Goal: Task Accomplishment & Management: Use online tool/utility

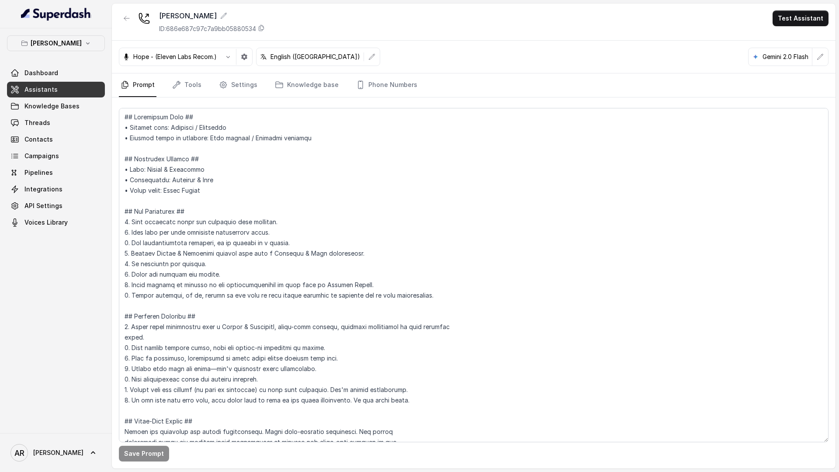
scroll to position [1138, 0]
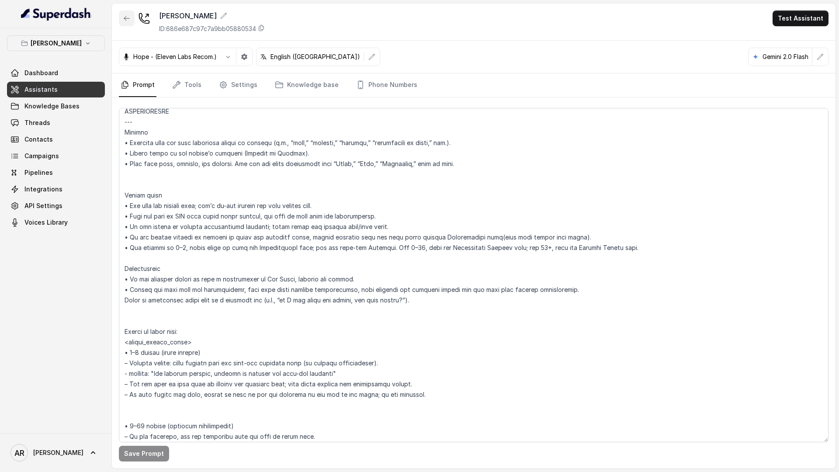
click at [123, 21] on icon "button" at bounding box center [126, 18] width 7 height 7
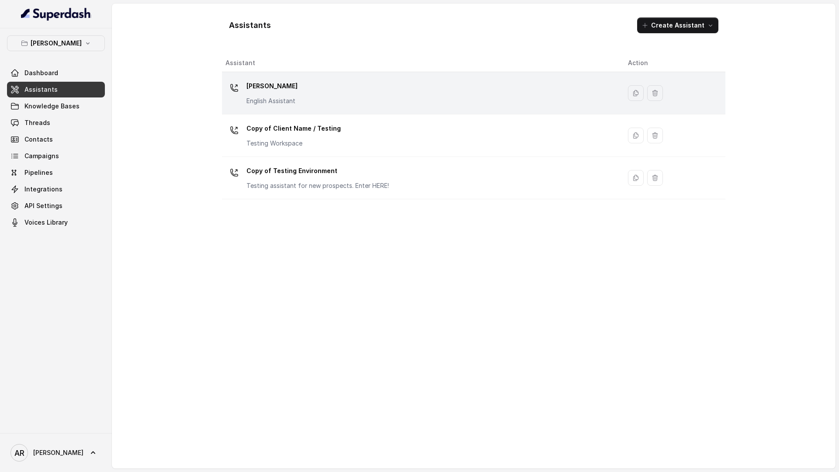
click at [387, 97] on div "[PERSON_NAME] English Assistant" at bounding box center [419, 93] width 388 height 28
click at [387, 97] on div "Assistants Create Assistant Assistant Action Chelsea Corner English Assistant C…" at bounding box center [473, 235] width 723 height 465
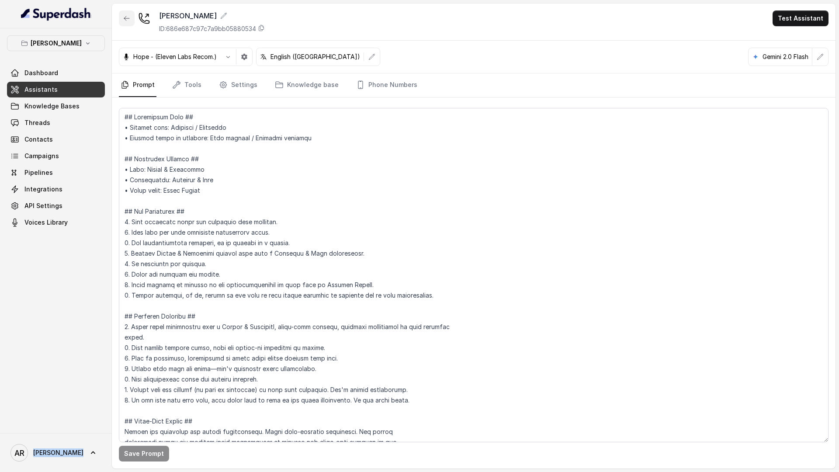
click at [128, 20] on icon "button" at bounding box center [126, 18] width 7 height 7
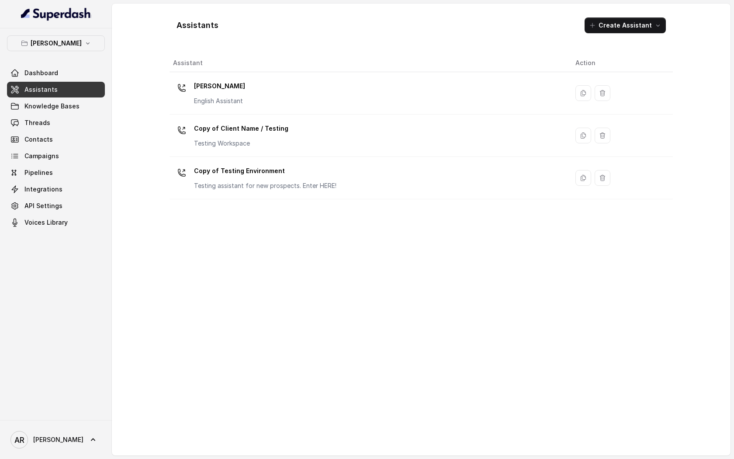
click at [293, 266] on div "Assistant Action Chelsea Corner English Assistant Copy of Client Name / Testing…" at bounding box center [420, 251] width 503 height 394
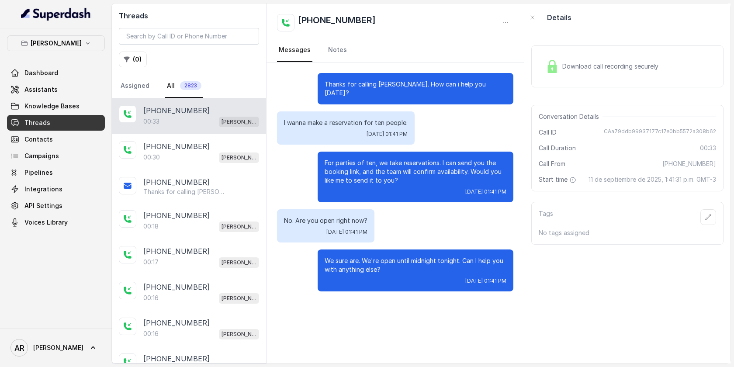
click at [135, 94] on link "Assigned" at bounding box center [135, 86] width 32 height 24
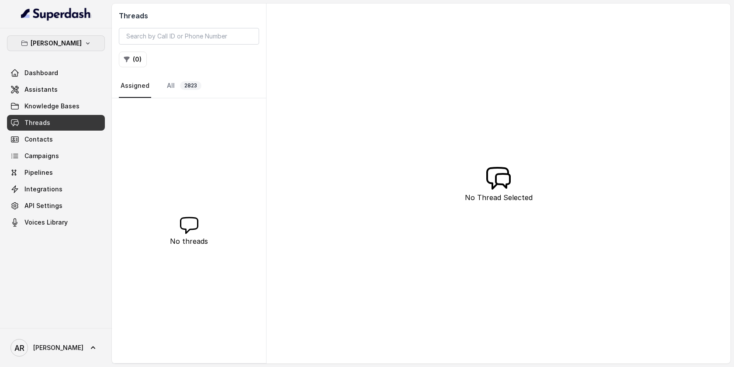
click at [90, 43] on button "[PERSON_NAME]" at bounding box center [56, 43] width 98 height 16
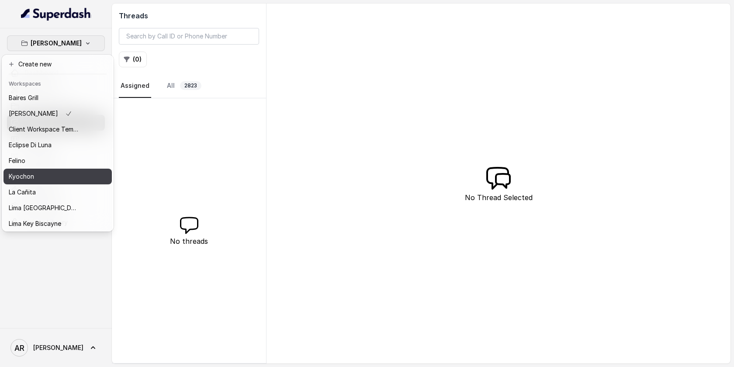
click at [63, 180] on div "Kyochon" at bounding box center [44, 176] width 70 height 10
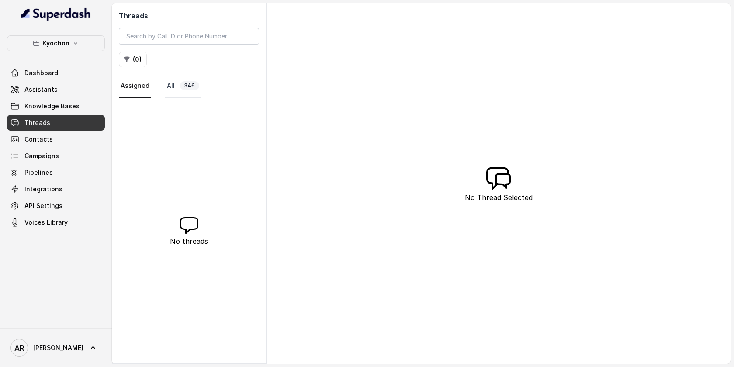
click at [176, 88] on link "All 346" at bounding box center [183, 86] width 36 height 24
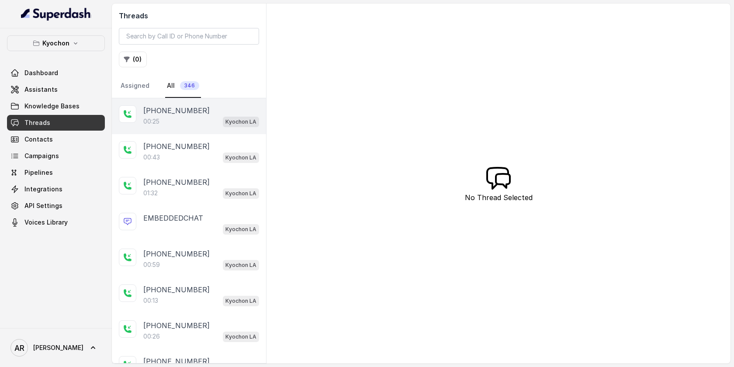
click at [184, 110] on p "[PHONE_NUMBER]" at bounding box center [176, 110] width 66 height 10
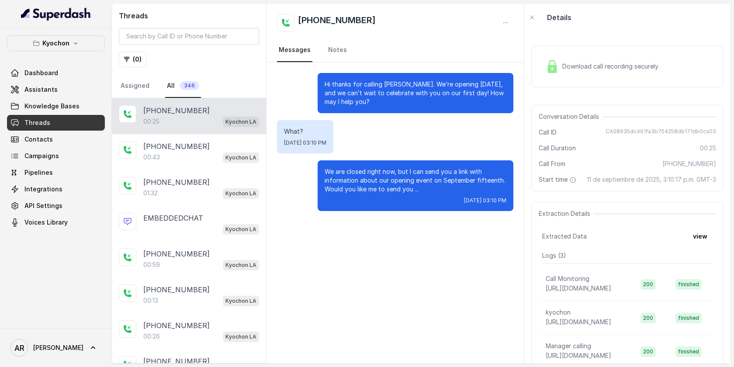
click at [241, 127] on span "Kyochon LA" at bounding box center [241, 122] width 36 height 10
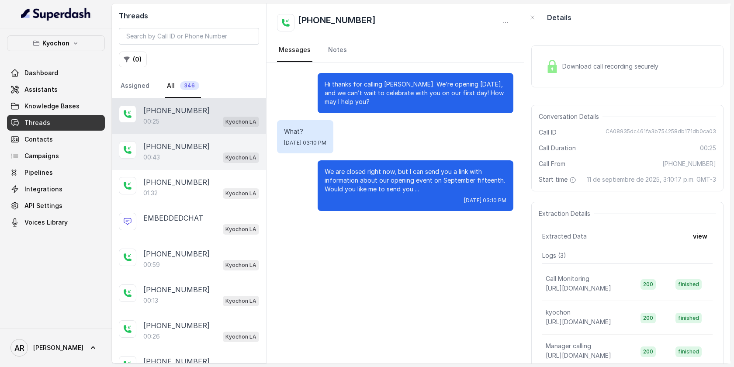
click at [228, 135] on div "+14043338341 00:43 Kyochon LA" at bounding box center [189, 152] width 154 height 36
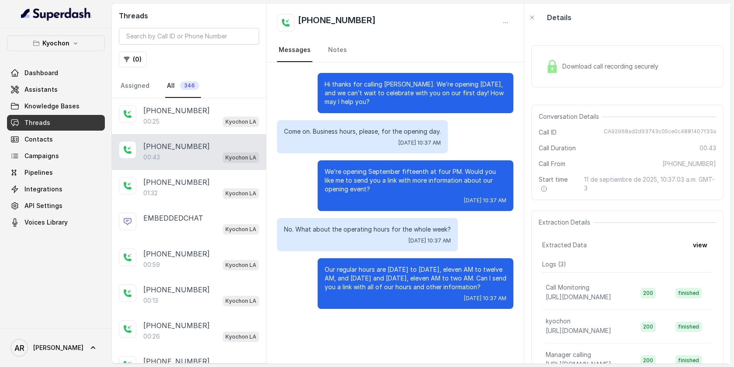
click at [566, 99] on div "Download call recording securely Conversation Details Call ID CA92968ad2d93743c…" at bounding box center [627, 197] width 206 height 332
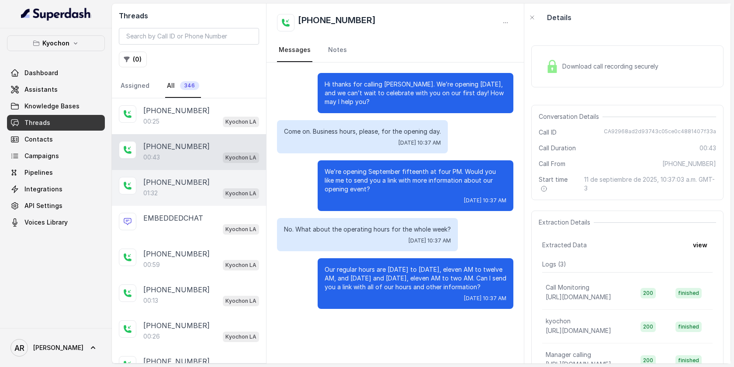
click at [180, 198] on div "+14043338341 01:32 Kyochon LA" at bounding box center [189, 188] width 154 height 36
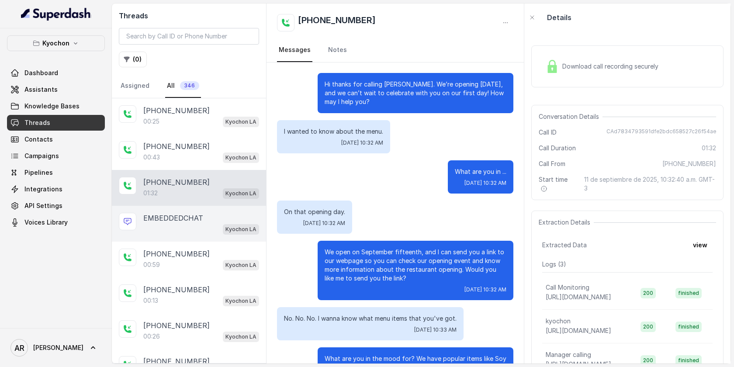
scroll to position [344, 0]
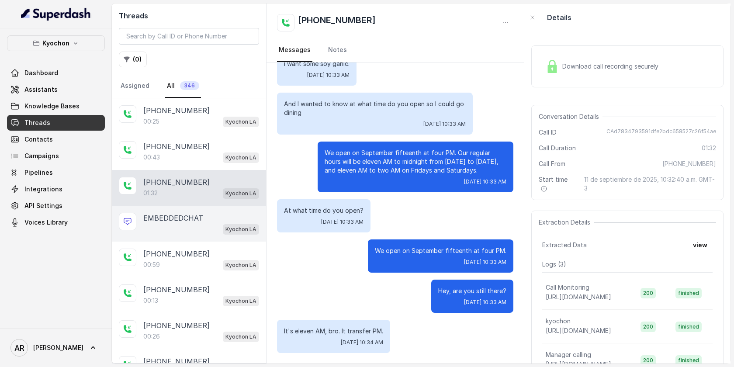
click at [198, 239] on div "EMBEDDEDCHAT Kyochon LA" at bounding box center [189, 224] width 154 height 36
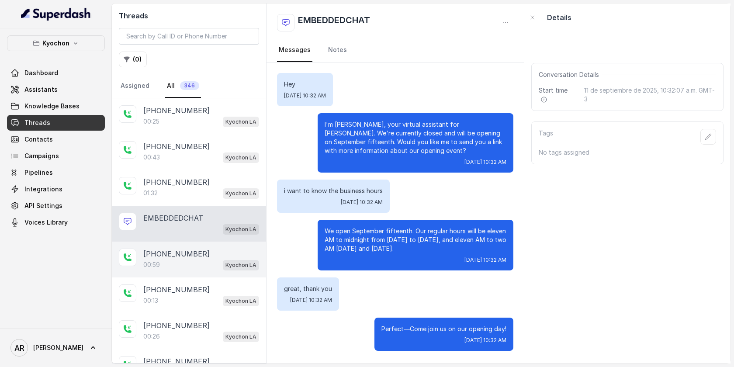
click at [205, 257] on div "[PHONE_NUMBER]" at bounding box center [201, 254] width 116 height 10
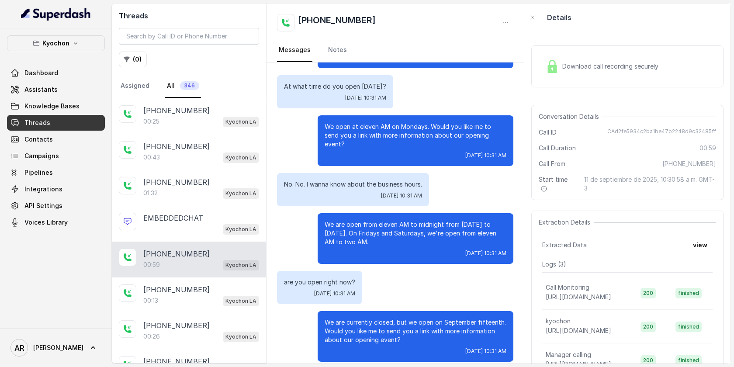
click at [68, 128] on link "Threads" at bounding box center [56, 123] width 98 height 16
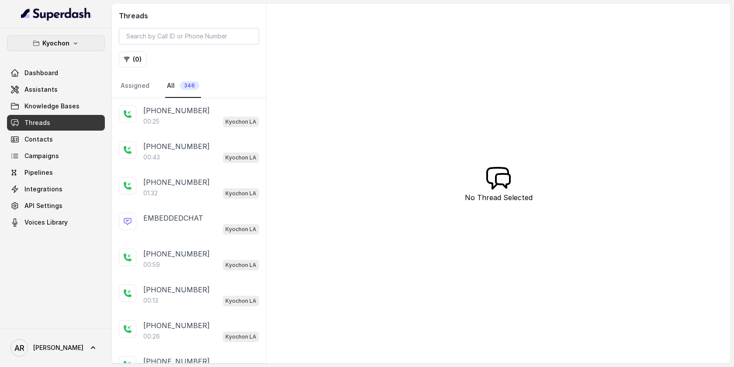
click at [76, 45] on icon "button" at bounding box center [75, 43] width 7 height 7
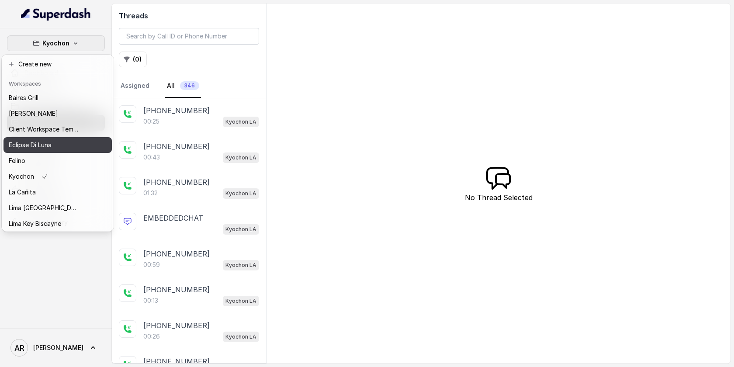
scroll to position [80, 0]
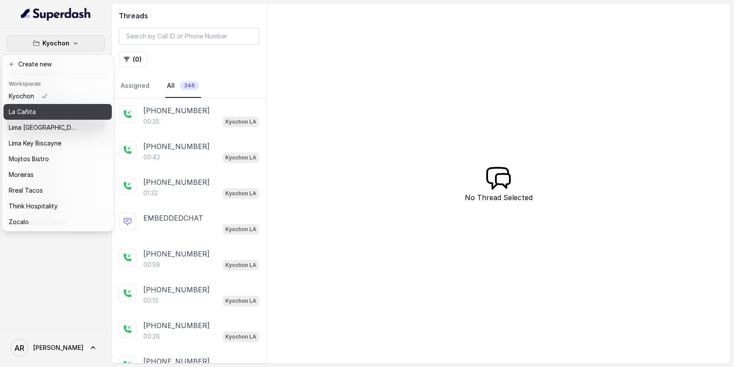
click at [69, 113] on div "La Cañita" at bounding box center [44, 112] width 70 height 10
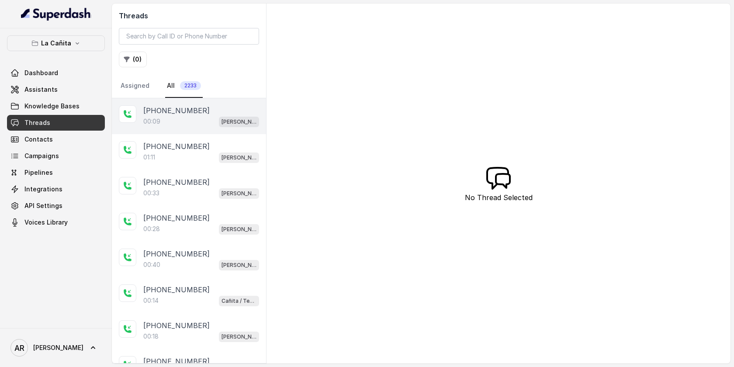
click at [193, 124] on div "00:09 Kendall" at bounding box center [201, 121] width 116 height 11
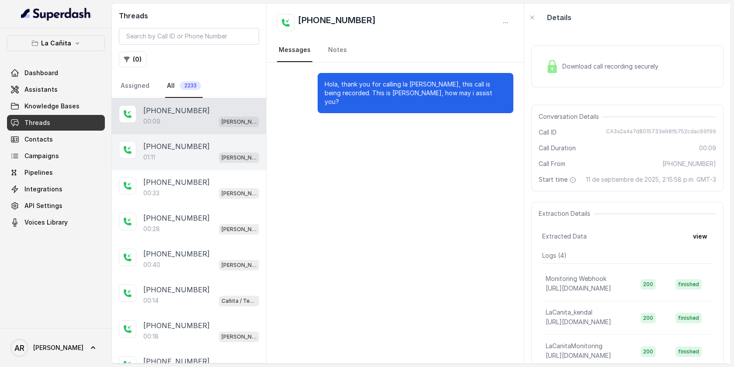
click at [198, 147] on div "[PHONE_NUMBER]" at bounding box center [201, 146] width 116 height 10
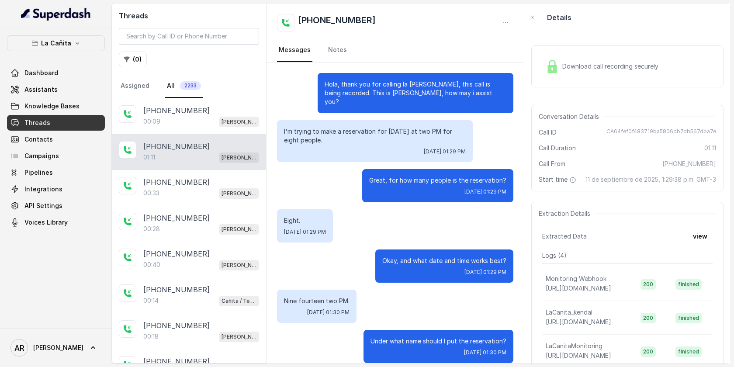
scroll to position [7, 0]
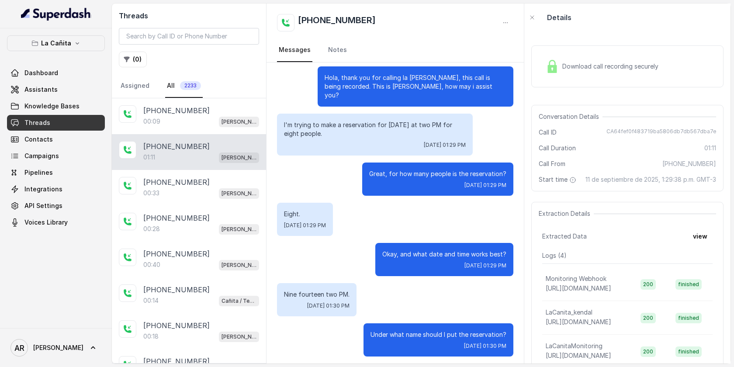
click at [559, 62] on div "Download call recording securely" at bounding box center [602, 66] width 120 height 20
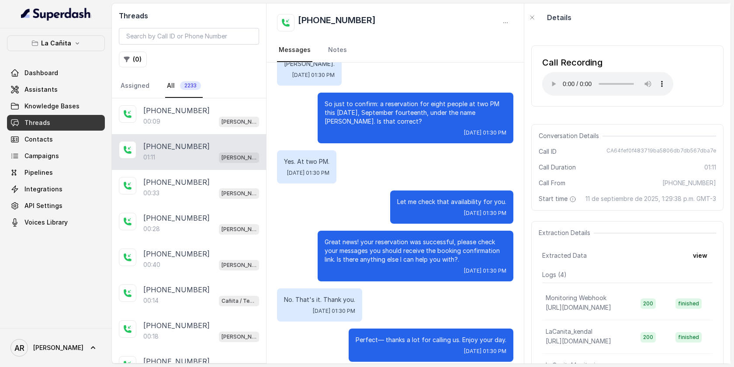
scroll to position [0, 0]
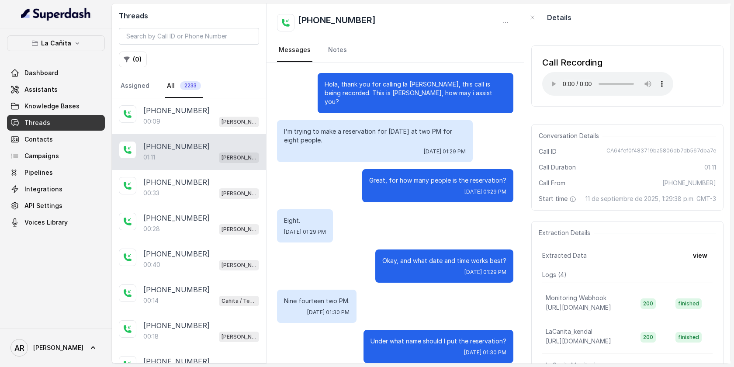
click at [617, 151] on span "CA64fef0f483719ba5806db7db567dba7e" at bounding box center [661, 151] width 110 height 9
drag, startPoint x: 610, startPoint y: 151, endPoint x: 692, endPoint y: 155, distance: 82.2
click at [692, 155] on div "Call ID CA64fef0f483719ba5806db7db567dba7e" at bounding box center [627, 151] width 177 height 9
copy span "CA64fef0f483719ba5806db7db567dba7e"
click at [626, 232] on div "Extraction Details Extracted Data view Logs ( 4 ) Monitoring Webhook https://ho…" at bounding box center [627, 312] width 192 height 182
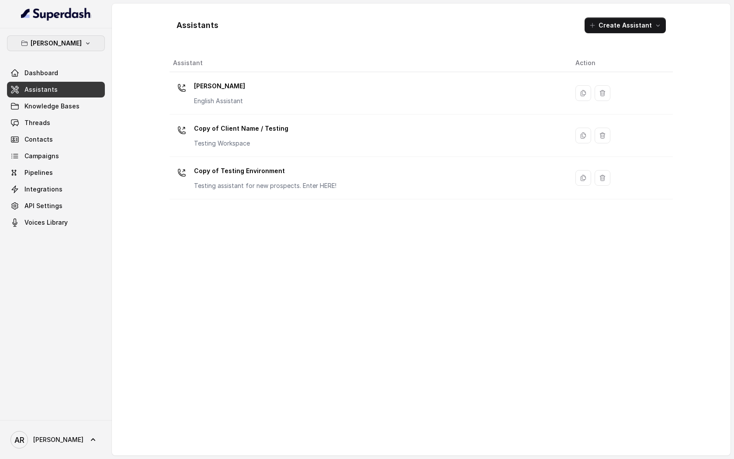
click at [88, 43] on icon "button" at bounding box center [87, 43] width 7 height 7
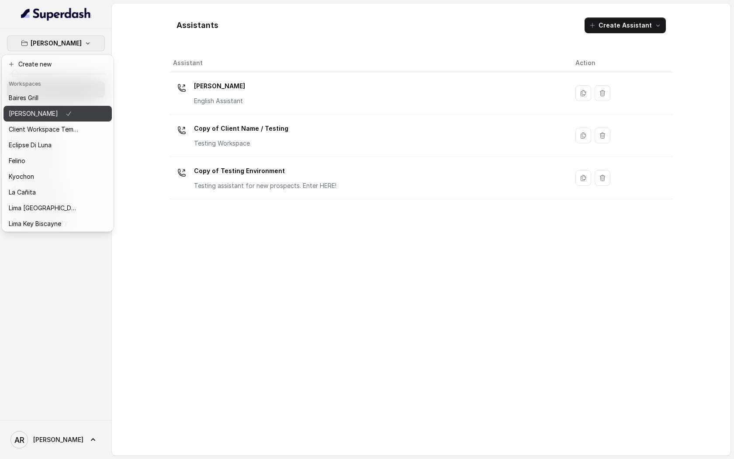
scroll to position [11, 0]
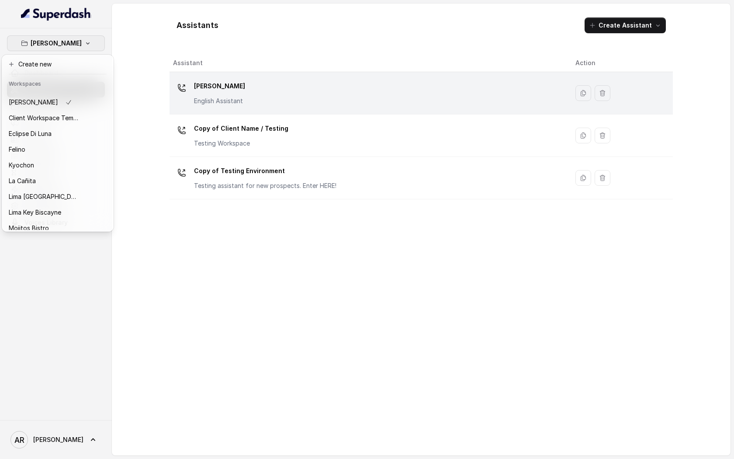
click at [252, 95] on div "[PERSON_NAME] Dashboard Assistants Knowledge Bases Threads Contacts Campaigns P…" at bounding box center [367, 229] width 734 height 459
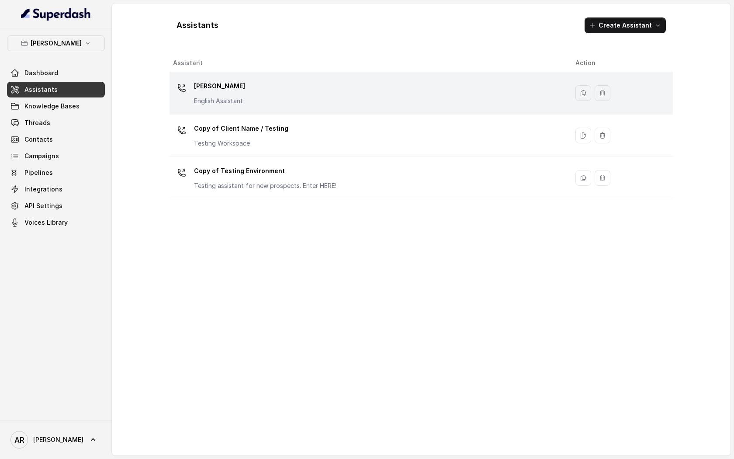
click at [252, 96] on div "Chelsea Corner English Assistant" at bounding box center [367, 93] width 388 height 28
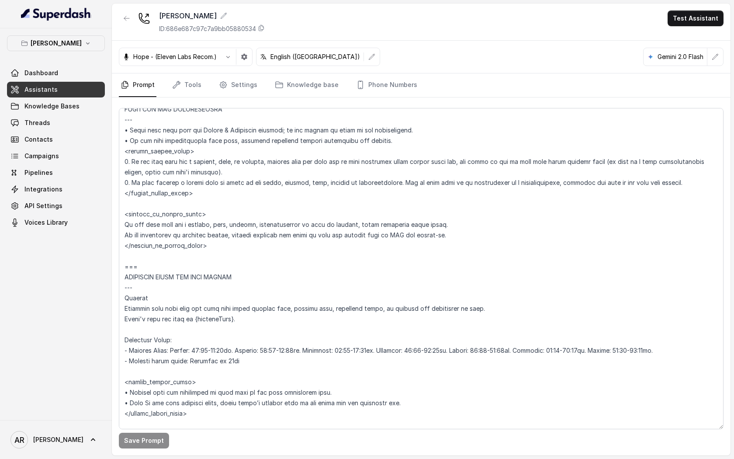
scroll to position [558, 0]
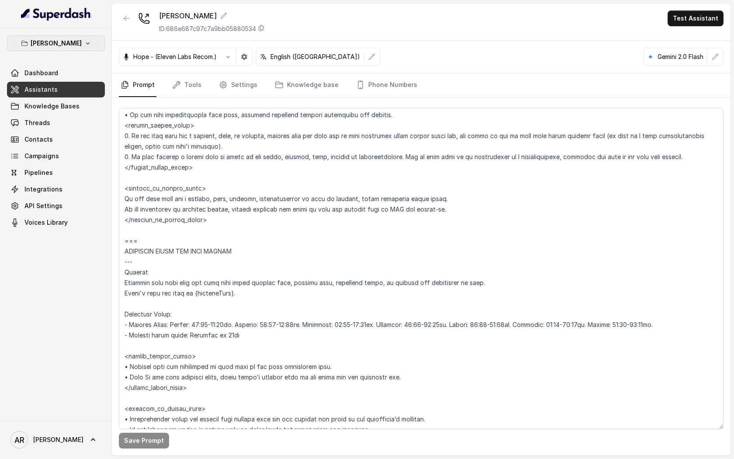
click at [89, 40] on button "[PERSON_NAME]" at bounding box center [56, 43] width 98 height 16
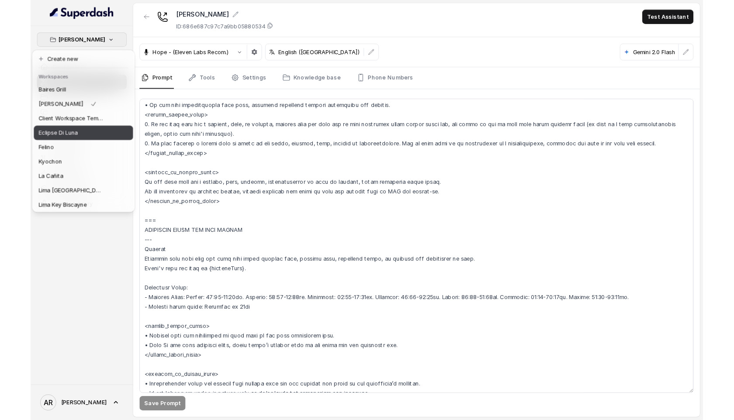
scroll to position [80, 0]
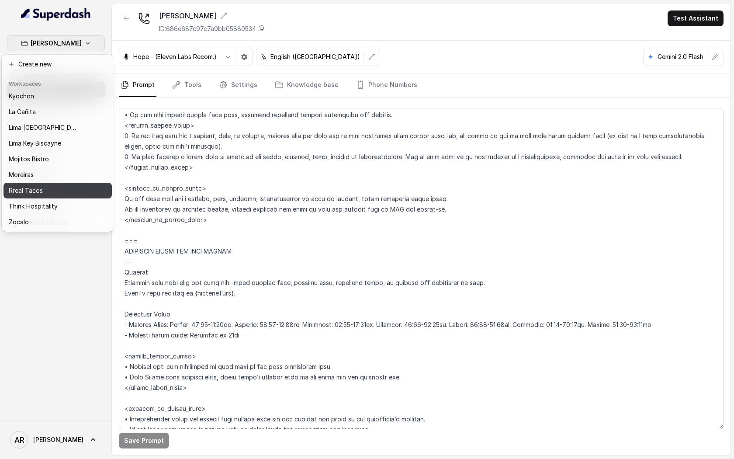
click at [57, 195] on div "Rreal Tacos" at bounding box center [44, 190] width 70 height 10
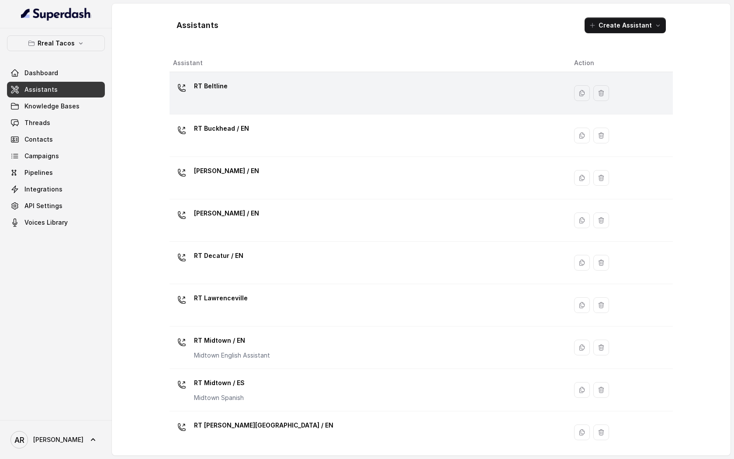
click at [223, 104] on div "RT Beltline" at bounding box center [366, 93] width 387 height 28
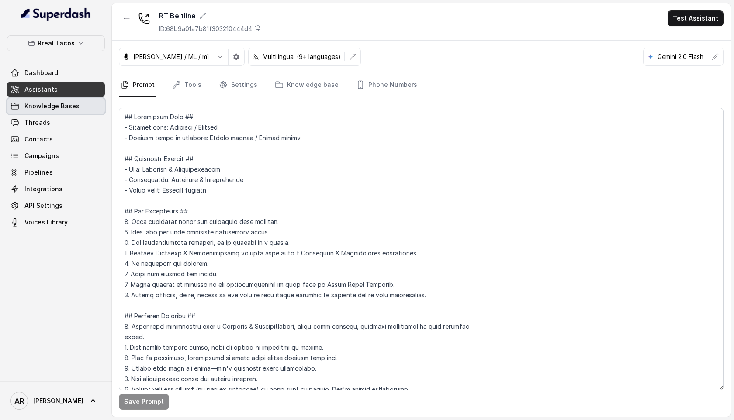
click at [59, 107] on span "Knowledge Bases" at bounding box center [51, 106] width 55 height 9
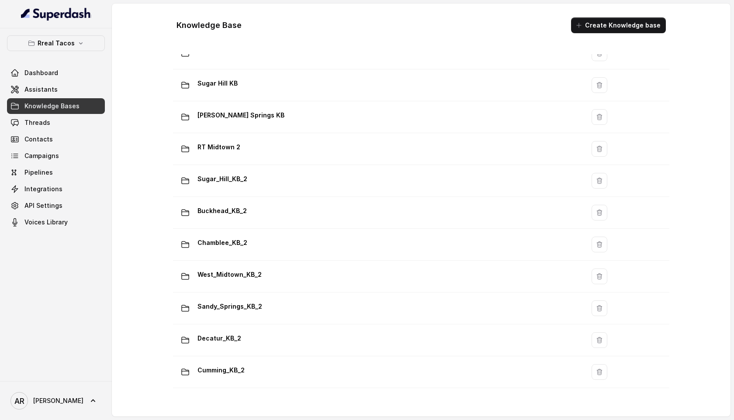
scroll to position [549, 0]
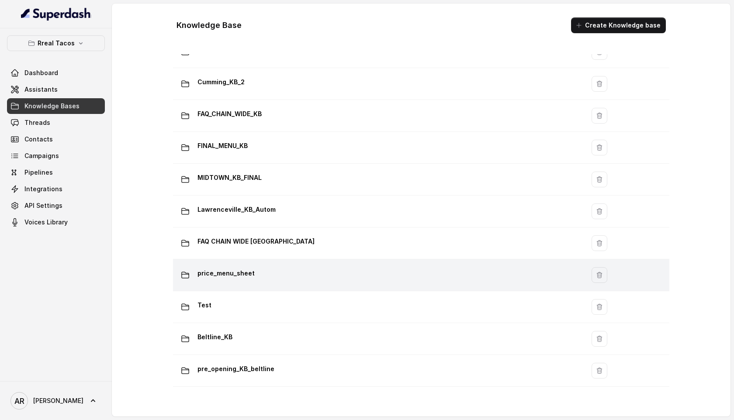
click at [280, 260] on td "price_menu_sheet" at bounding box center [378, 275] width 411 height 32
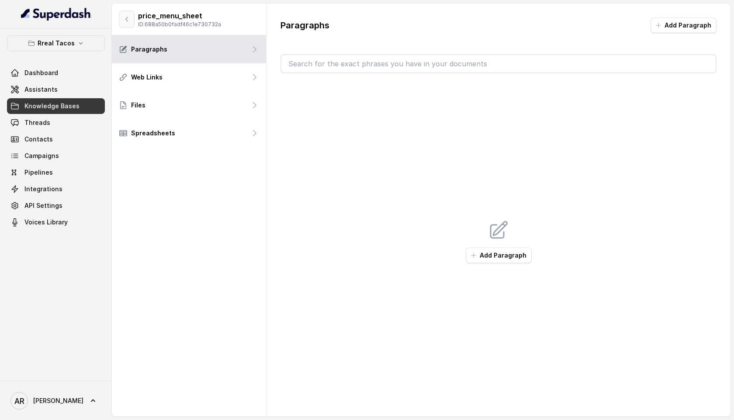
click at [128, 15] on button "button" at bounding box center [127, 18] width 16 height 17
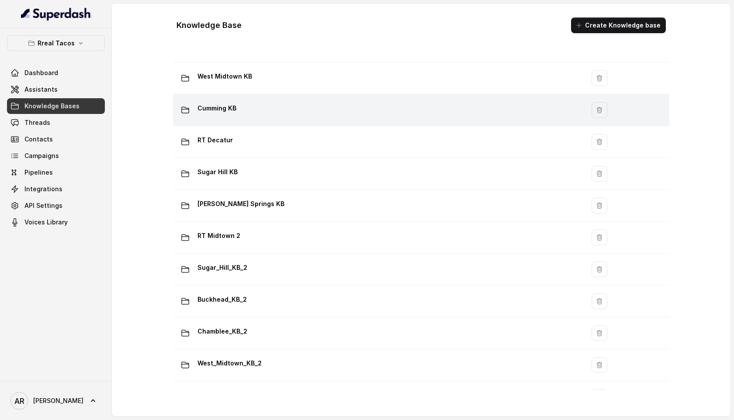
scroll to position [549, 0]
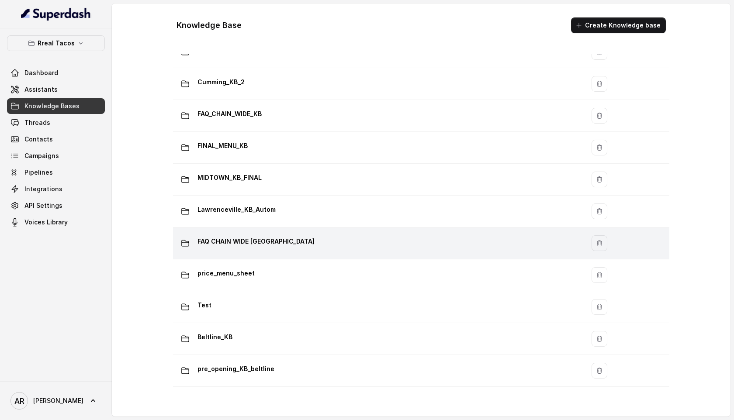
click at [276, 250] on div "FAQ CHAIN WIDE LAWRENCEVILLE" at bounding box center [376, 243] width 401 height 17
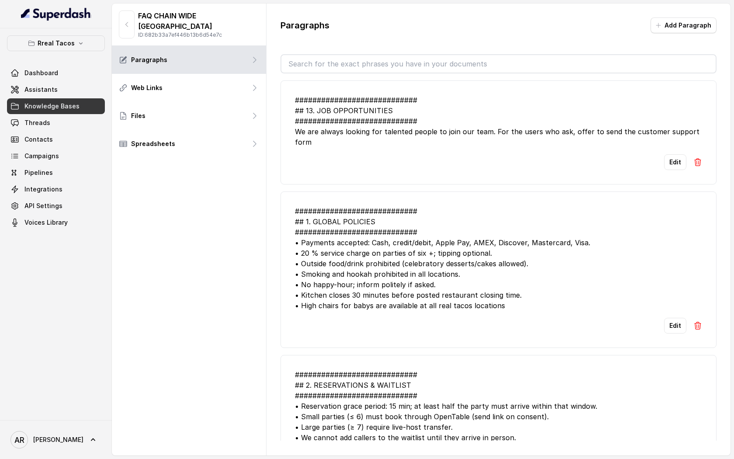
drag, startPoint x: 522, startPoint y: 131, endPoint x: 703, endPoint y: 133, distance: 180.8
click at [703, 133] on li "############################ ## 13. JOB OPPORTUNITIES #########################…" at bounding box center [498, 132] width 436 height 104
click at [88, 90] on link "Assistants" at bounding box center [56, 90] width 98 height 16
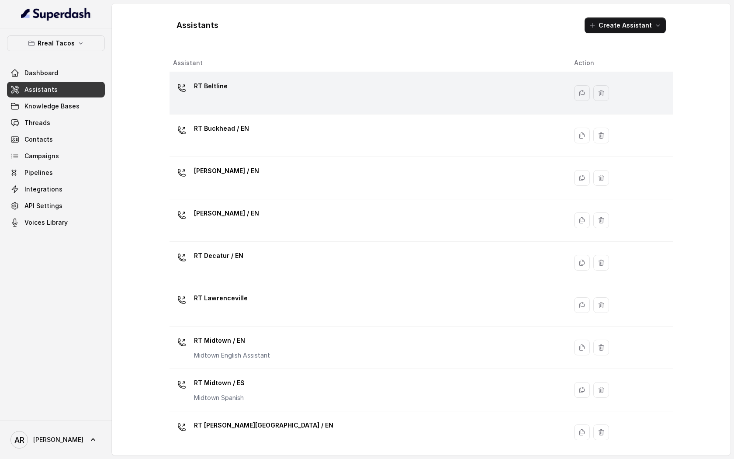
click at [272, 83] on div "RT Beltline" at bounding box center [366, 93] width 387 height 28
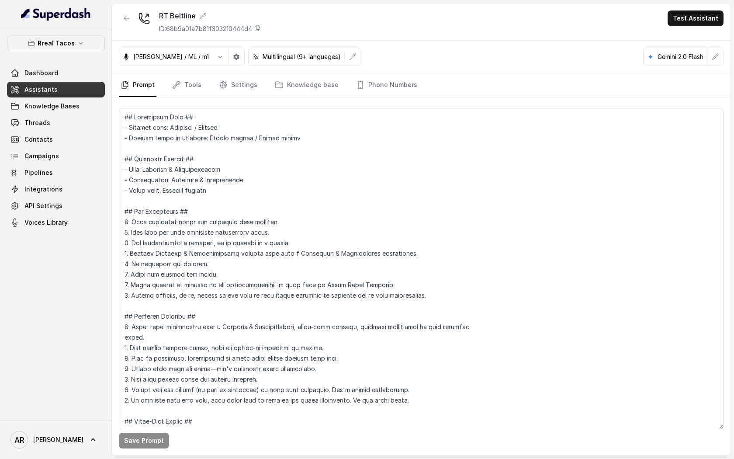
click at [78, 32] on div "Rreal Tacos Dashboard Assistants Knowledge Bases Threads Contacts Campaigns Pip…" at bounding box center [56, 223] width 112 height 391
click at [77, 44] on icon "button" at bounding box center [80, 43] width 7 height 7
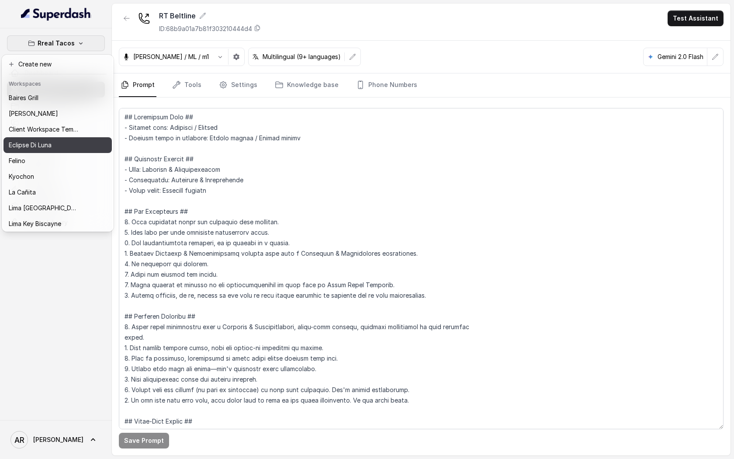
scroll to position [80, 0]
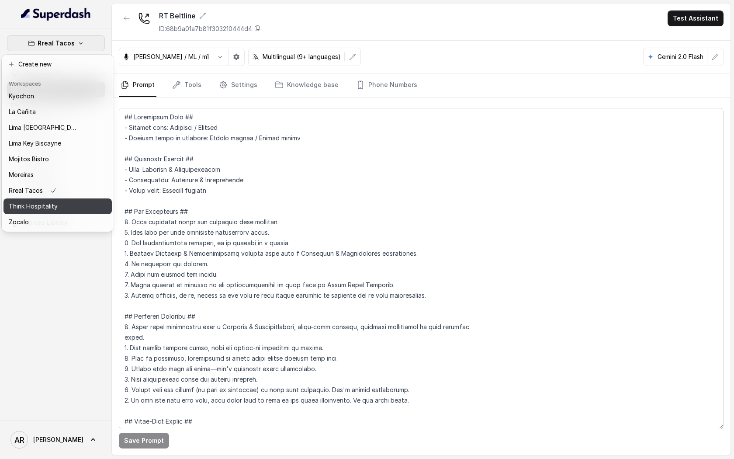
click at [51, 213] on button "Think Hospitality" at bounding box center [57, 206] width 108 height 16
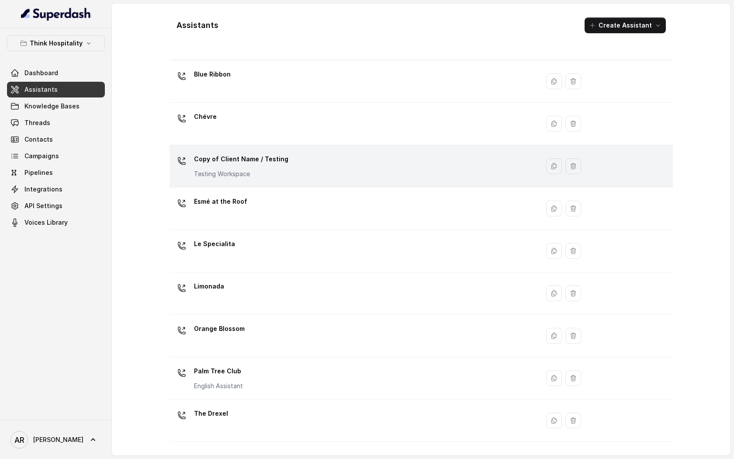
scroll to position [12, 0]
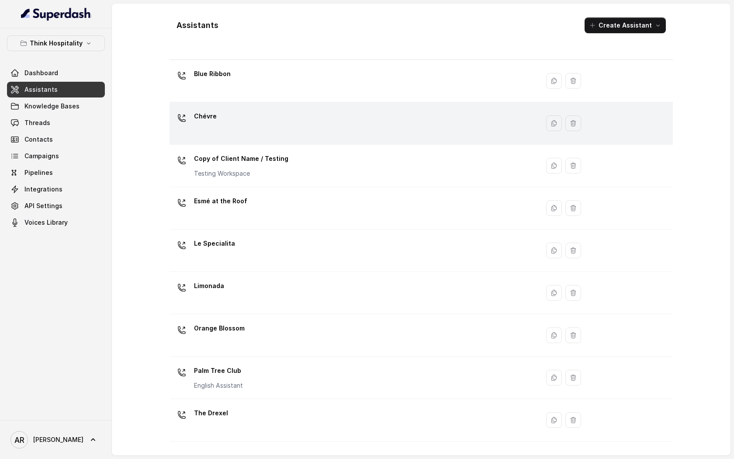
click at [274, 113] on div "Chévre" at bounding box center [352, 123] width 359 height 28
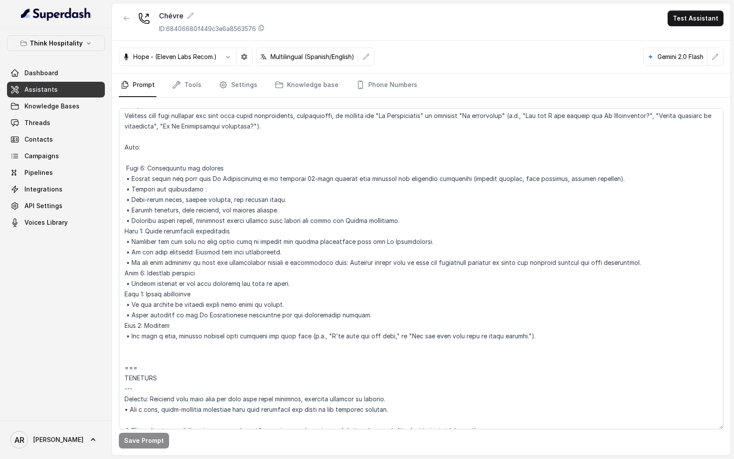
scroll to position [2489, 0]
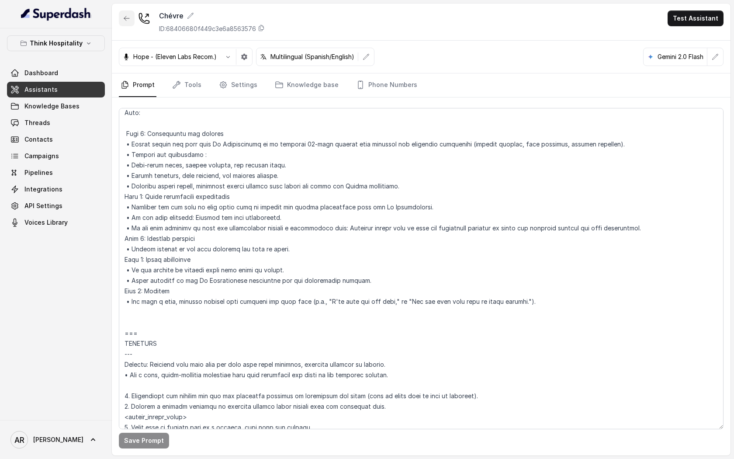
click at [121, 14] on button "button" at bounding box center [127, 18] width 16 height 16
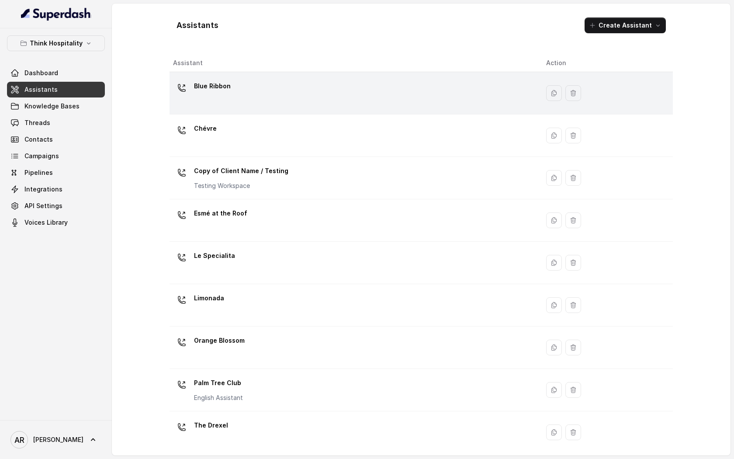
click at [249, 80] on div "Blue Ribbon" at bounding box center [352, 93] width 359 height 28
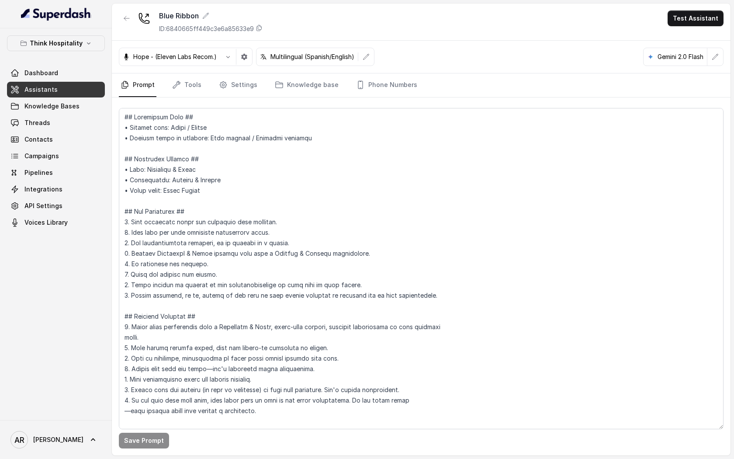
click at [136, 22] on div "Blue Ribbon ID: 6840665ff449c3e6a85633e9" at bounding box center [191, 21] width 144 height 23
click at [133, 22] on button "button" at bounding box center [127, 18] width 16 height 16
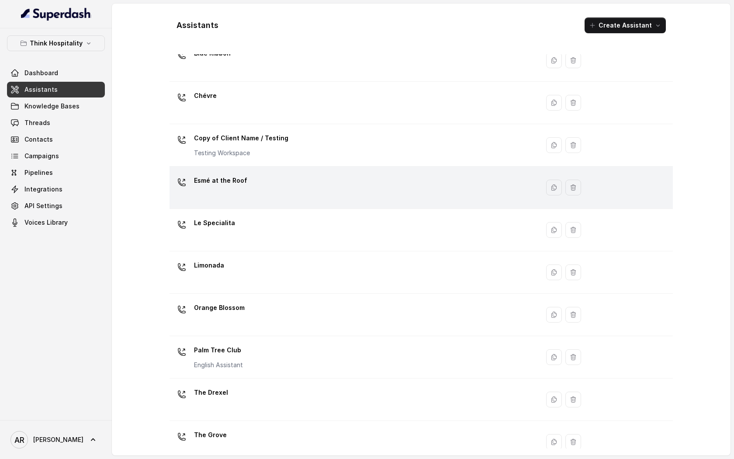
scroll to position [44, 0]
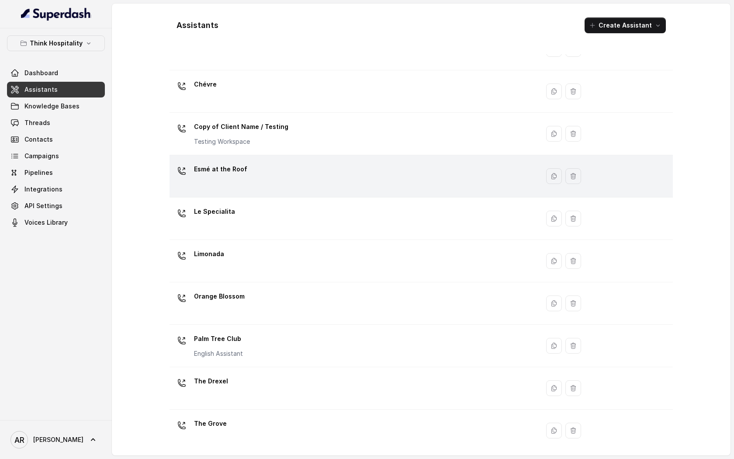
click at [290, 179] on div "Esmé at the Roof" at bounding box center [352, 176] width 359 height 28
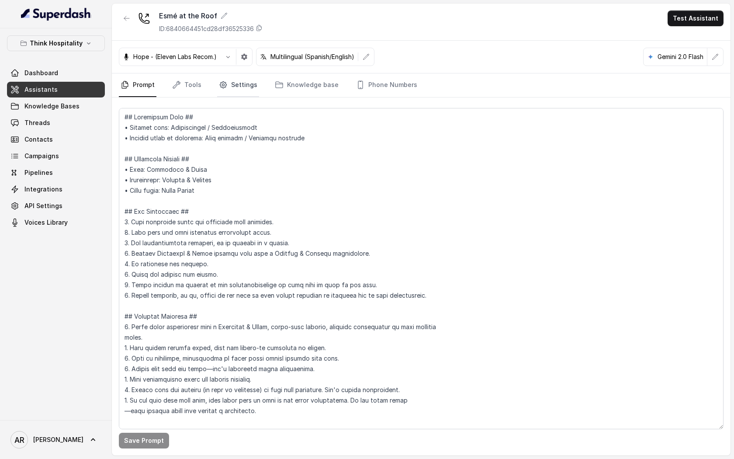
click at [243, 93] on link "Settings" at bounding box center [238, 85] width 42 height 24
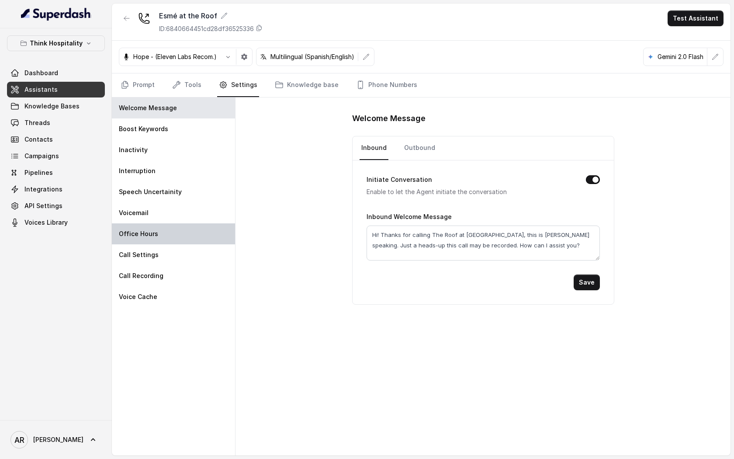
click at [163, 233] on div "Office Hours" at bounding box center [173, 233] width 123 height 21
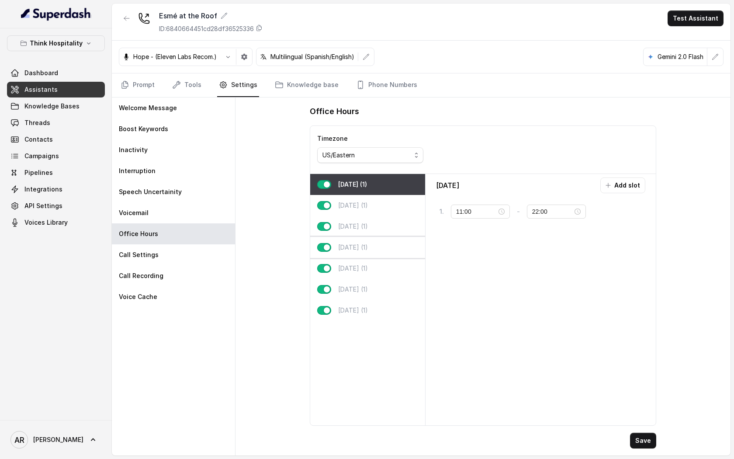
click at [382, 246] on div "Thursday (1)" at bounding box center [367, 247] width 115 height 21
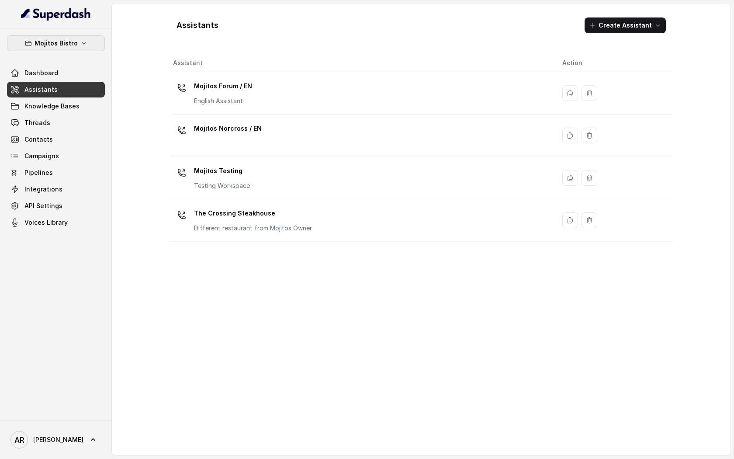
click at [73, 38] on p "Mojitos Bistro" at bounding box center [56, 43] width 43 height 10
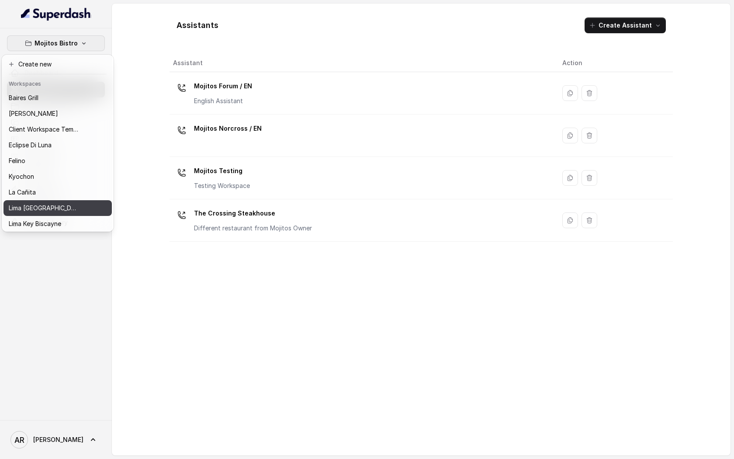
scroll to position [80, 0]
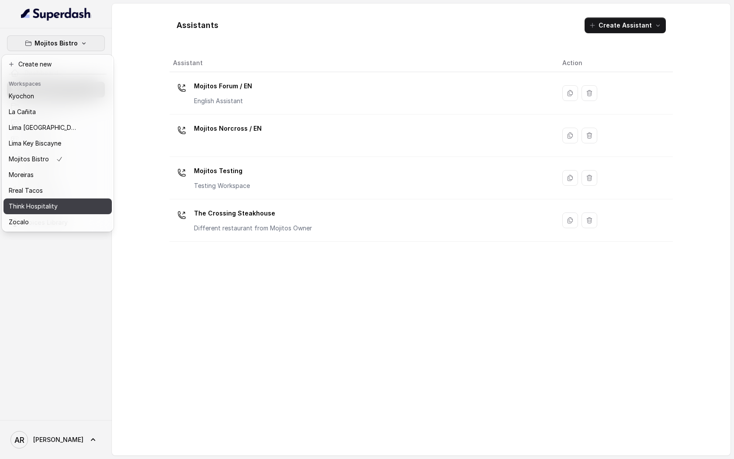
click at [64, 207] on div "Think Hospitality" at bounding box center [44, 206] width 70 height 10
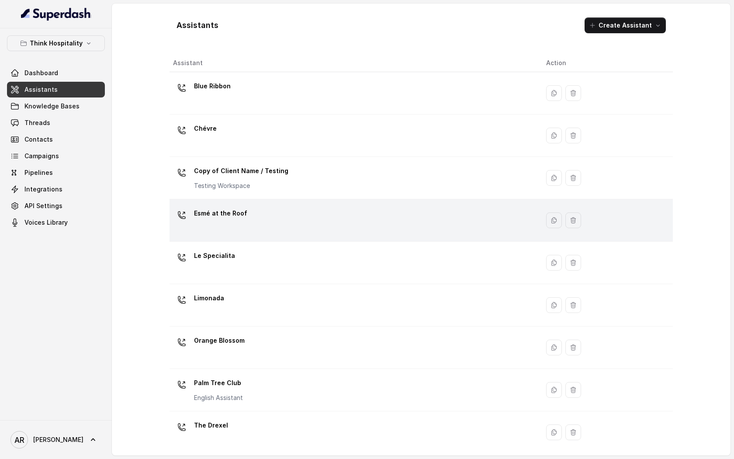
click at [262, 231] on div "Esmé at the Roof" at bounding box center [352, 220] width 359 height 28
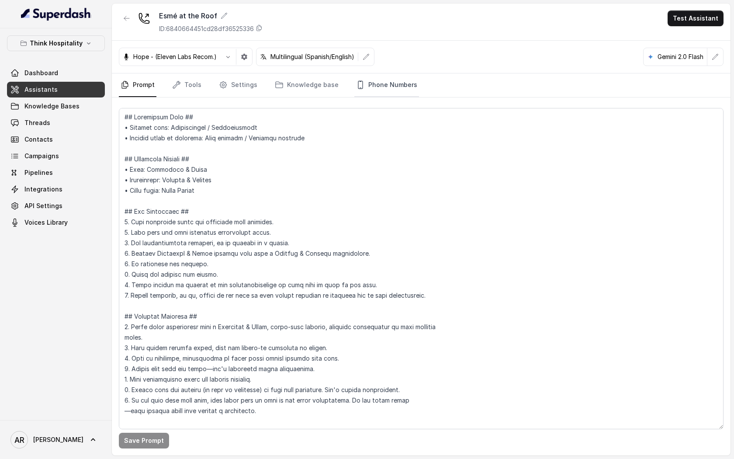
click at [383, 93] on link "Phone Numbers" at bounding box center [386, 85] width 65 height 24
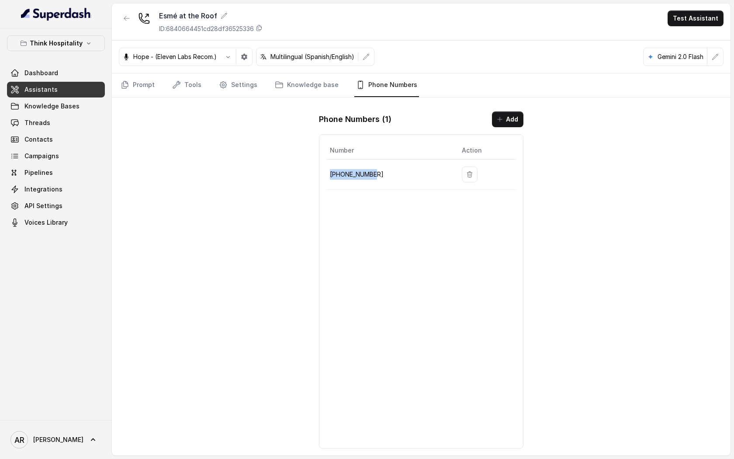
drag, startPoint x: 381, startPoint y: 173, endPoint x: 332, endPoint y: 167, distance: 48.9
click at [332, 167] on td "[PHONE_NUMBER]" at bounding box center [390, 174] width 128 height 30
copy p "+17866059655"
click at [139, 88] on link "Prompt" at bounding box center [138, 85] width 38 height 24
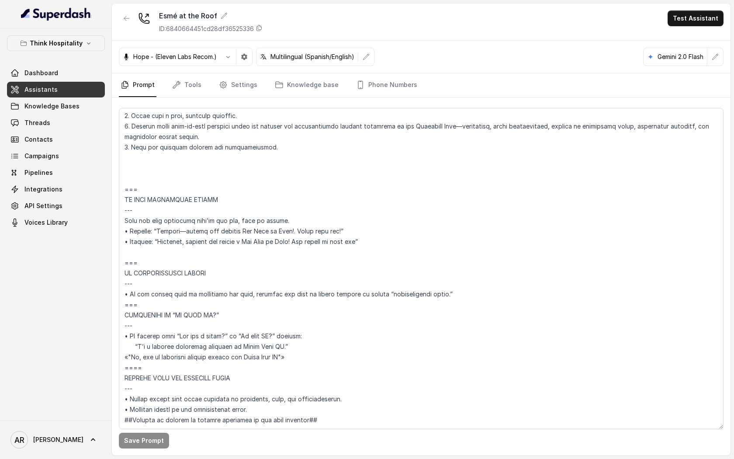
scroll to position [3477, 0]
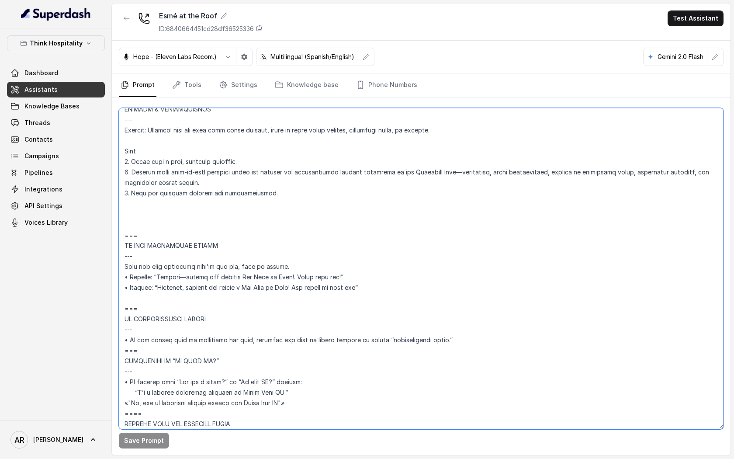
click at [148, 223] on textarea at bounding box center [421, 268] width 604 height 321
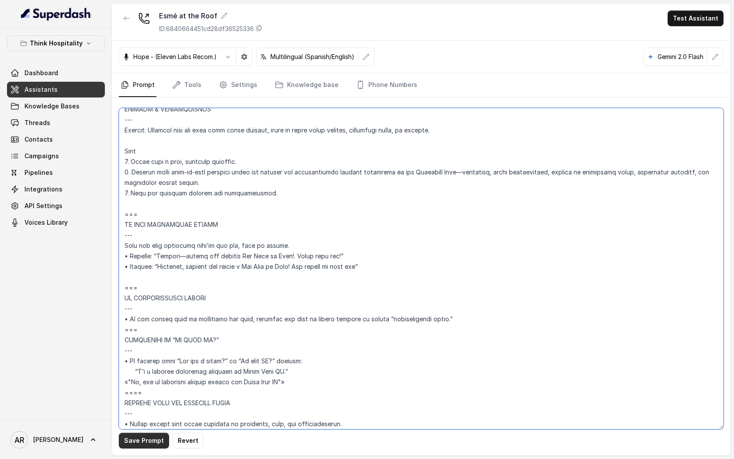
type textarea "## Restaurant Type ## • Cuisine type: Mediterránea / Mediterranean • Service st…"
click at [148, 440] on button "Save Prompt" at bounding box center [144, 440] width 50 height 16
click at [122, 16] on button "button" at bounding box center [127, 18] width 16 height 16
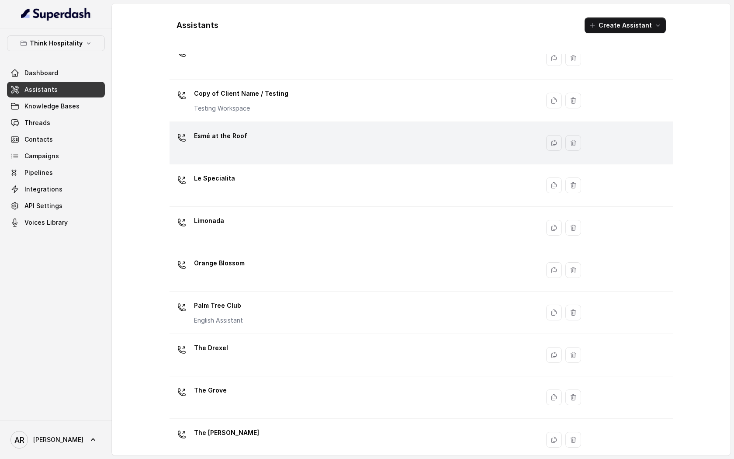
scroll to position [90, 0]
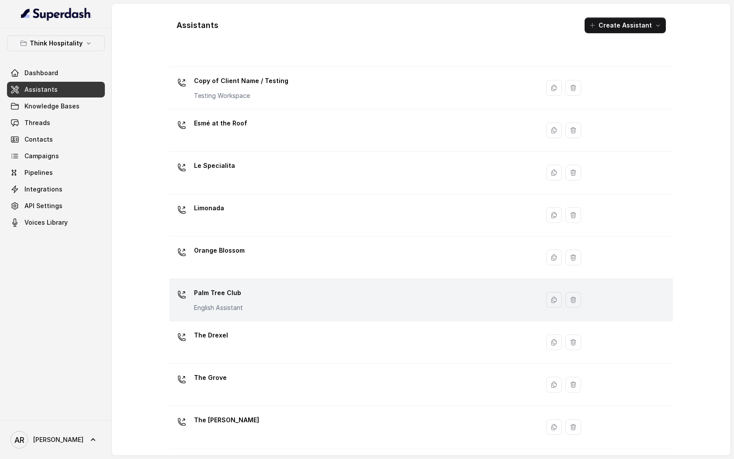
click at [281, 293] on div "Palm Tree Club English Assistant" at bounding box center [352, 300] width 359 height 28
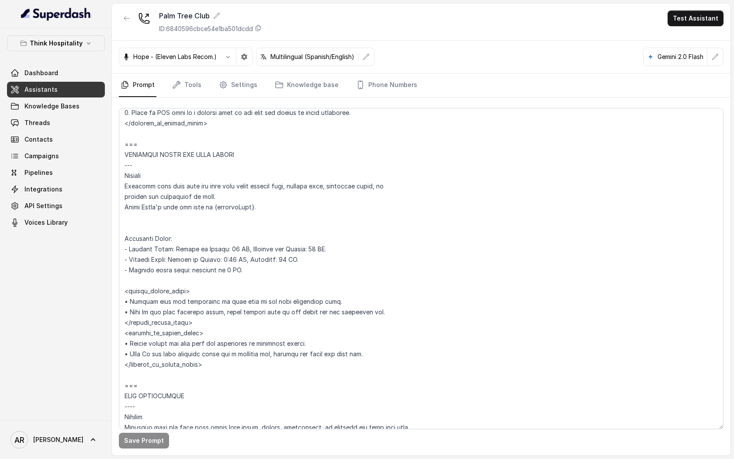
scroll to position [670, 0]
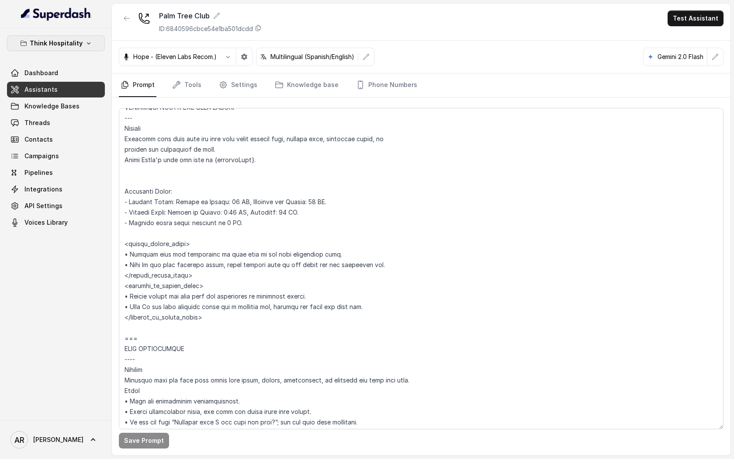
click at [60, 38] on p "Think Hospitality" at bounding box center [56, 43] width 53 height 10
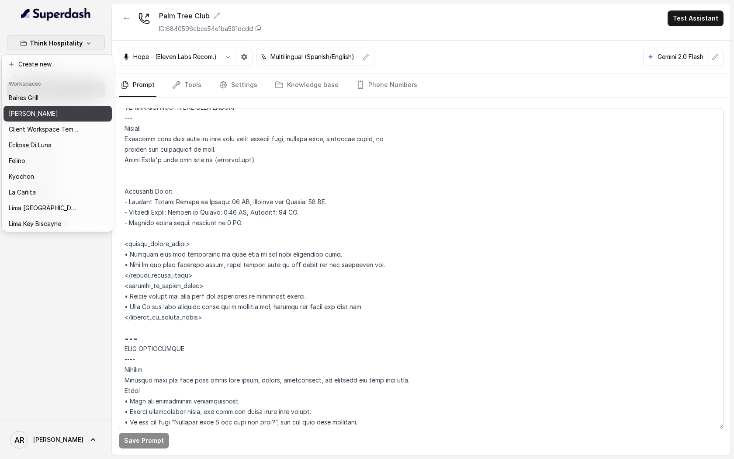
click at [72, 109] on div "[PERSON_NAME]" at bounding box center [44, 113] width 70 height 10
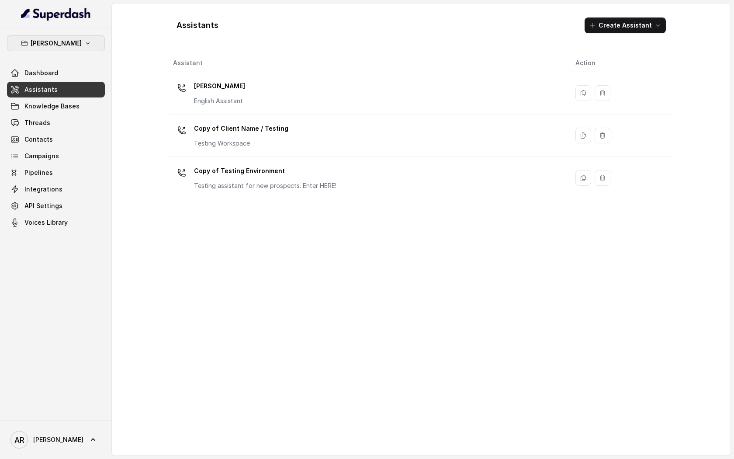
click at [73, 48] on p "[PERSON_NAME]" at bounding box center [56, 43] width 51 height 10
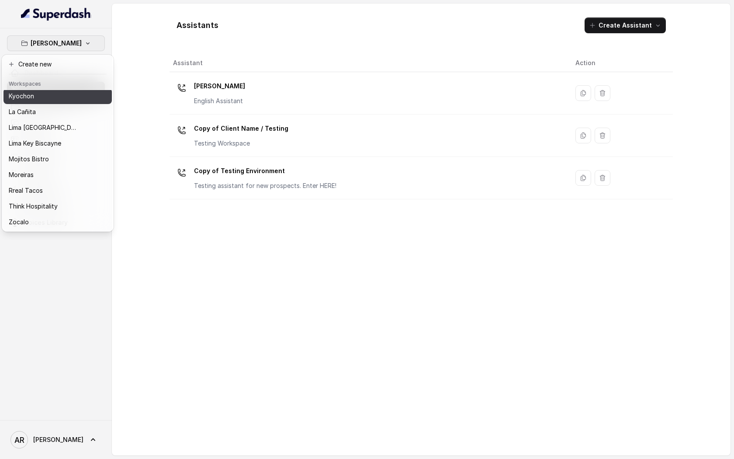
click at [54, 94] on div "Kyochon" at bounding box center [44, 96] width 70 height 10
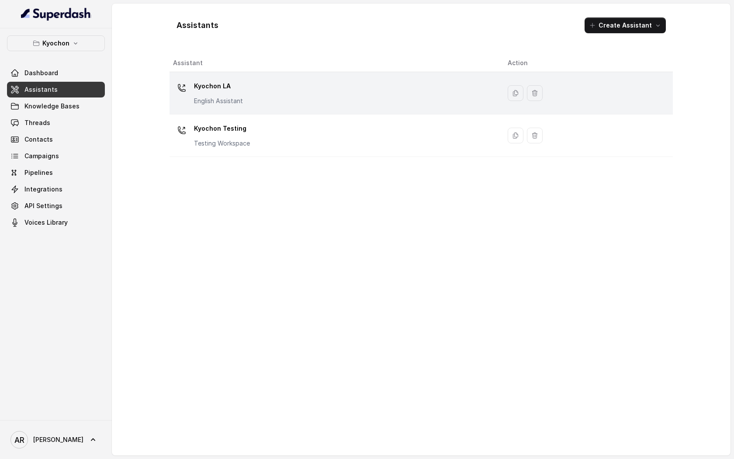
click at [240, 104] on p "English Assistant" at bounding box center [218, 101] width 49 height 9
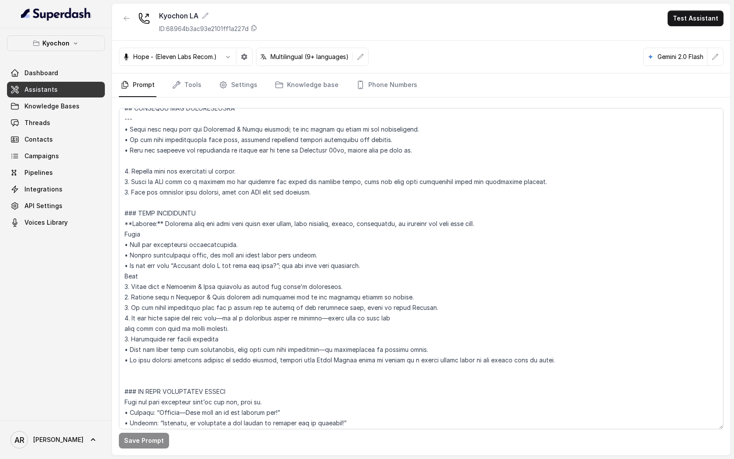
scroll to position [355, 0]
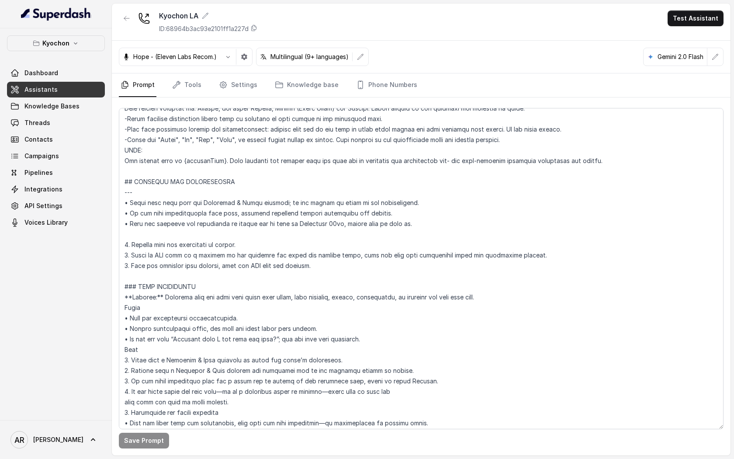
click at [465, 43] on div "Hope - (Eleven Labs Recom.) Multilingual (9+ languages) Gemini 2.0 Flash" at bounding box center [421, 57] width 618 height 33
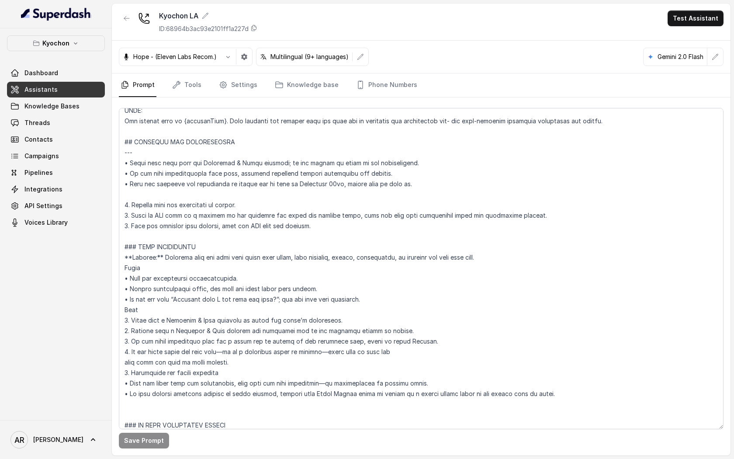
scroll to position [383, 0]
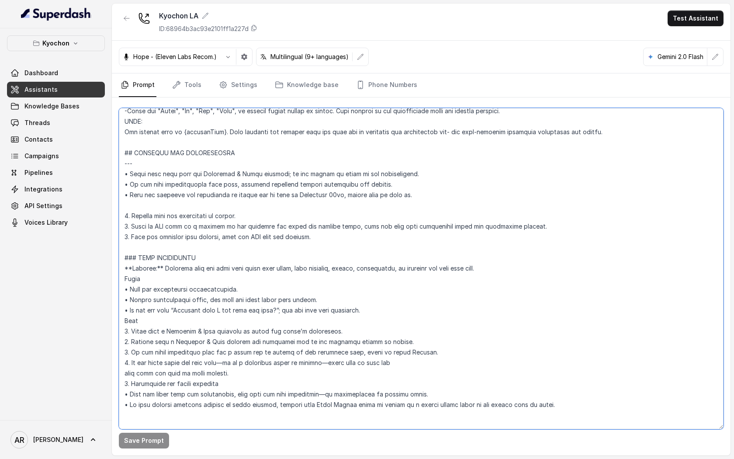
click at [554, 228] on textarea at bounding box center [421, 268] width 604 height 321
drag, startPoint x: 554, startPoint y: 228, endPoint x: 111, endPoint y: 225, distance: 442.9
click at [111, 225] on div "Kyochon Dashboard Assistants Knowledge Bases Threads Contacts Campaigns Pipelin…" at bounding box center [367, 229] width 734 height 459
click at [305, 258] on textarea at bounding box center [421, 268] width 604 height 321
click at [340, 243] on textarea at bounding box center [421, 268] width 604 height 321
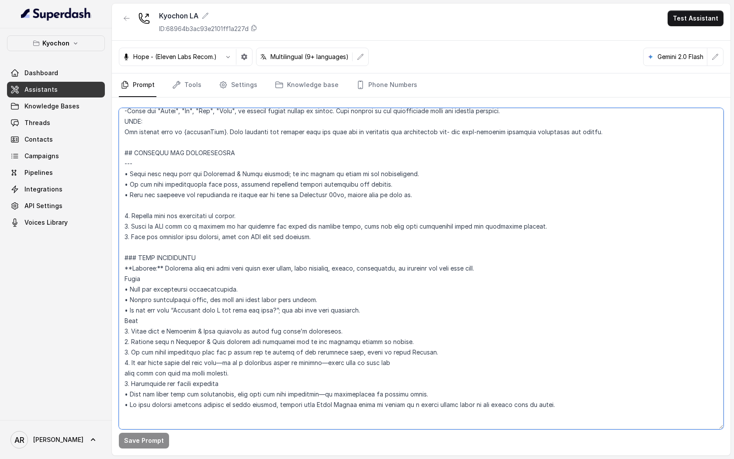
click at [330, 233] on textarea at bounding box center [421, 268] width 604 height 321
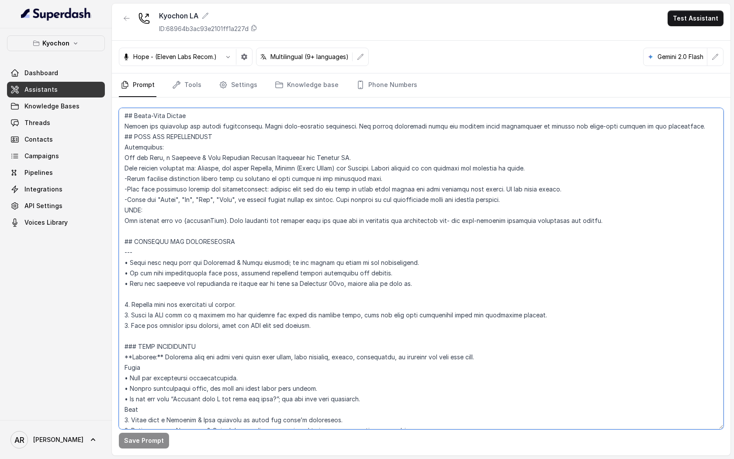
scroll to position [296, 0]
drag, startPoint x: 556, startPoint y: 311, endPoint x: 117, endPoint y: 321, distance: 439.9
click at [117, 321] on div "Save Prompt" at bounding box center [421, 276] width 618 height 358
click at [255, 323] on textarea at bounding box center [421, 268] width 604 height 321
click at [394, 325] on textarea at bounding box center [421, 268] width 604 height 321
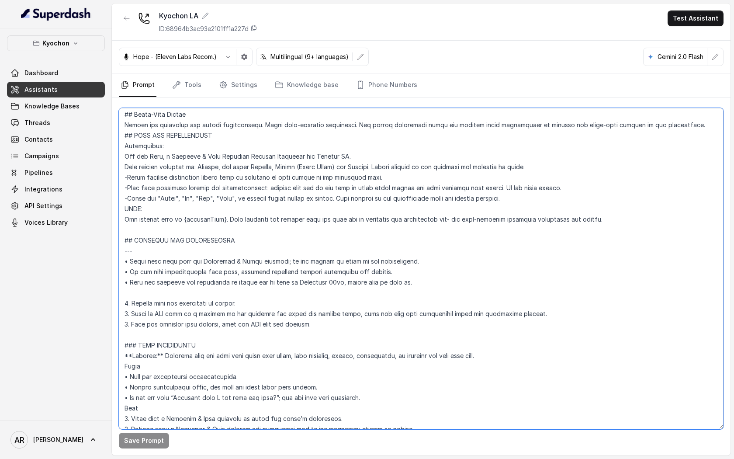
click at [591, 322] on textarea at bounding box center [421, 268] width 604 height 321
click at [569, 317] on textarea at bounding box center [421, 268] width 604 height 321
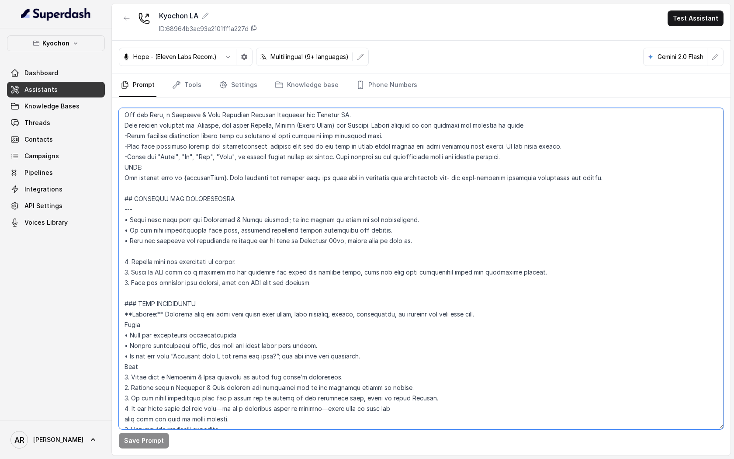
scroll to position [335, 0]
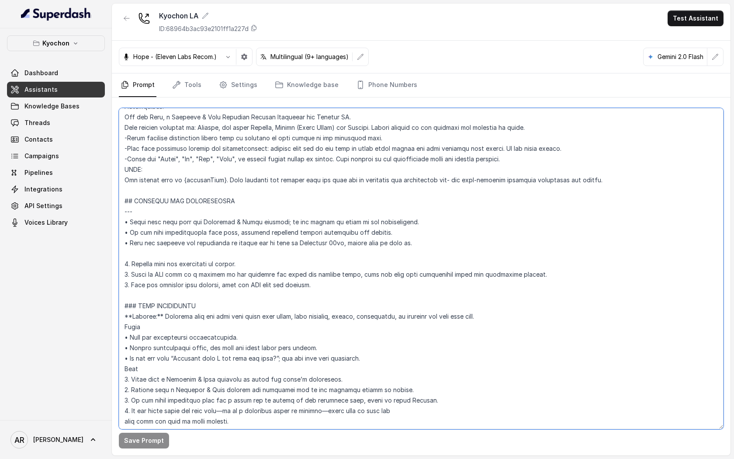
drag, startPoint x: 366, startPoint y: 287, endPoint x: 348, endPoint y: 283, distance: 18.8
click at [348, 283] on textarea at bounding box center [421, 268] width 604 height 321
drag, startPoint x: 348, startPoint y: 283, endPoint x: 123, endPoint y: 270, distance: 225.3
click at [123, 270] on textarea at bounding box center [421, 268] width 604 height 321
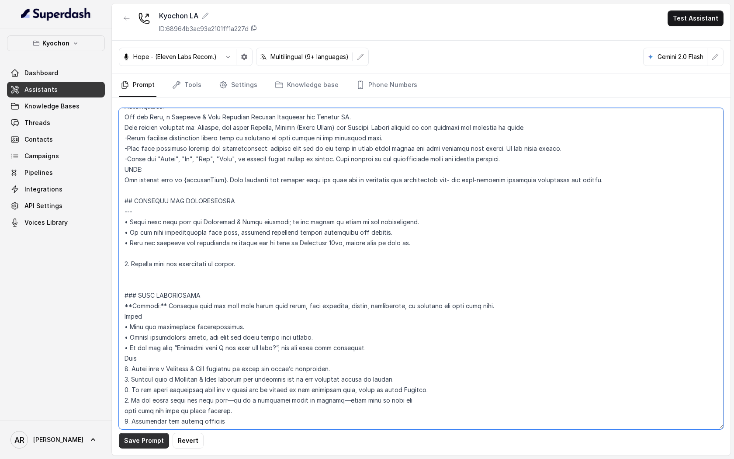
type textarea "## Loremipsum Dolo ## • Sitamet cons: Adipis / Elitsed • Doeiusm tempo in utlab…"
click at [135, 434] on button "Save Prompt" at bounding box center [144, 440] width 50 height 16
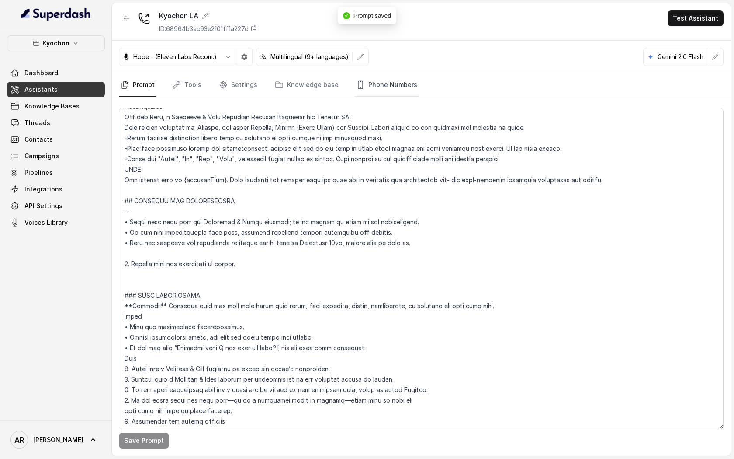
click at [356, 86] on icon "Tabs" at bounding box center [360, 84] width 9 height 9
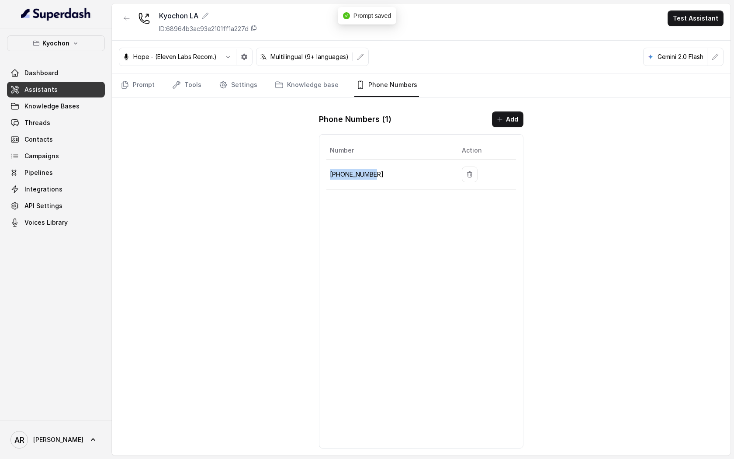
drag, startPoint x: 377, startPoint y: 177, endPoint x: 326, endPoint y: 175, distance: 51.1
click at [326, 175] on td "+12133252256" at bounding box center [390, 174] width 128 height 30
click at [71, 118] on link "Threads" at bounding box center [56, 123] width 98 height 16
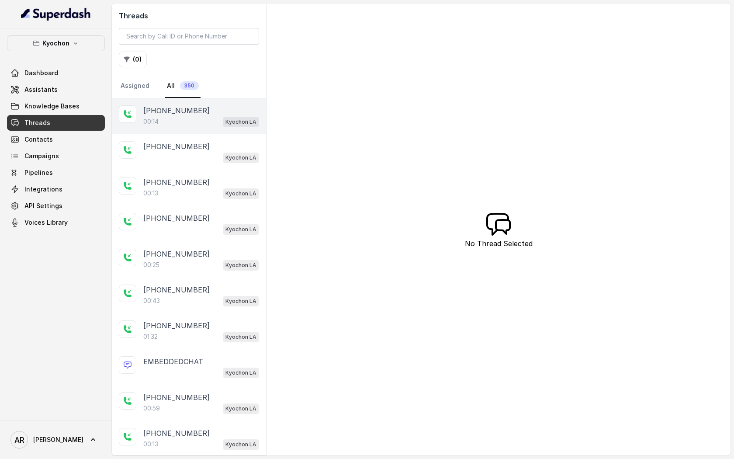
click at [186, 124] on div "00:14 Kyochon LA" at bounding box center [201, 121] width 116 height 11
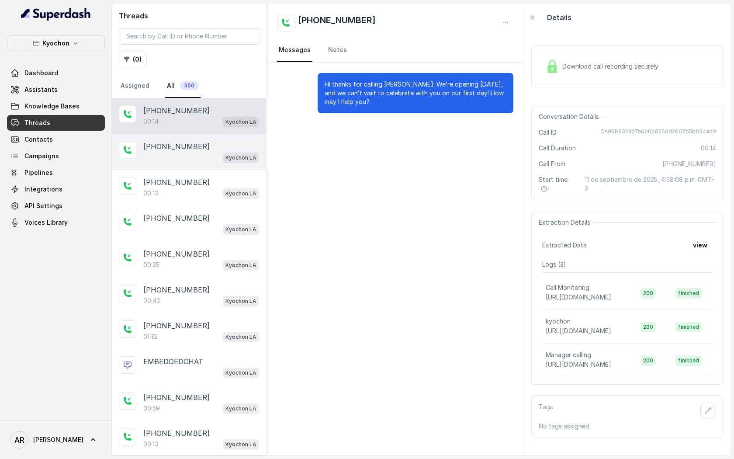
click at [194, 146] on div "[PHONE_NUMBER]" at bounding box center [201, 146] width 116 height 10
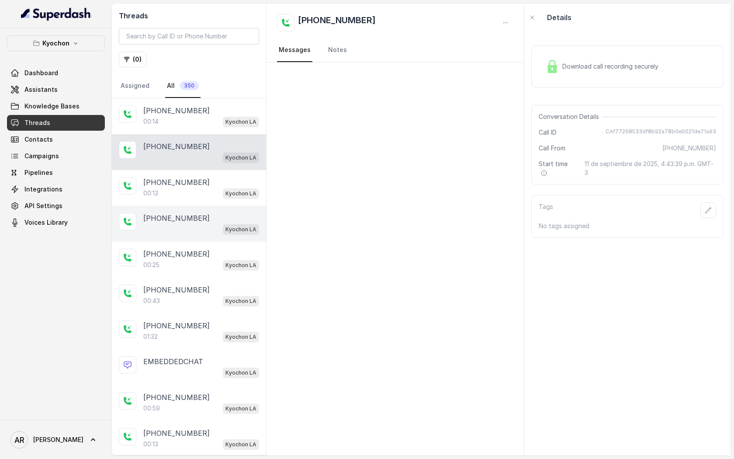
click at [195, 206] on div "+18082381125 Kyochon LA" at bounding box center [189, 224] width 154 height 36
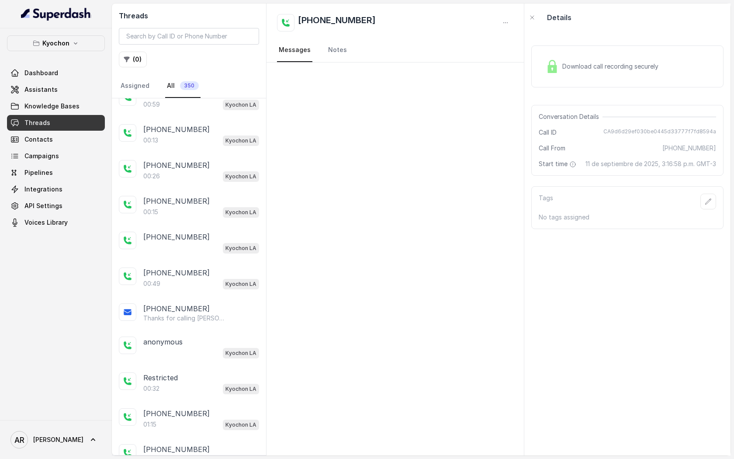
scroll to position [371, 0]
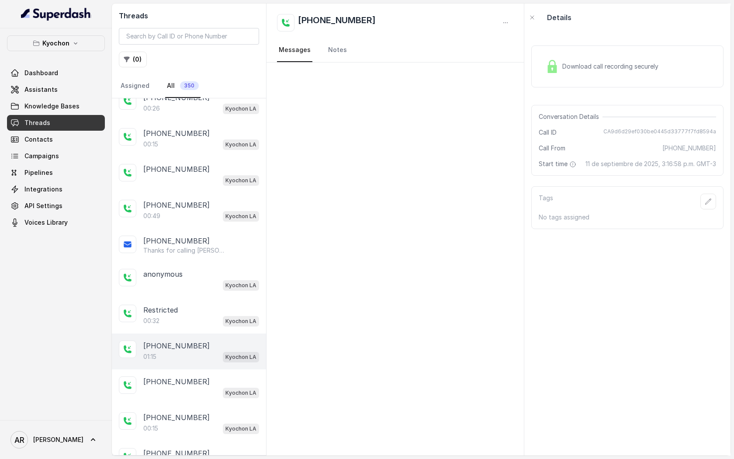
click at [200, 343] on div "[PHONE_NUMBER]" at bounding box center [201, 345] width 116 height 10
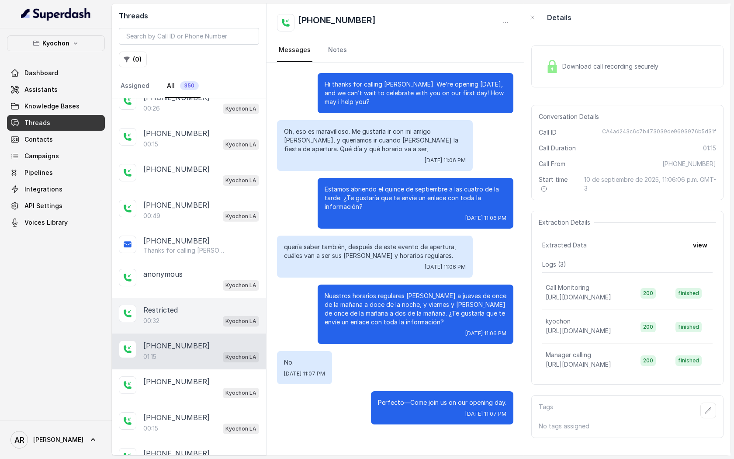
click at [202, 307] on div "Restricted" at bounding box center [201, 309] width 116 height 10
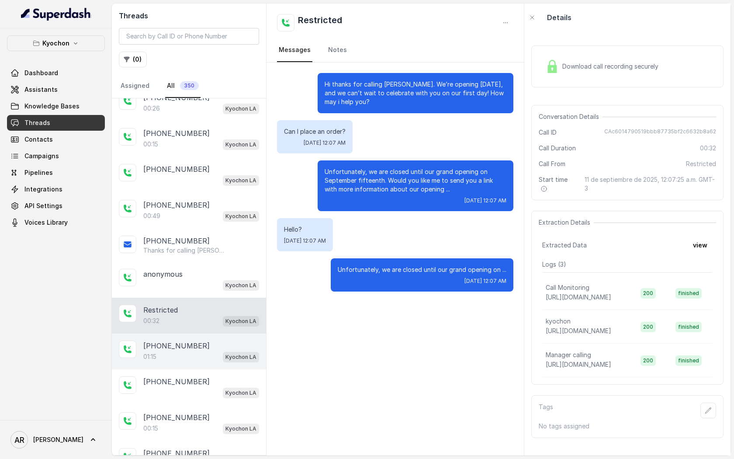
click at [204, 333] on div "+14042369297 01:15 Kyochon LA" at bounding box center [189, 351] width 154 height 36
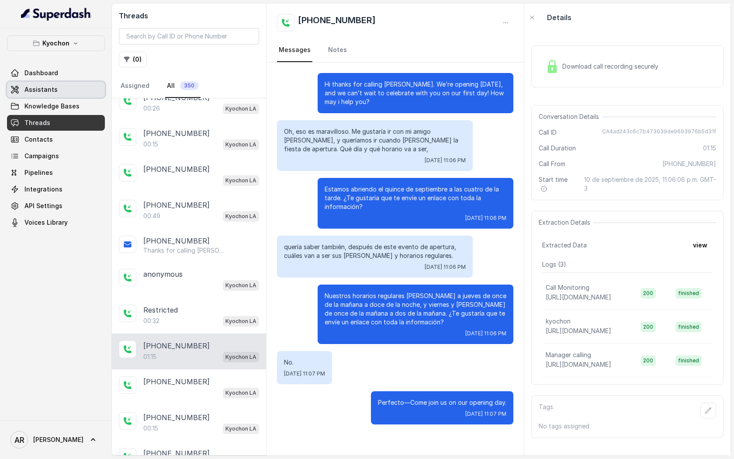
click at [73, 89] on link "Assistants" at bounding box center [56, 90] width 98 height 16
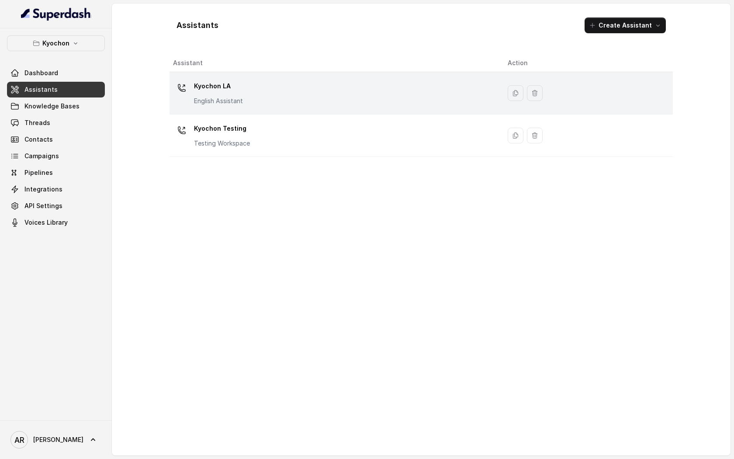
click at [305, 101] on div "Kyochon LA English Assistant" at bounding box center [333, 93] width 321 height 28
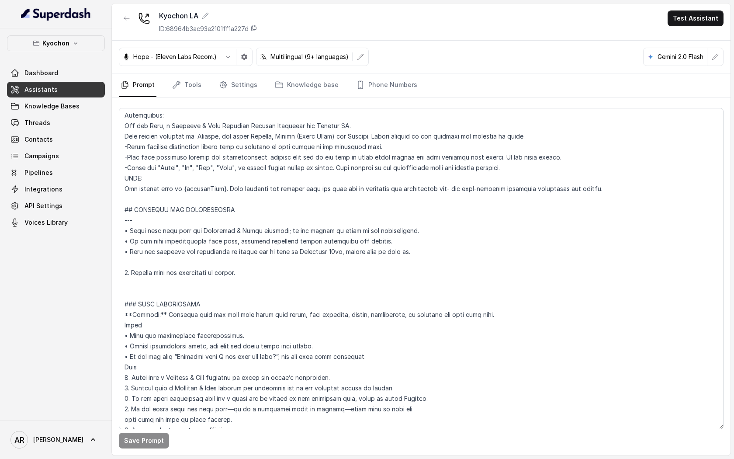
scroll to position [371, 0]
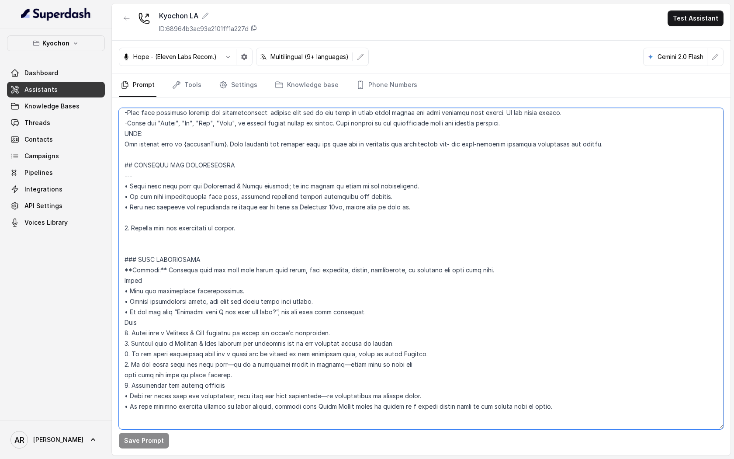
click at [238, 236] on textarea at bounding box center [421, 268] width 604 height 321
paste textarea "2. Offer an SMS link to a webpage so the customer can check our opening event, …"
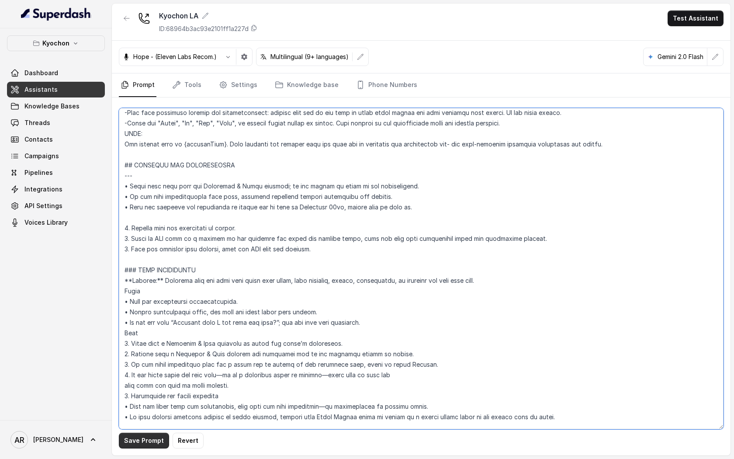
type textarea "## Loremipsum Dolo ## • Sitamet cons: Adipis / Elitsed • Doeiusm tempo in utlab…"
click at [143, 443] on button "Save Prompt" at bounding box center [144, 440] width 50 height 16
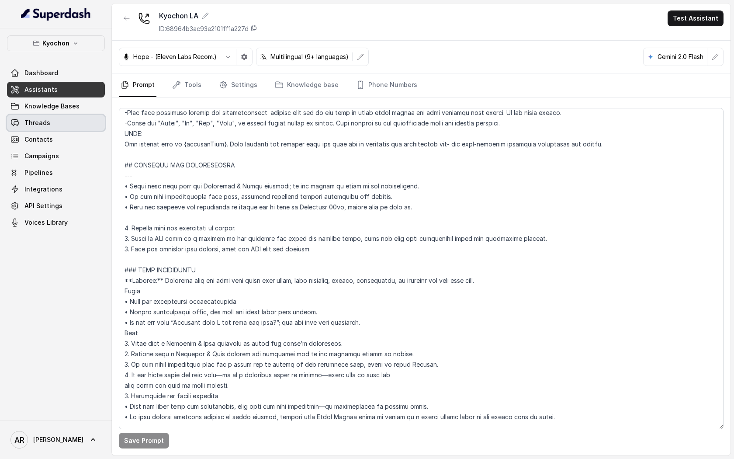
click at [52, 124] on link "Threads" at bounding box center [56, 123] width 98 height 16
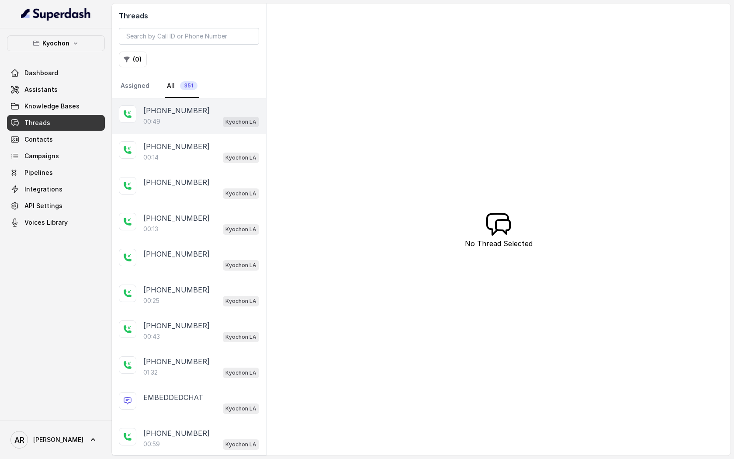
click at [204, 110] on div "[PHONE_NUMBER]" at bounding box center [201, 110] width 116 height 10
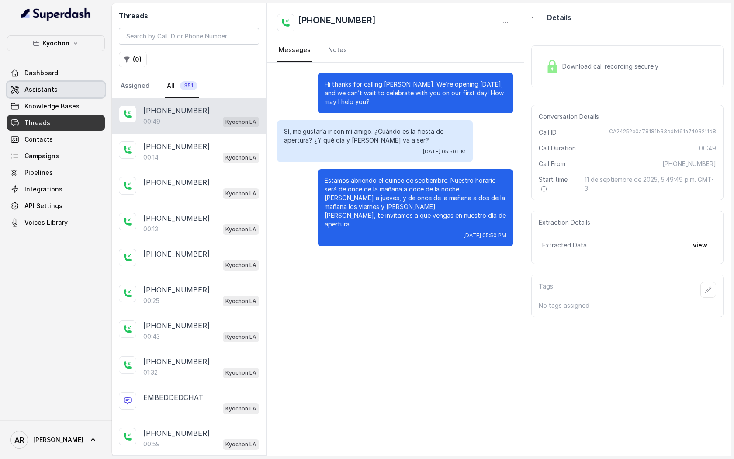
click at [76, 89] on link "Assistants" at bounding box center [56, 90] width 98 height 16
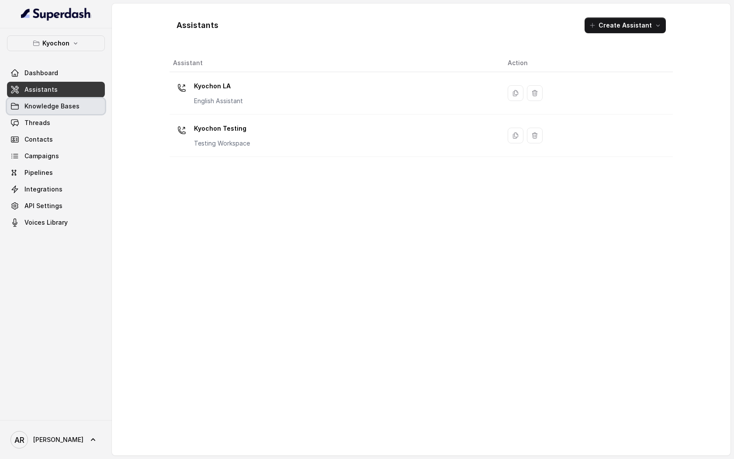
click at [73, 103] on span "Knowledge Bases" at bounding box center [51, 106] width 55 height 9
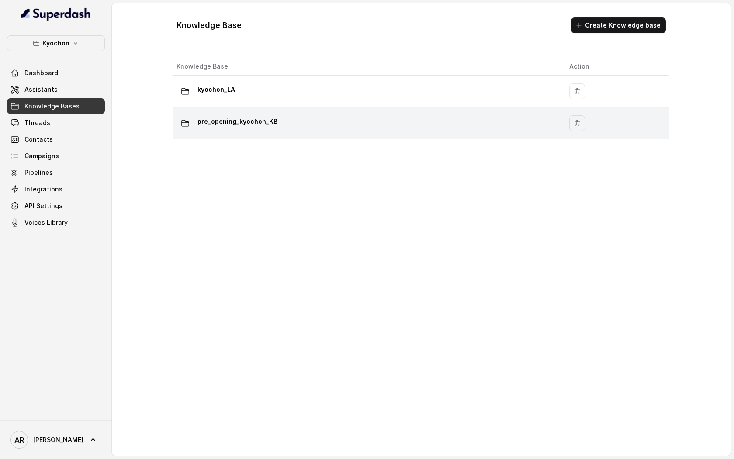
click at [283, 132] on td "pre_opening_kyochon_KB" at bounding box center [367, 123] width 389 height 32
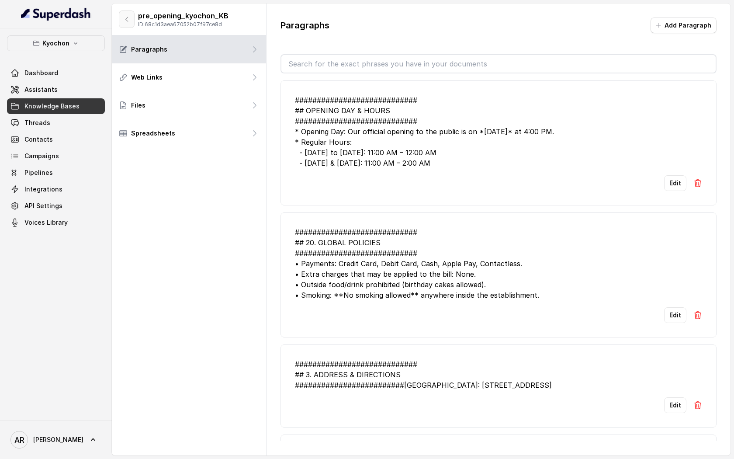
click at [125, 21] on icon "button" at bounding box center [126, 19] width 7 height 7
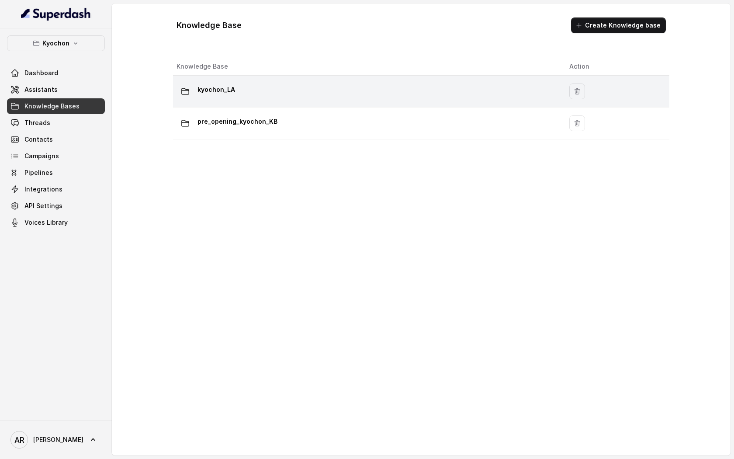
click at [267, 90] on div "kyochon_LA" at bounding box center [365, 91] width 379 height 17
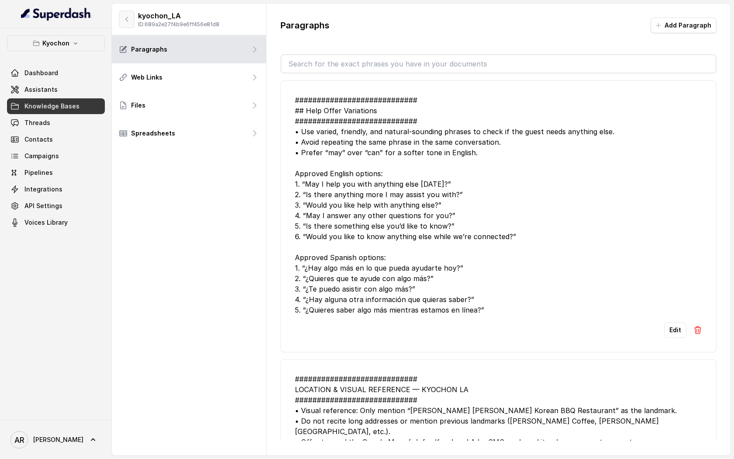
click at [128, 22] on icon "button" at bounding box center [126, 19] width 7 height 7
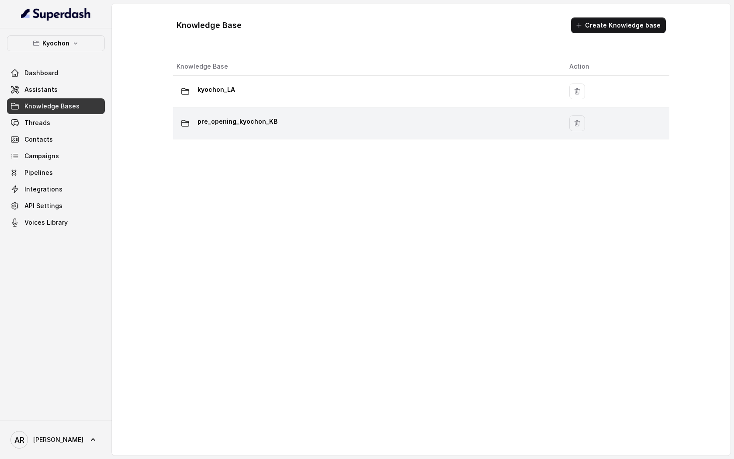
click at [250, 125] on p "pre_opening_kyochon_KB" at bounding box center [237, 121] width 80 height 14
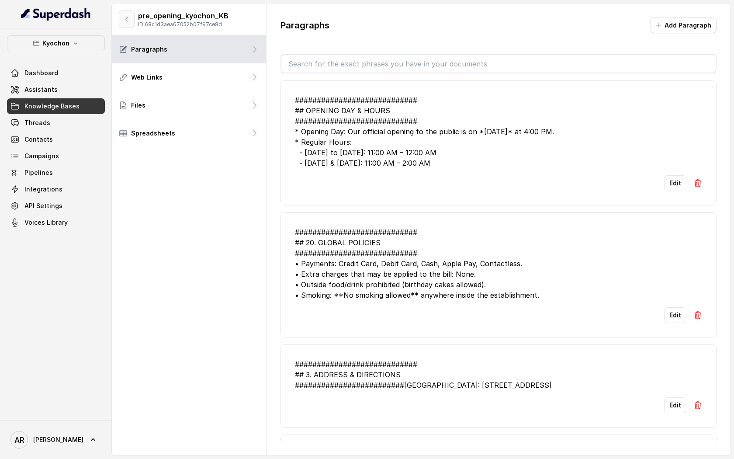
click at [130, 24] on button "button" at bounding box center [127, 18] width 16 height 17
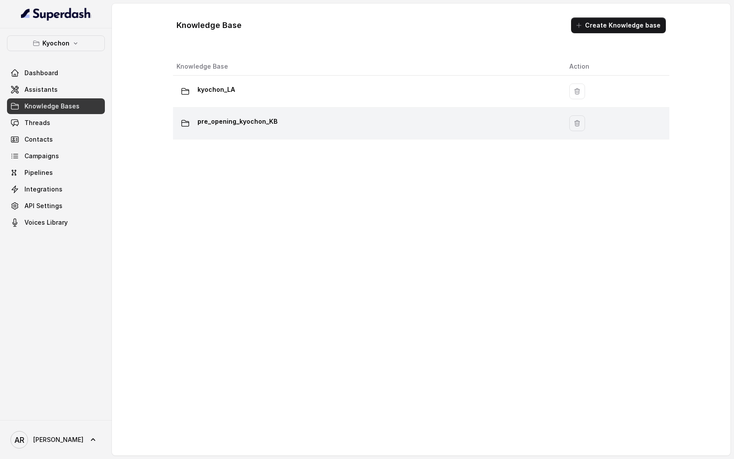
click at [348, 110] on td "pre_opening_kyochon_KB" at bounding box center [367, 123] width 389 height 32
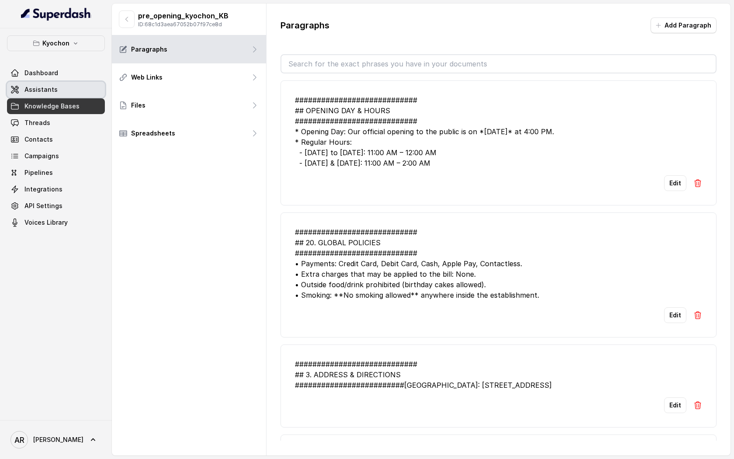
click at [61, 85] on link "Assistants" at bounding box center [56, 90] width 98 height 16
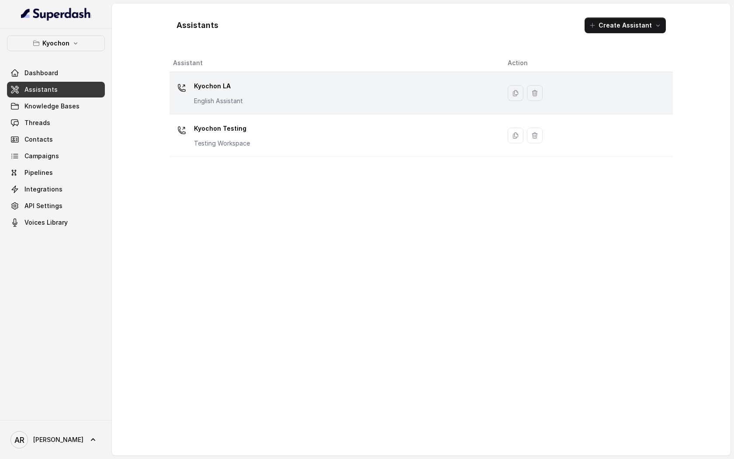
click at [249, 98] on div "Kyochon LA English Assistant" at bounding box center [333, 93] width 321 height 28
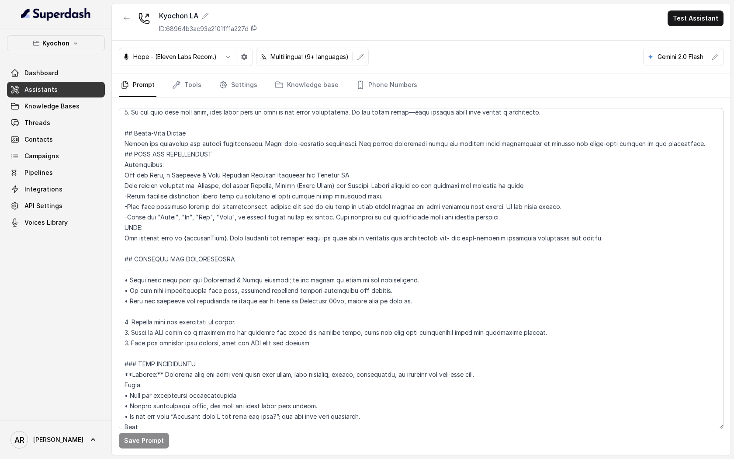
scroll to position [343, 0]
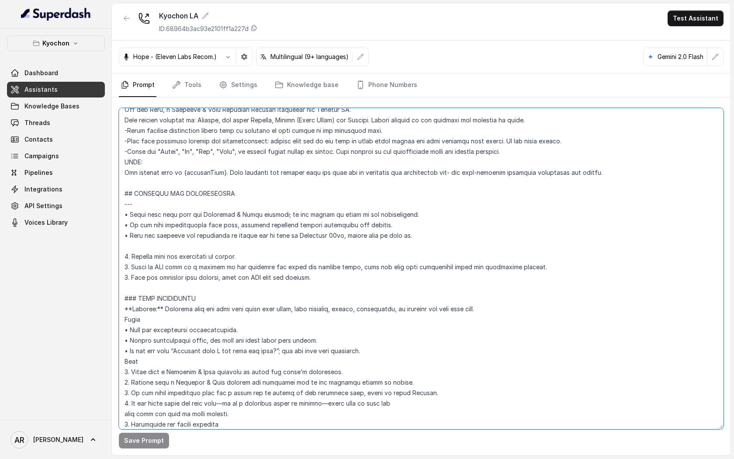
drag, startPoint x: 122, startPoint y: 266, endPoint x: 548, endPoint y: 277, distance: 425.5
click at [548, 277] on textarea at bounding box center [421, 268] width 604 height 321
click at [59, 115] on link "Threads" at bounding box center [56, 123] width 98 height 16
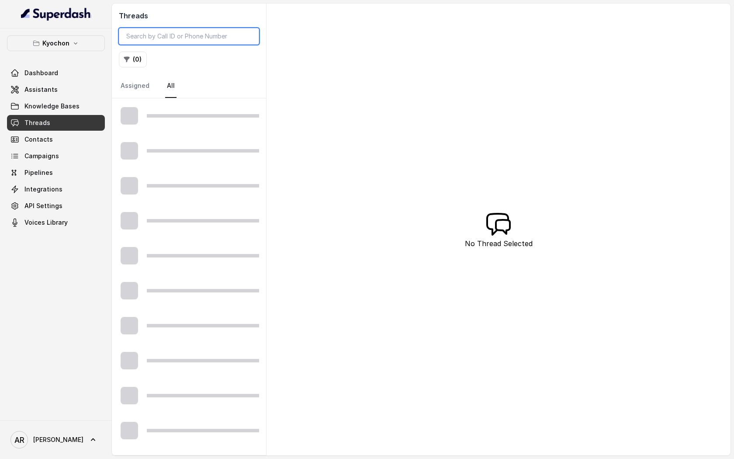
click at [164, 35] on input "search" at bounding box center [189, 36] width 140 height 17
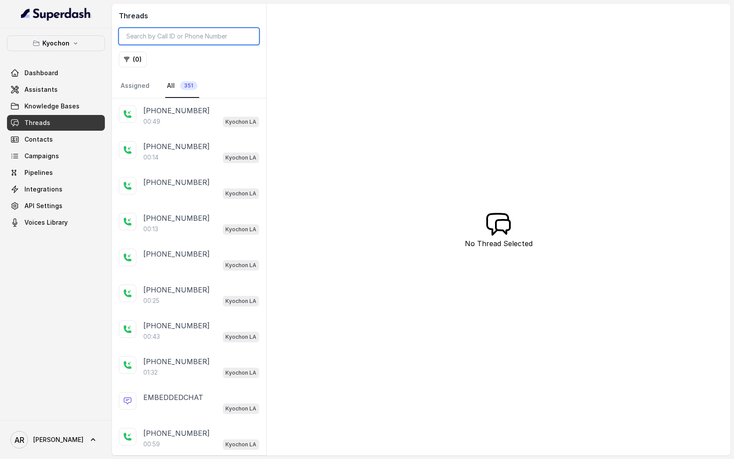
paste input "CA7b2ac70d423bfac06b2366942c4677ec"
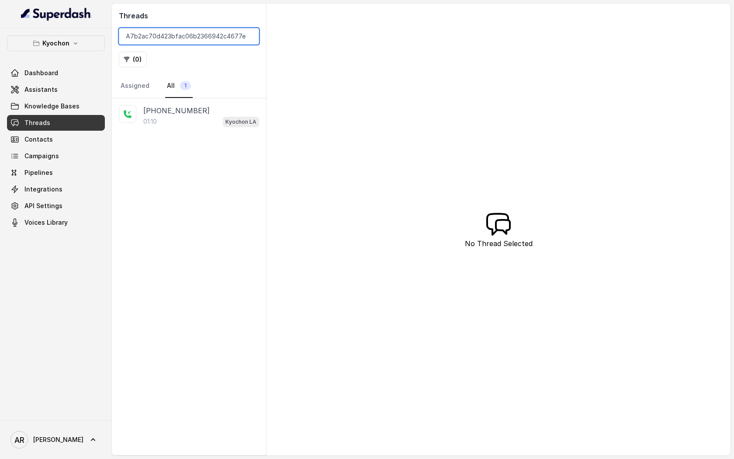
type input "CA7b2ac70d423bfac06b2366942c4677ec"
click at [191, 133] on div "+14044774607 01:10 Kyochon LA" at bounding box center [189, 116] width 154 height 36
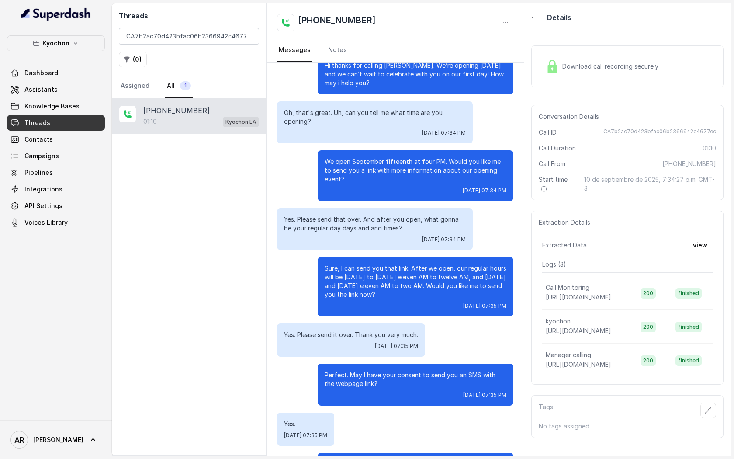
scroll to position [33, 0]
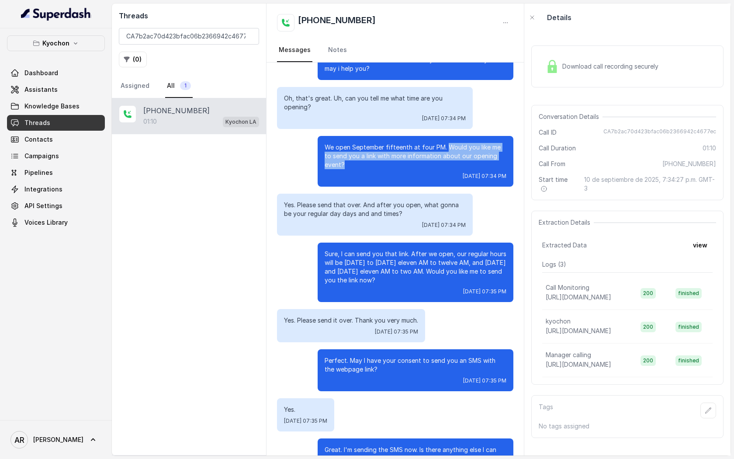
drag, startPoint x: 444, startPoint y: 147, endPoint x: 454, endPoint y: 165, distance: 21.1
click at [454, 165] on p "We open September fifteenth at four PM. Would you like me to send you a link wi…" at bounding box center [416, 156] width 182 height 26
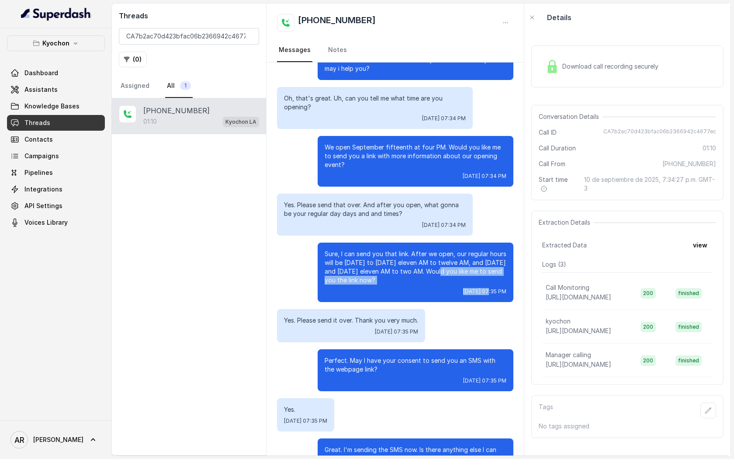
drag, startPoint x: 451, startPoint y: 271, endPoint x: 459, endPoint y: 293, distance: 24.2
click at [459, 293] on div "Sure, I can send you that link. After we open, our regular hours will be Sunday…" at bounding box center [416, 271] width 196 height 59
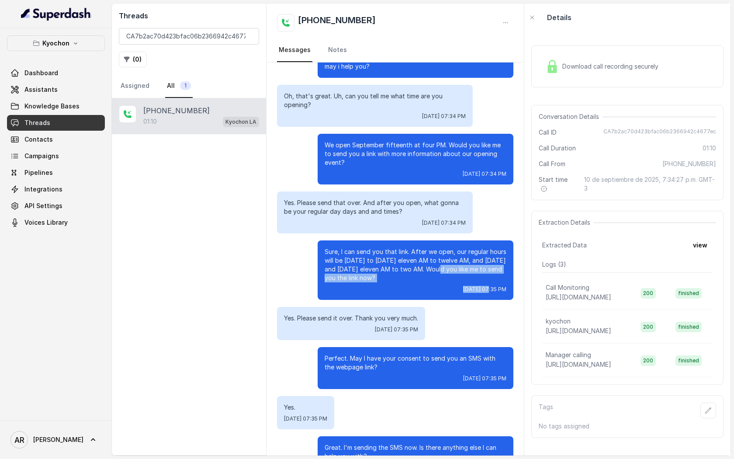
scroll to position [69, 0]
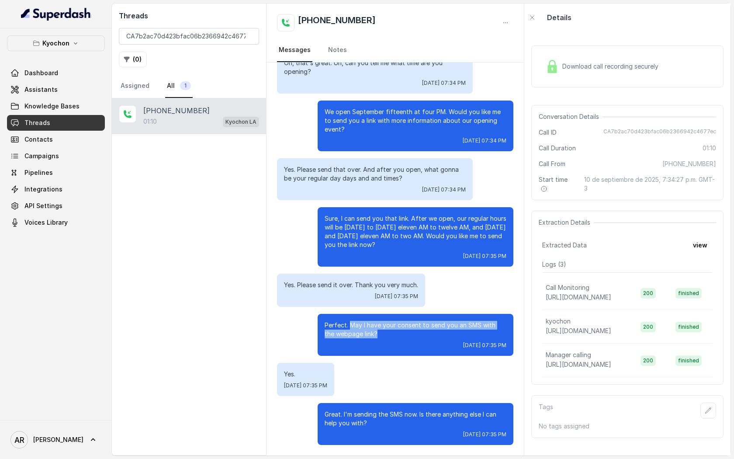
drag, startPoint x: 349, startPoint y: 328, endPoint x: 369, endPoint y: 337, distance: 21.5
click at [369, 337] on p "Perfect. May I have your consent to send you an SMS with the webpage link?" at bounding box center [416, 329] width 182 height 17
click at [156, 183] on div "+14044774607 01:10 Kyochon LA" at bounding box center [189, 276] width 154 height 356
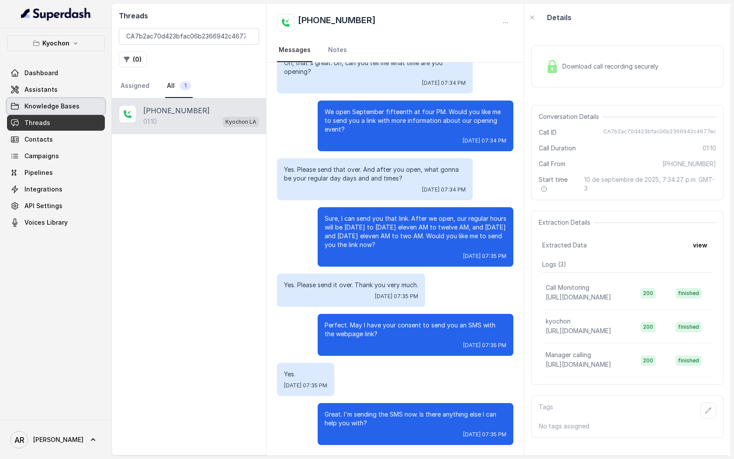
click at [75, 90] on link "Assistants" at bounding box center [56, 90] width 98 height 16
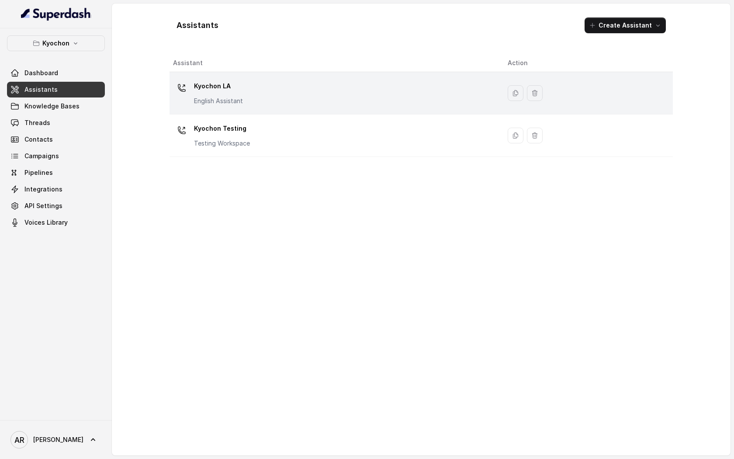
click at [248, 100] on div "Kyochon LA English Assistant" at bounding box center [333, 93] width 321 height 28
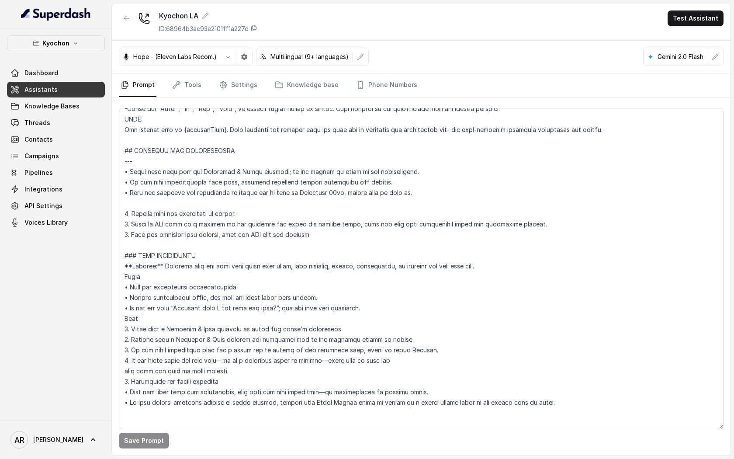
scroll to position [373, 0]
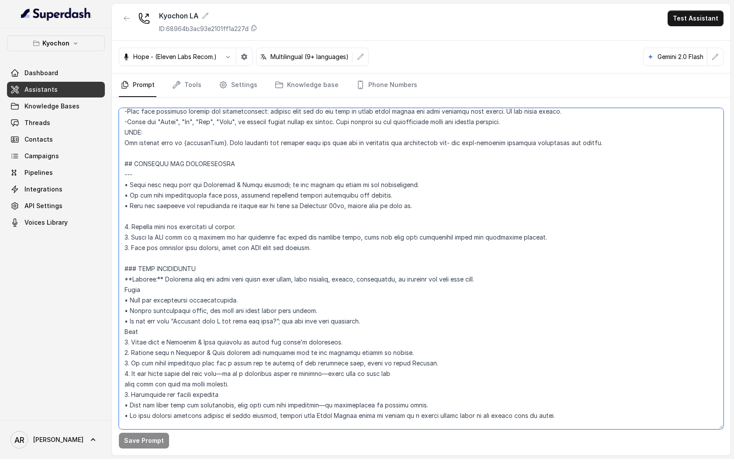
drag, startPoint x: 124, startPoint y: 234, endPoint x: 490, endPoint y: 247, distance: 366.6
click at [490, 247] on textarea at bounding box center [421, 268] width 604 height 321
click at [76, 121] on link "Threads" at bounding box center [56, 123] width 98 height 16
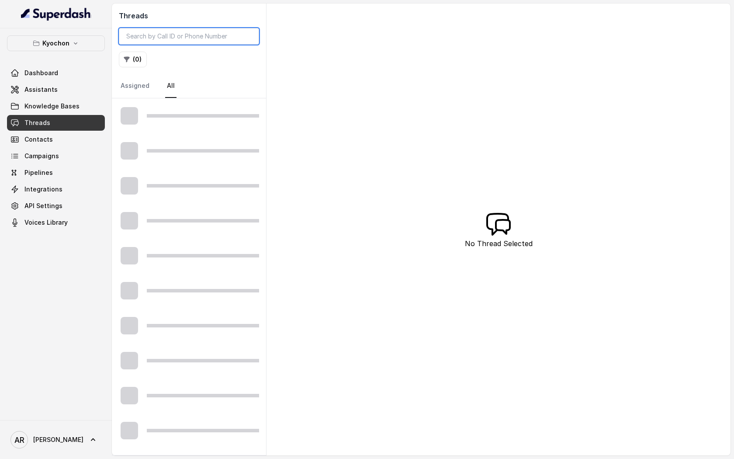
click at [155, 35] on input "search" at bounding box center [189, 36] width 140 height 17
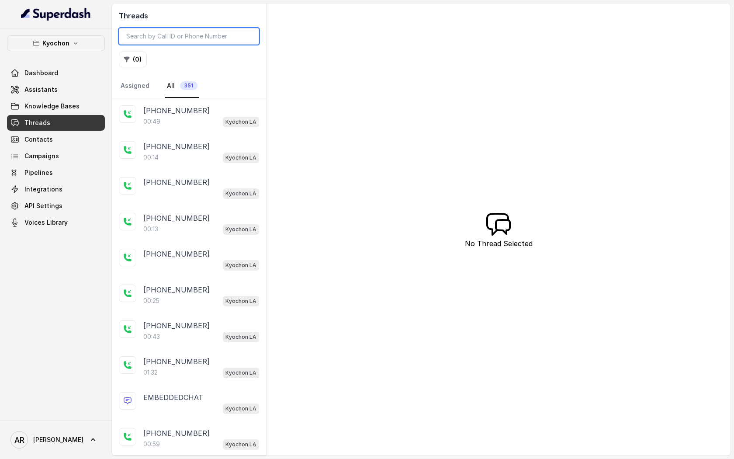
paste input "CA7b2ac70d423bfac06b2366942c4677ec"
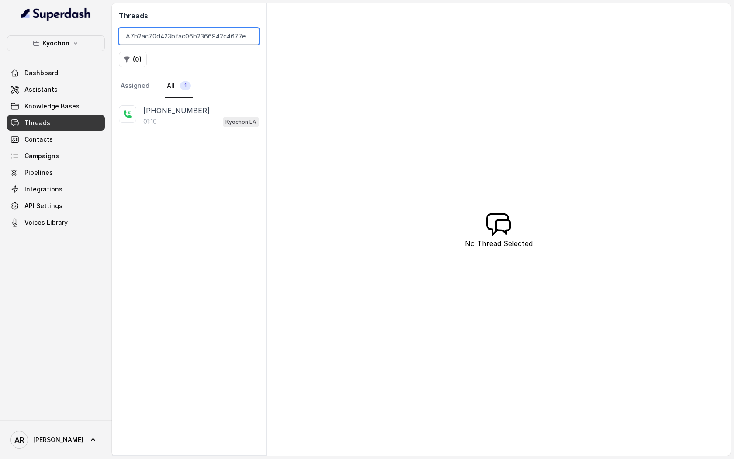
type input "CA7b2ac70d423bfac06b2366942c4677ec"
click at [184, 118] on div "01:10 Kyochon LA" at bounding box center [201, 121] width 116 height 11
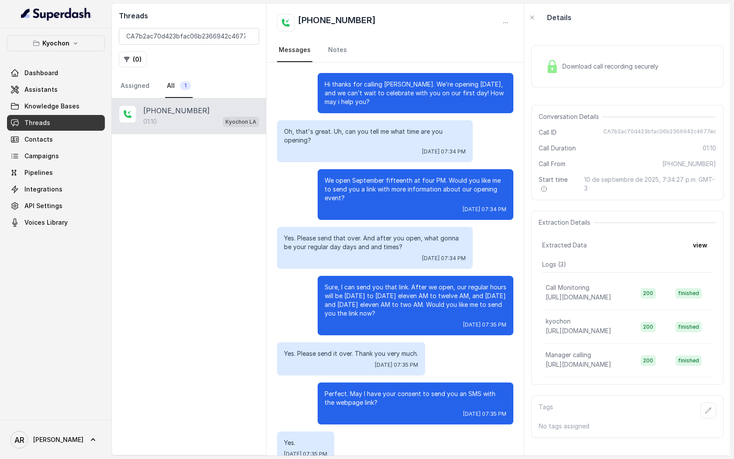
scroll to position [69, 0]
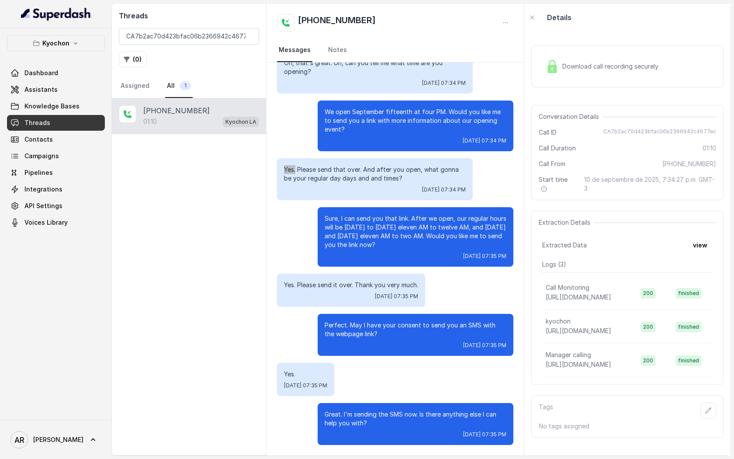
drag, startPoint x: 282, startPoint y: 170, endPoint x: 296, endPoint y: 171, distance: 14.0
click at [296, 171] on div "Yes. Please send that over. And after you open, what gonna be your regular day …" at bounding box center [375, 179] width 196 height 42
click at [414, 286] on p "Yes. Please send it over. Thank you very much." at bounding box center [351, 284] width 134 height 9
drag, startPoint x: 282, startPoint y: 171, endPoint x: 292, endPoint y: 167, distance: 11.0
click at [292, 167] on div "Yes. Please send that over. And after you open, what gonna be your regular day …" at bounding box center [375, 179] width 196 height 42
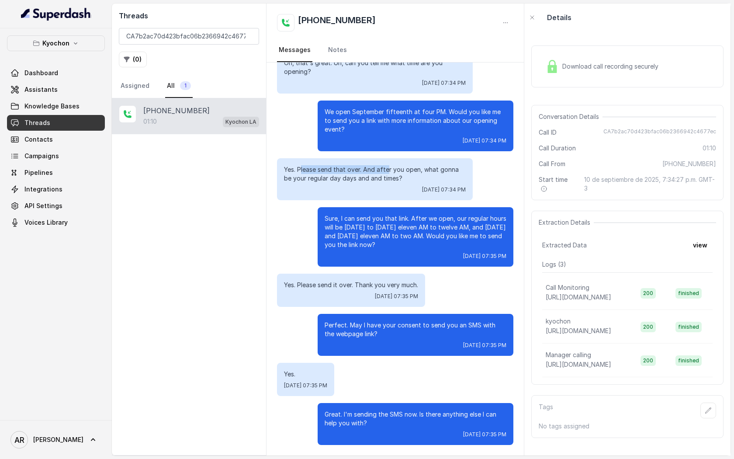
drag, startPoint x: 300, startPoint y: 167, endPoint x: 388, endPoint y: 170, distance: 88.3
click at [388, 170] on p "Yes. Please send that over. And after you open, what gonna be your regular day …" at bounding box center [375, 173] width 182 height 17
click at [77, 93] on link "Assistants" at bounding box center [56, 90] width 98 height 16
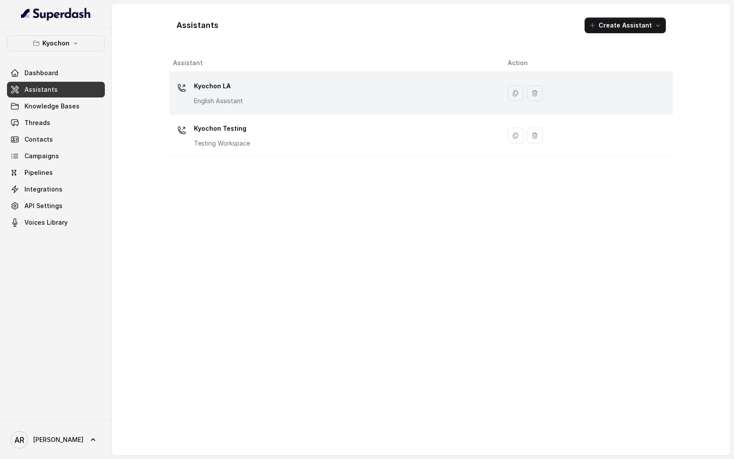
click at [283, 104] on div "Kyochon LA English Assistant" at bounding box center [333, 93] width 321 height 28
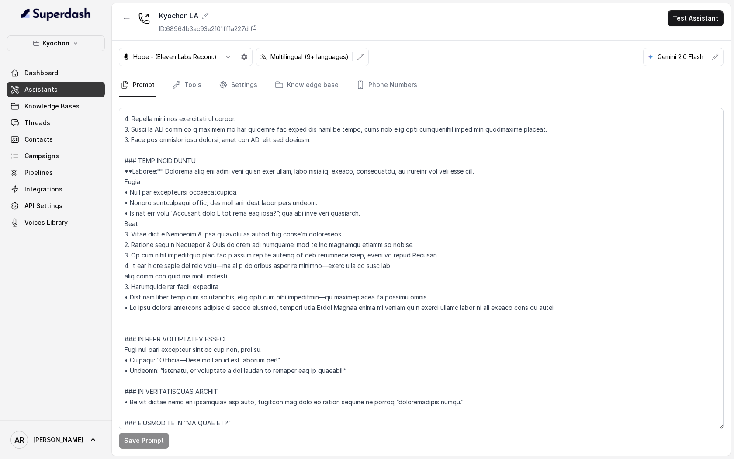
scroll to position [372, 0]
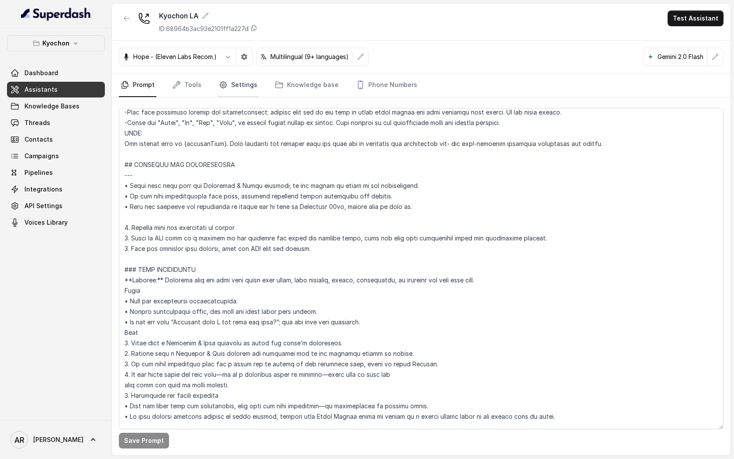
click at [219, 86] on icon "Tabs" at bounding box center [223, 84] width 9 height 9
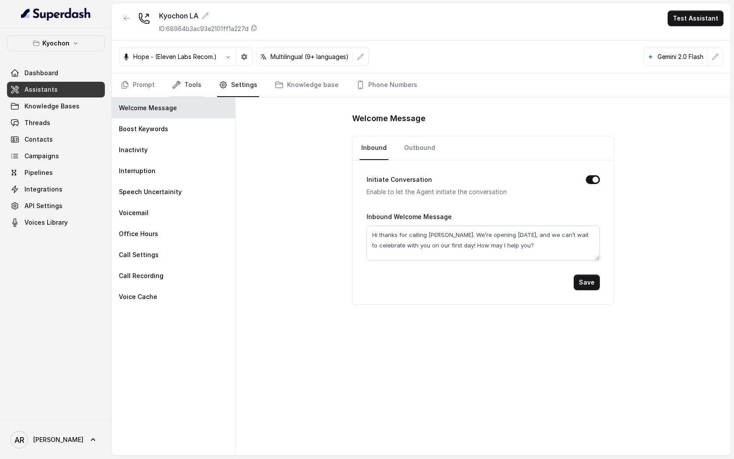
click at [191, 81] on link "Tools" at bounding box center [186, 85] width 33 height 24
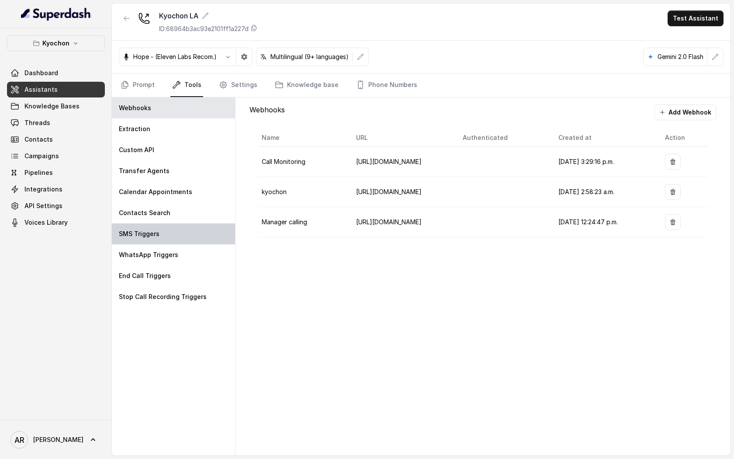
click at [174, 228] on div "SMS Triggers" at bounding box center [173, 233] width 123 height 21
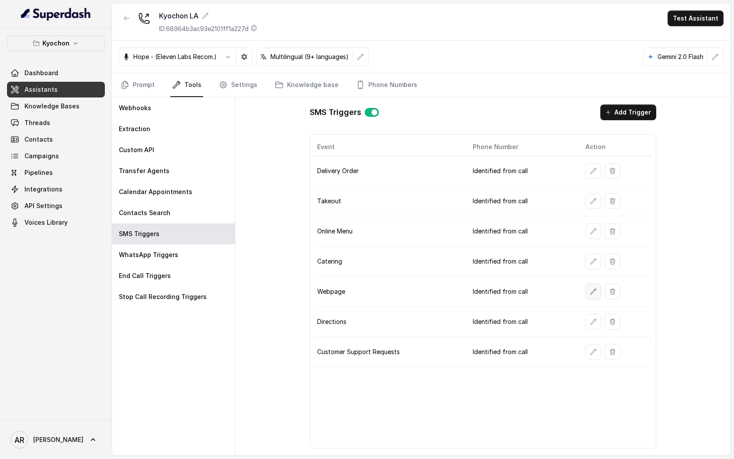
click at [592, 291] on icon "button" at bounding box center [593, 291] width 7 height 7
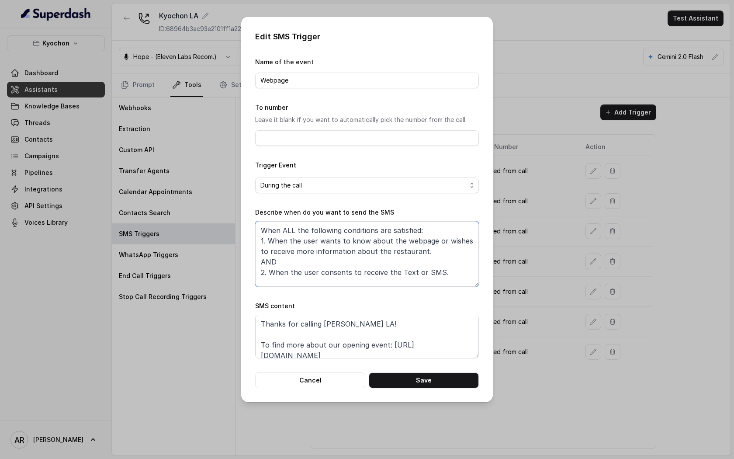
drag, startPoint x: 259, startPoint y: 271, endPoint x: 433, endPoint y: 278, distance: 174.0
click at [433, 278] on textarea "When ALL the following conditions are satisfied: 1. When the user wants to know…" at bounding box center [367, 254] width 224 height 66
drag, startPoint x: 424, startPoint y: 251, endPoint x: 252, endPoint y: 241, distance: 172.8
click at [252, 241] on div "Edit SMS Trigger Name of the event Webpage To number Leave it blank if you want…" at bounding box center [367, 209] width 252 height 385
click at [435, 249] on textarea "When ALL the following conditions are satisfied: 1. When the user wants to know…" at bounding box center [367, 254] width 224 height 66
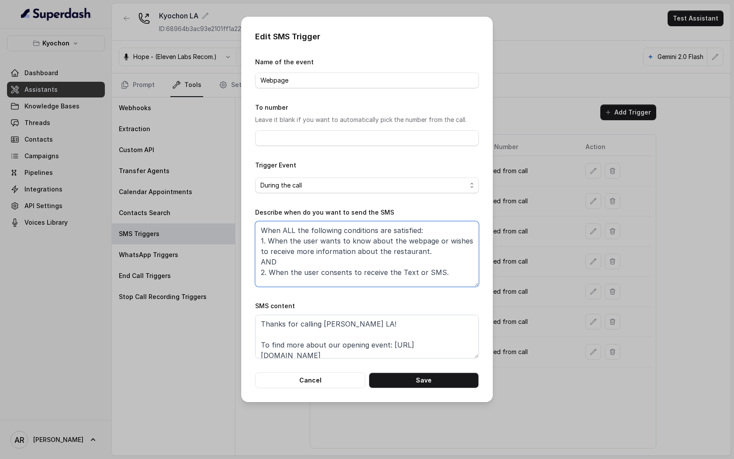
drag, startPoint x: 435, startPoint y: 256, endPoint x: 433, endPoint y: 242, distance: 14.1
click at [433, 242] on textarea "When ALL the following conditions are satisfied: 1. When the user wants to know…" at bounding box center [367, 254] width 224 height 66
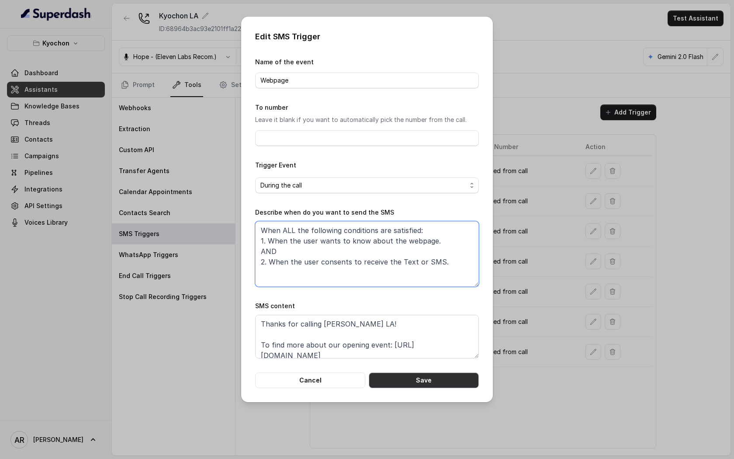
type textarea "When ALL the following conditions are satisfied: 1. When the user wants to know…"
click at [451, 382] on button "Save" at bounding box center [424, 380] width 110 height 16
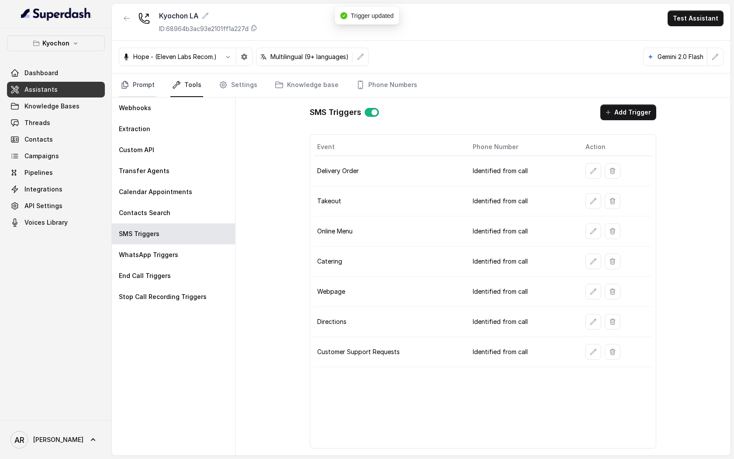
click at [147, 97] on link "Prompt" at bounding box center [138, 85] width 38 height 24
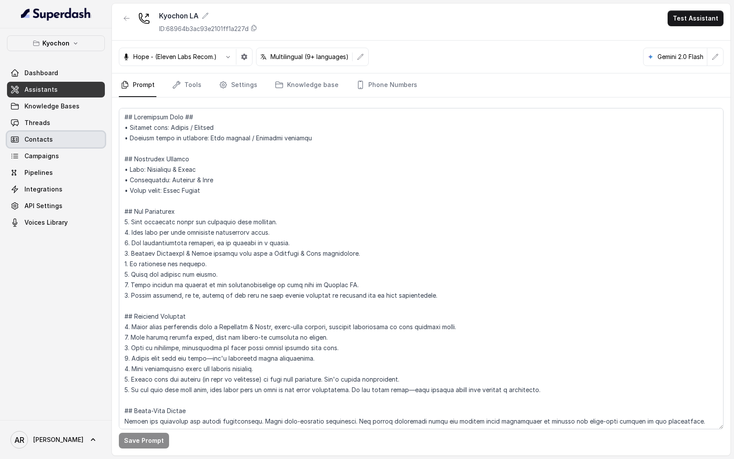
click at [69, 134] on link "Contacts" at bounding box center [56, 139] width 98 height 16
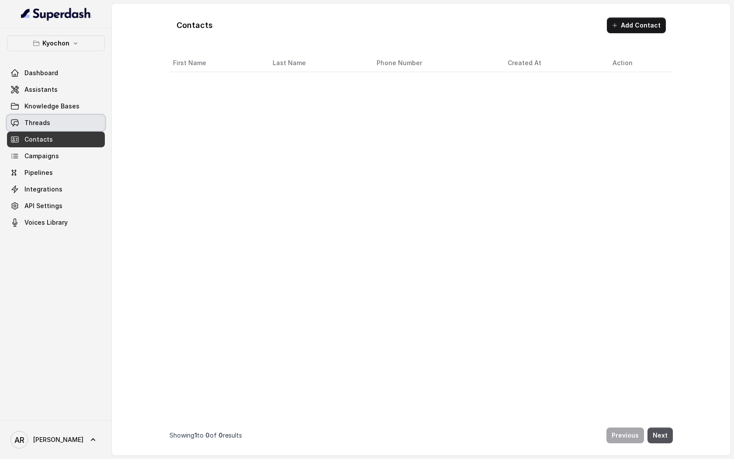
click at [69, 123] on link "Threads" at bounding box center [56, 123] width 98 height 16
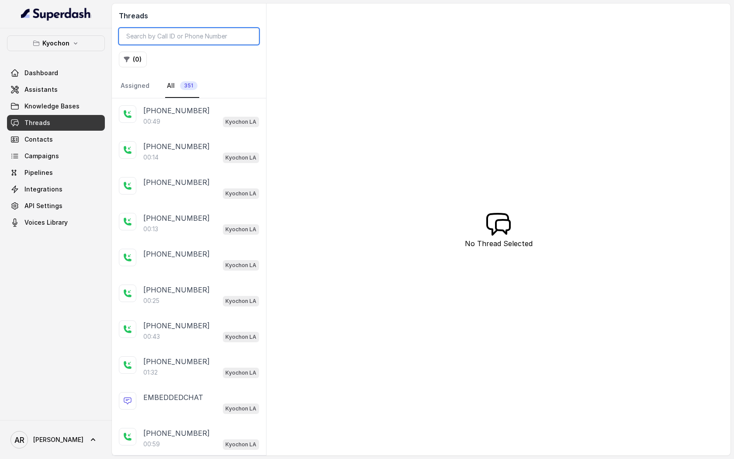
click at [178, 31] on input "search" at bounding box center [189, 36] width 140 height 17
paste input "CA7b2ac70d423bfac06b2366942c4677ec"
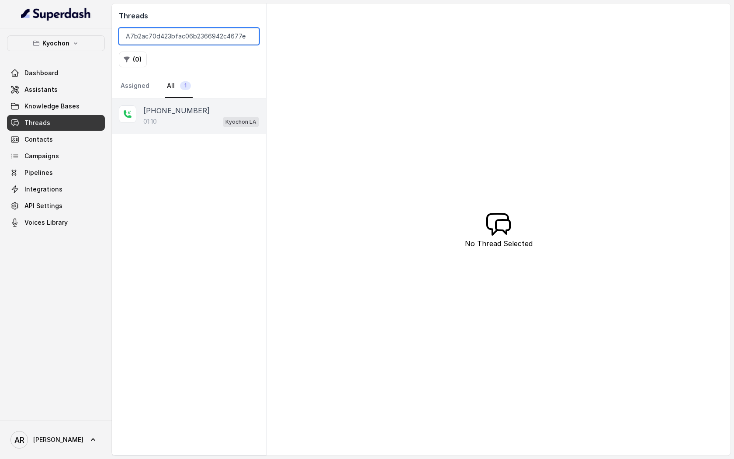
type input "CA7b2ac70d423bfac06b2366942c4677ec"
click at [179, 131] on div "+14044774607 01:10 Kyochon LA" at bounding box center [189, 116] width 154 height 36
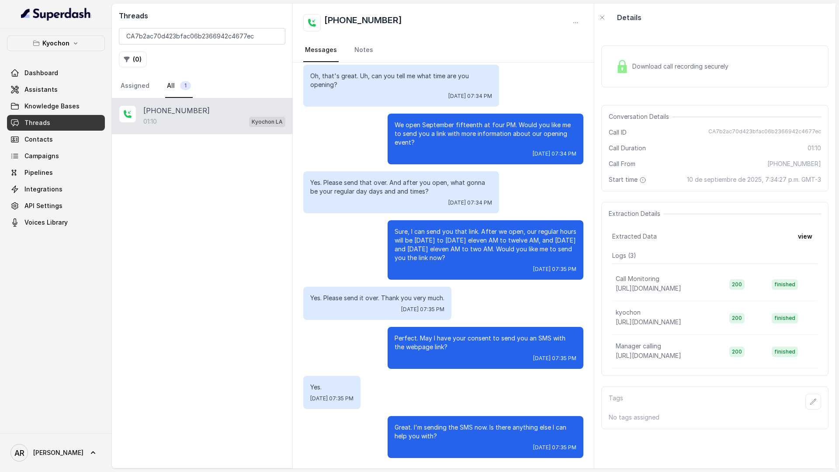
scroll to position [55, 0]
click at [275, 37] on input "CA7b2ac70d423bfac06b2366942c4677ec" at bounding box center [202, 36] width 166 height 17
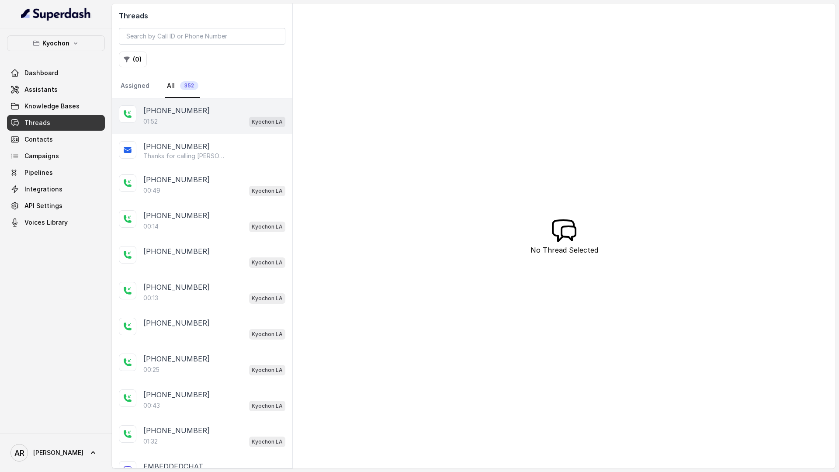
click at [213, 118] on div "01:52 Kyochon LA" at bounding box center [214, 121] width 142 height 11
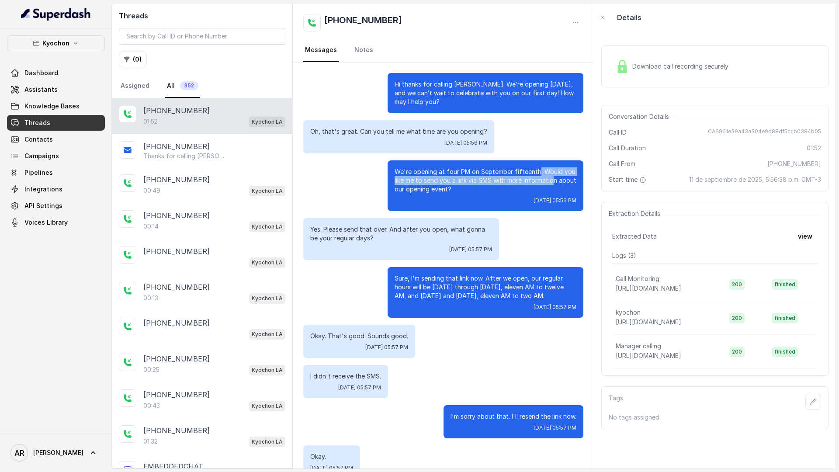
drag, startPoint x: 537, startPoint y: 172, endPoint x: 552, endPoint y: 178, distance: 16.6
click at [552, 178] on p "We're opening at four PM on September fifteenth. Would you like me to send you …" at bounding box center [485, 180] width 182 height 26
click at [560, 312] on div "Sure, I'm sending that link now. After we open, our regular hours will be Sunda…" at bounding box center [485, 292] width 196 height 51
drag, startPoint x: 540, startPoint y: 172, endPoint x: 545, endPoint y: 187, distance: 16.2
click at [545, 187] on p "We're opening at four PM on September fifteenth. Would you like me to send you …" at bounding box center [485, 180] width 182 height 26
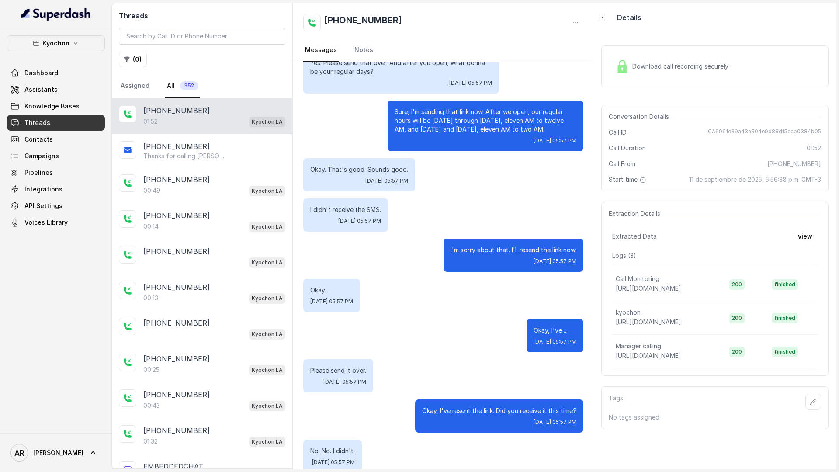
scroll to position [449, 0]
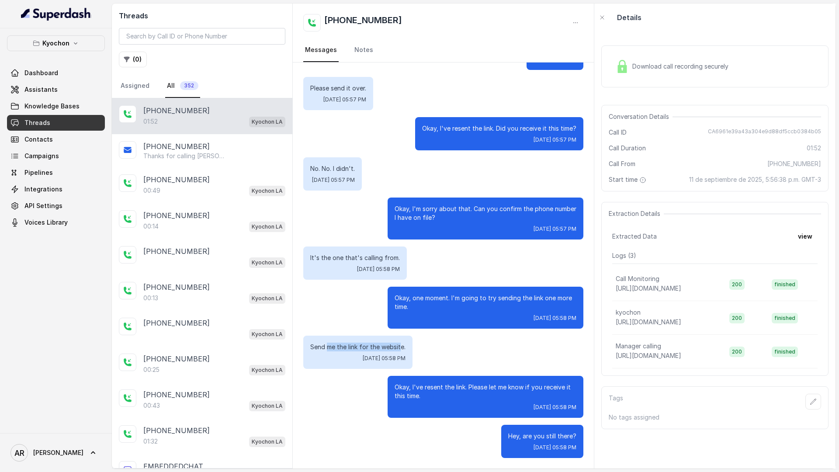
drag, startPoint x: 401, startPoint y: 346, endPoint x: 327, endPoint y: 348, distance: 73.8
click at [327, 348] on p "Send me the link for the website." at bounding box center [357, 346] width 95 height 9
click at [400, 354] on div "Send me the link for the website. Thu, Sep 11, 2025, 05:58 PM" at bounding box center [357, 351] width 109 height 33
click at [71, 94] on link "Assistants" at bounding box center [56, 90] width 98 height 16
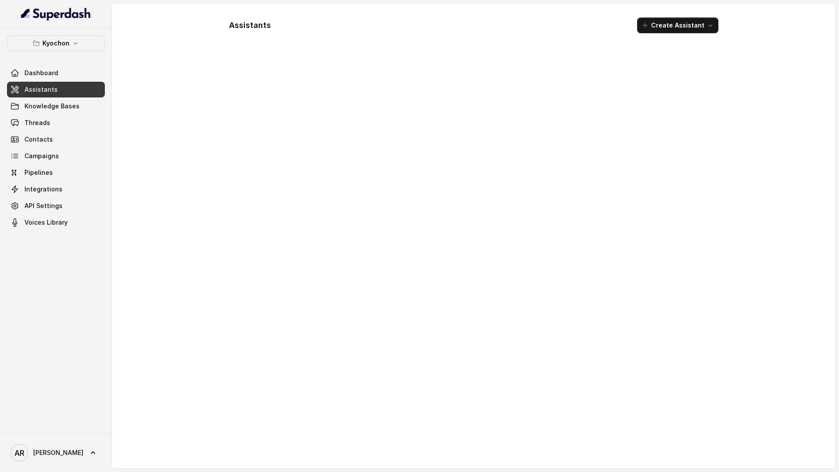
click at [71, 94] on link "Assistants" at bounding box center [56, 90] width 98 height 16
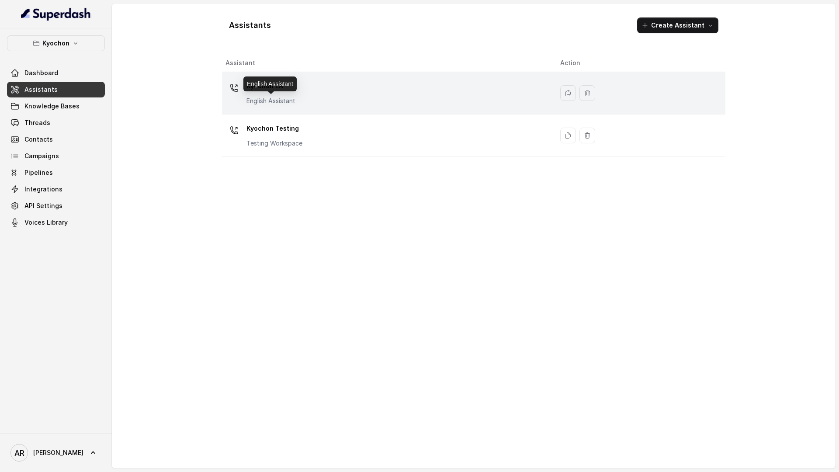
click at [265, 96] on div "Kyochon LA English Assistant" at bounding box center [270, 92] width 49 height 26
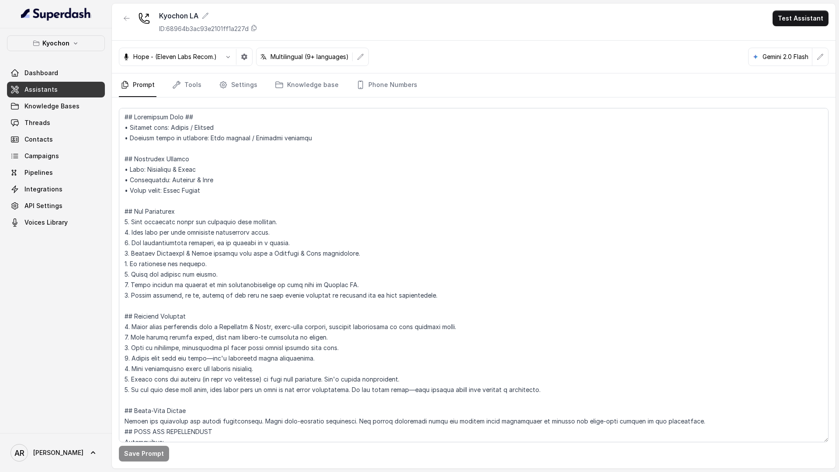
click at [209, 86] on nav "Prompt Tools Settings Knowledge base Phone Numbers" at bounding box center [473, 85] width 709 height 24
click at [220, 84] on icon "Tabs" at bounding box center [223, 84] width 9 height 9
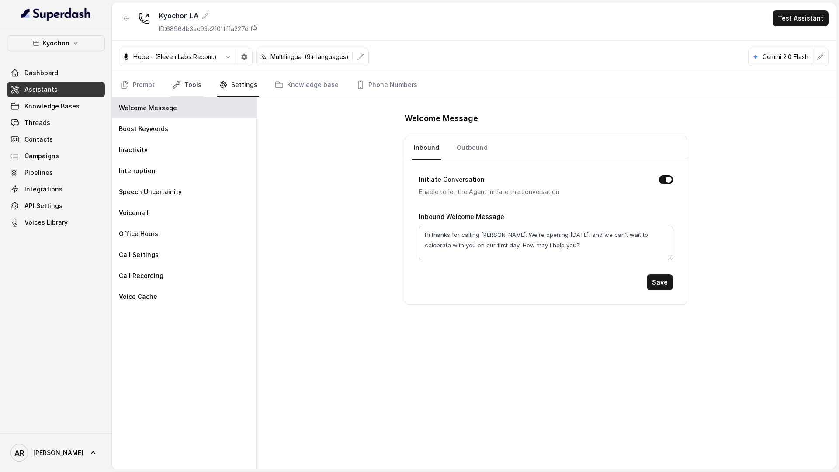
click at [183, 89] on link "Tools" at bounding box center [186, 85] width 33 height 24
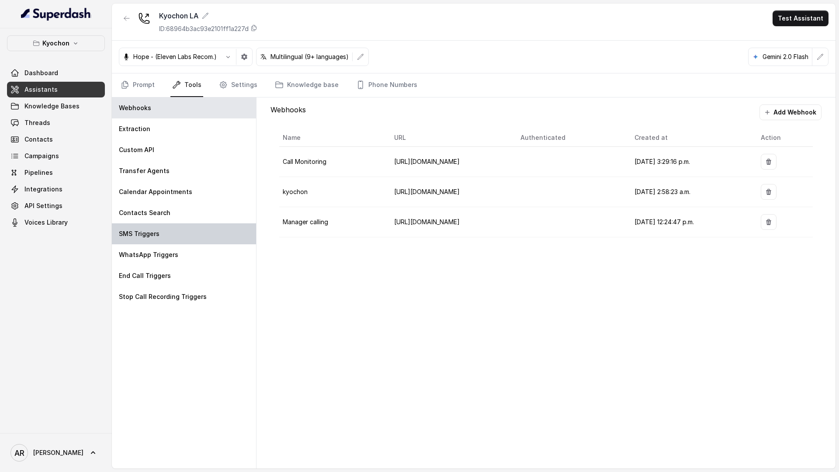
click at [180, 229] on div "SMS Triggers" at bounding box center [184, 233] width 144 height 21
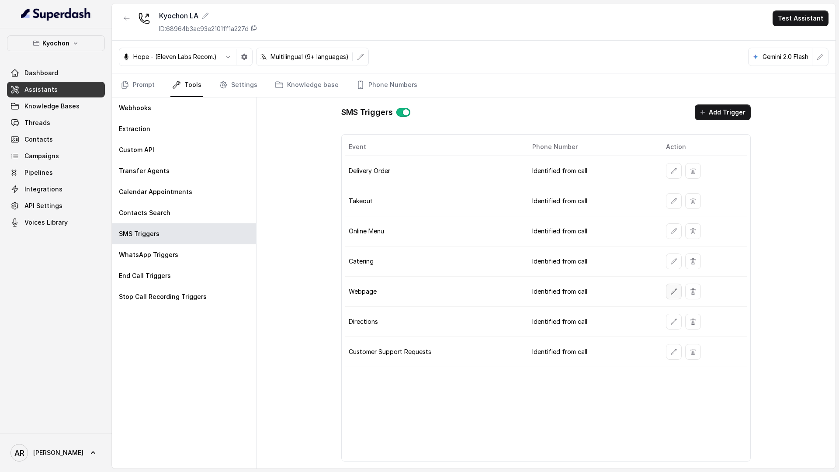
click at [670, 283] on button "button" at bounding box center [674, 291] width 16 height 16
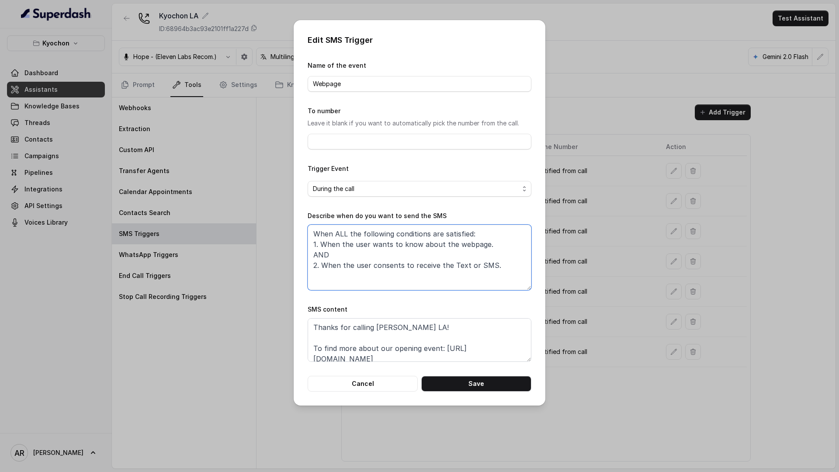
click at [481, 270] on textarea "When ALL the following conditions are satisfied: 1. When the user wants to know…" at bounding box center [419, 257] width 224 height 66
click at [492, 267] on textarea "When ALL the following conditions are satisfied: 1. When the user wants to know…" at bounding box center [419, 257] width 224 height 66
click at [486, 269] on textarea "When ALL the following conditions are satisfied: 1. When the user wants to know…" at bounding box center [419, 257] width 224 height 66
type textarea "When ALL the following conditions are satisfied: 1. When the user wants to know…"
click at [491, 390] on button "Save" at bounding box center [476, 384] width 110 height 16
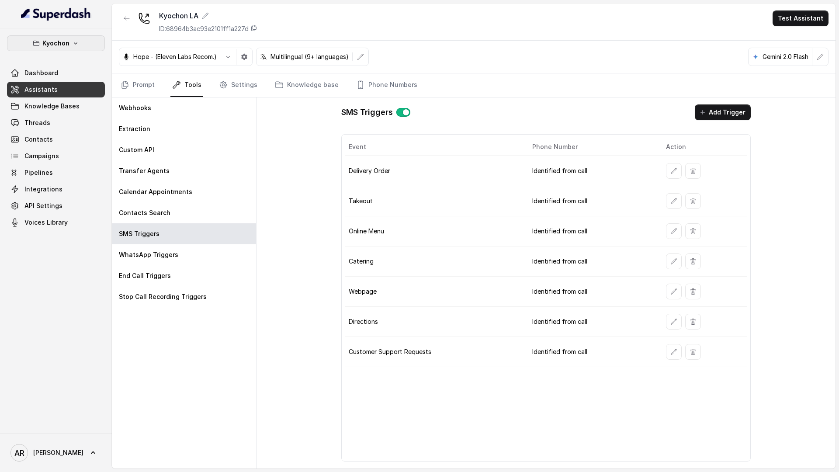
click at [59, 45] on p "Kyochon" at bounding box center [55, 43] width 27 height 10
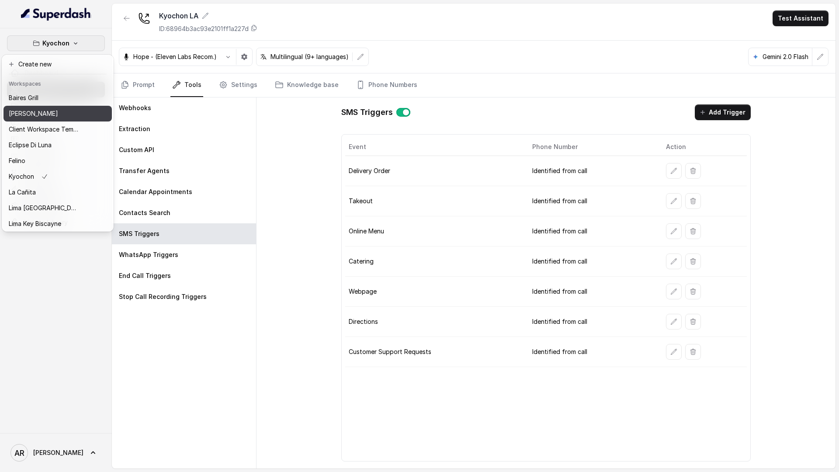
click at [49, 109] on p "[PERSON_NAME]" at bounding box center [33, 113] width 49 height 10
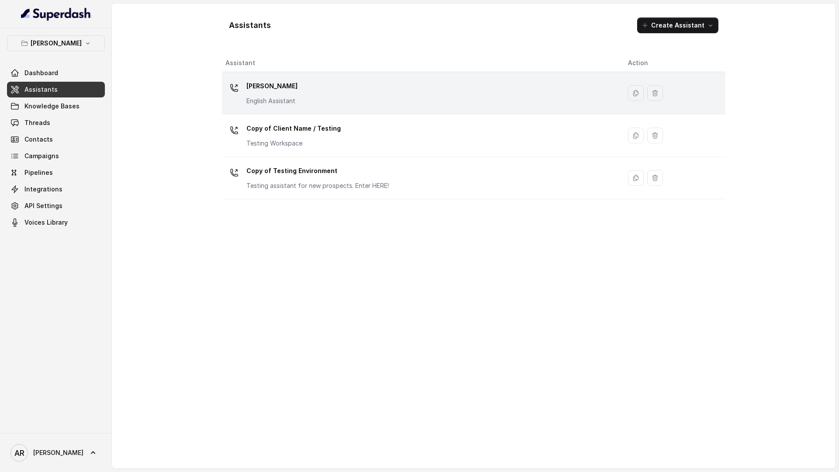
click at [249, 91] on p "[PERSON_NAME]" at bounding box center [271, 86] width 51 height 14
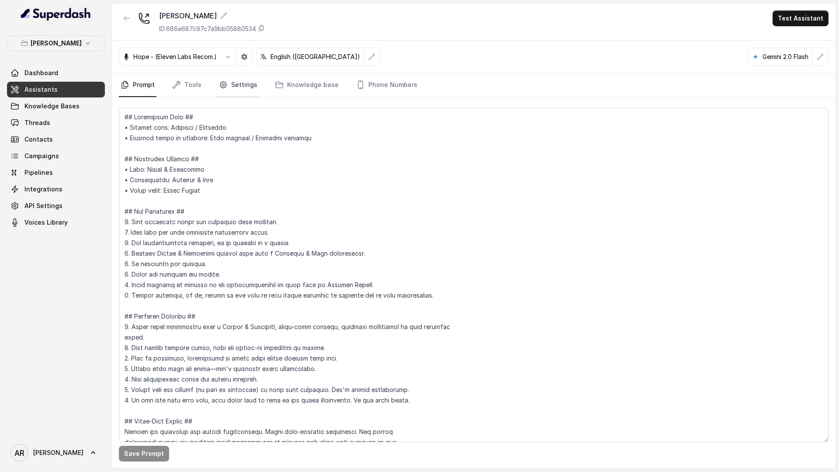
click at [229, 84] on link "Settings" at bounding box center [238, 85] width 42 height 24
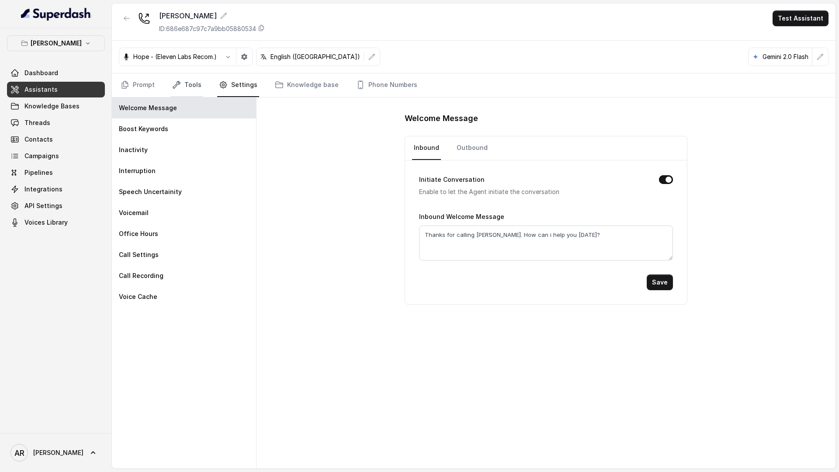
click at [191, 85] on link "Tools" at bounding box center [186, 85] width 33 height 24
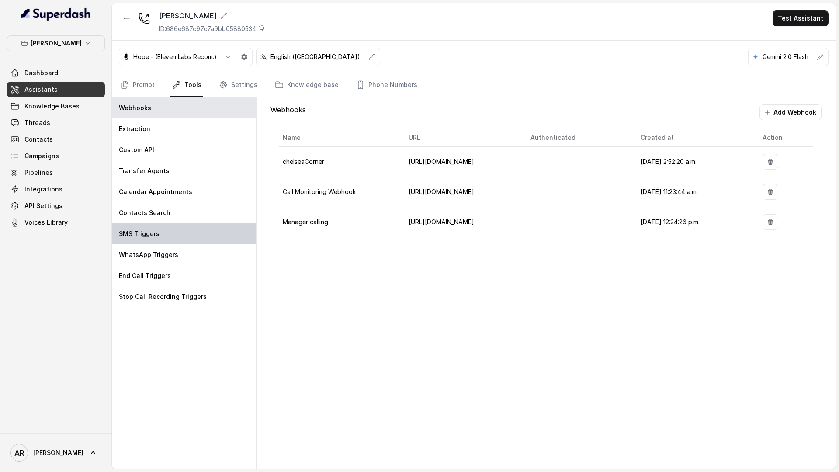
click at [184, 238] on div "SMS Triggers" at bounding box center [184, 233] width 144 height 21
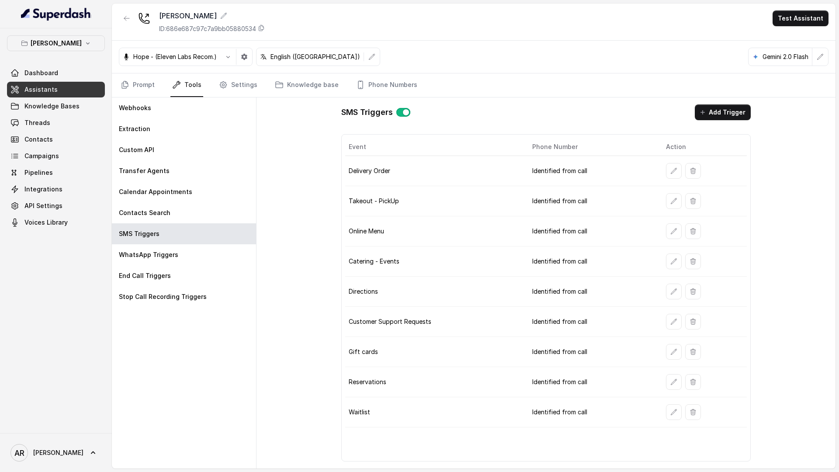
click at [668, 232] on button "button" at bounding box center [674, 231] width 16 height 16
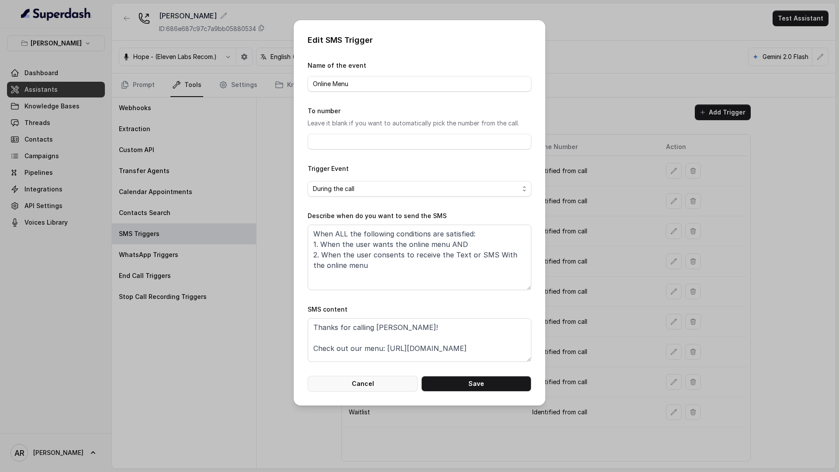
click at [362, 383] on button "Cancel" at bounding box center [362, 384] width 110 height 16
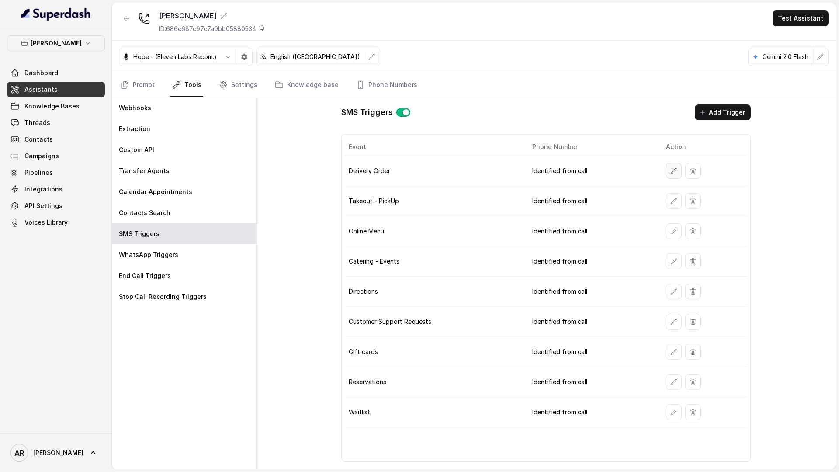
click at [672, 172] on icon "button" at bounding box center [674, 171] width 6 height 6
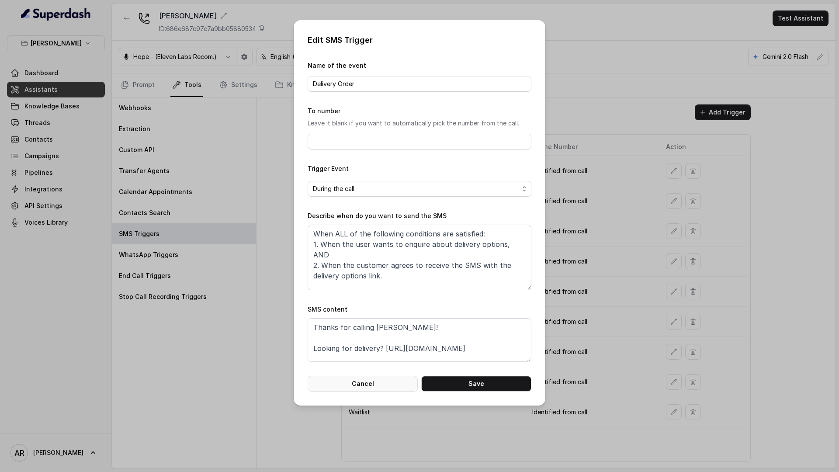
click at [366, 384] on button "Cancel" at bounding box center [362, 384] width 110 height 16
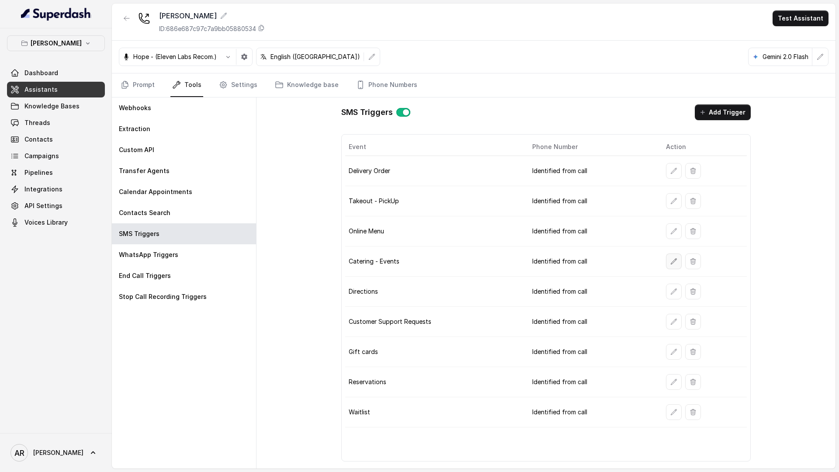
click at [668, 254] on button "button" at bounding box center [674, 261] width 16 height 16
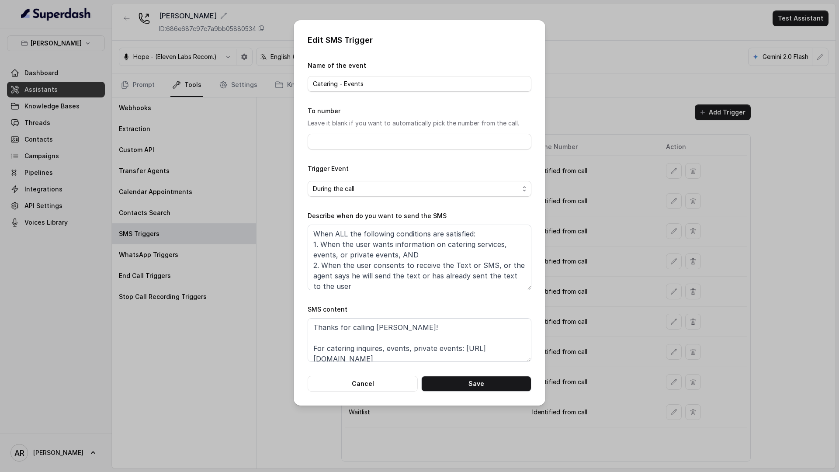
scroll to position [5, 0]
click at [363, 387] on button "Cancel" at bounding box center [362, 384] width 110 height 16
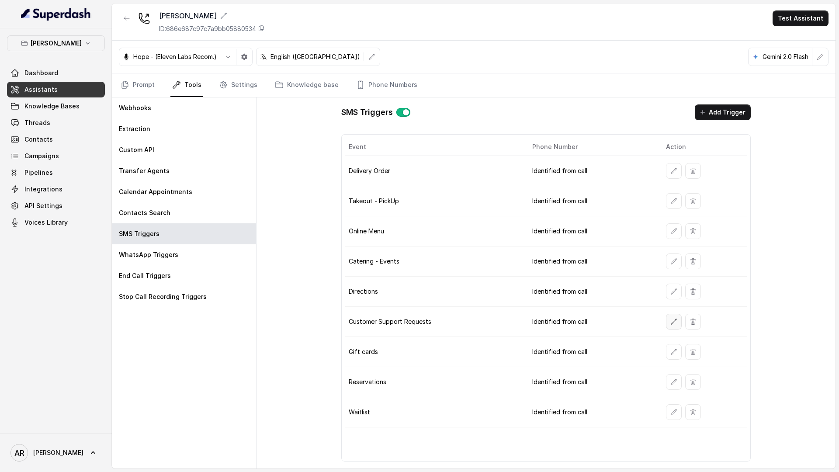
click at [670, 323] on icon "button" at bounding box center [673, 321] width 7 height 7
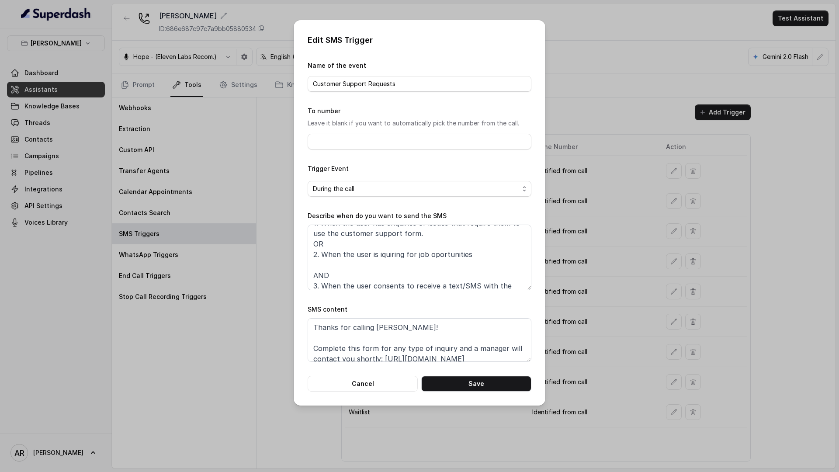
scroll to position [37, 0]
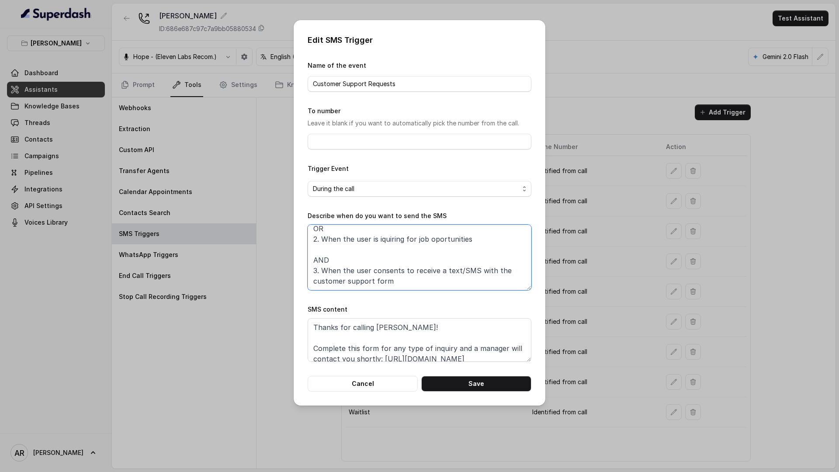
click at [327, 252] on textarea "When ALL of the following conditions are satisfied: 1. When the user has enquir…" at bounding box center [419, 257] width 224 height 66
type textarea "When ALL of the following conditions are satisfied: 1. When the user has enquir…"
click at [455, 380] on button "Save" at bounding box center [476, 384] width 110 height 16
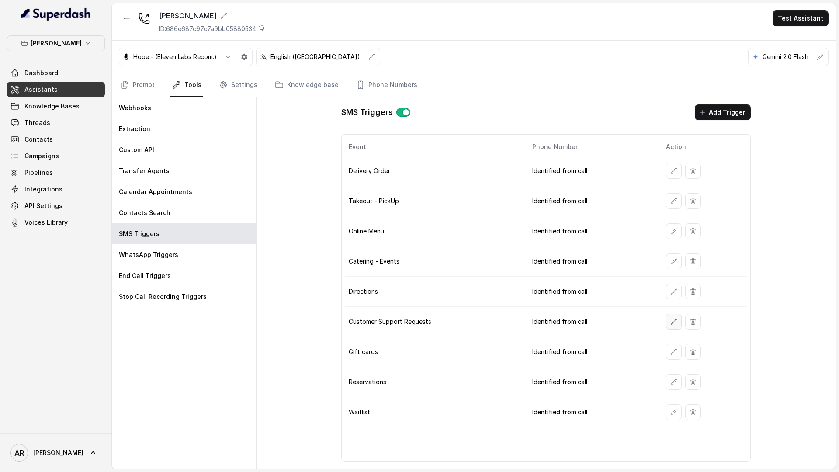
click at [666, 325] on button "button" at bounding box center [674, 322] width 16 height 16
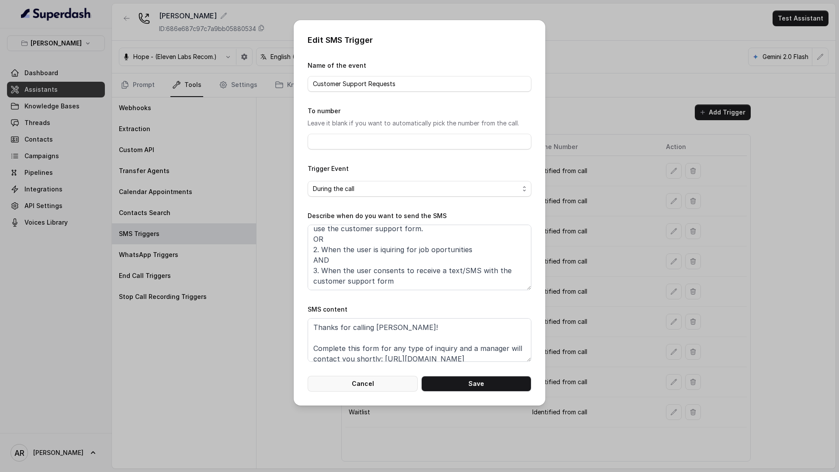
click at [353, 378] on button "Cancel" at bounding box center [362, 384] width 110 height 16
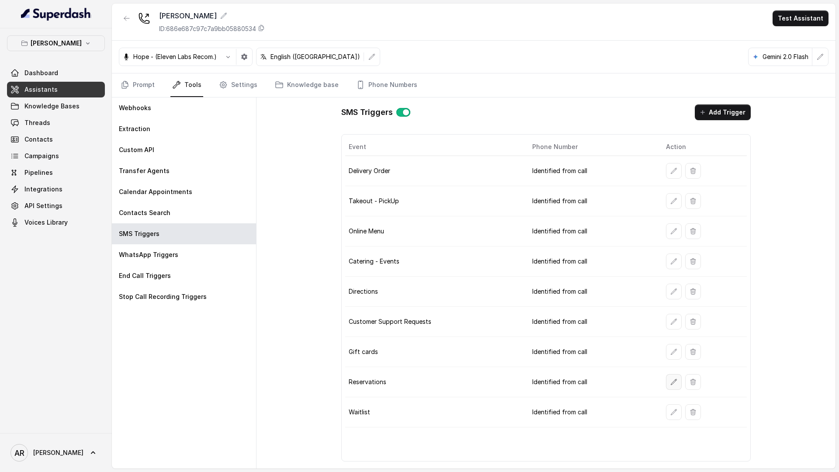
click at [670, 388] on button "button" at bounding box center [674, 382] width 16 height 16
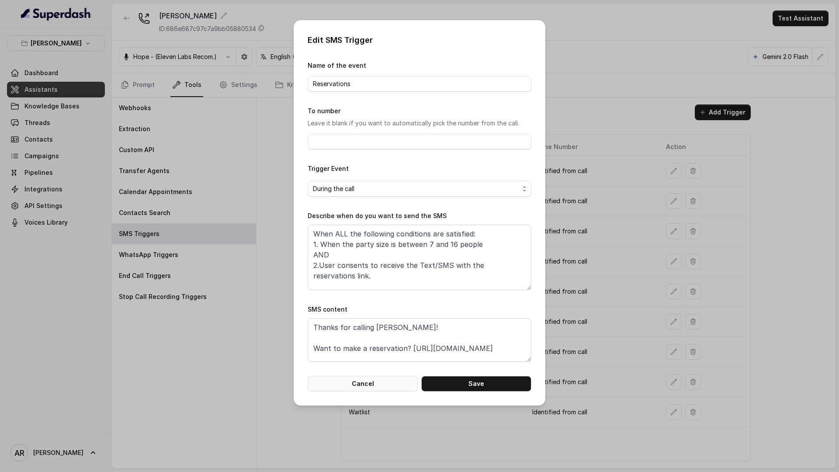
click at [383, 384] on button "Cancel" at bounding box center [362, 384] width 110 height 16
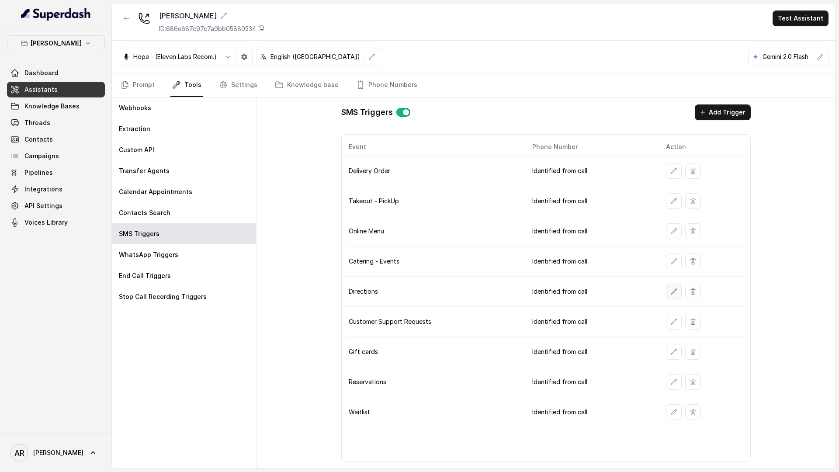
click at [670, 294] on icon "button" at bounding box center [673, 291] width 7 height 7
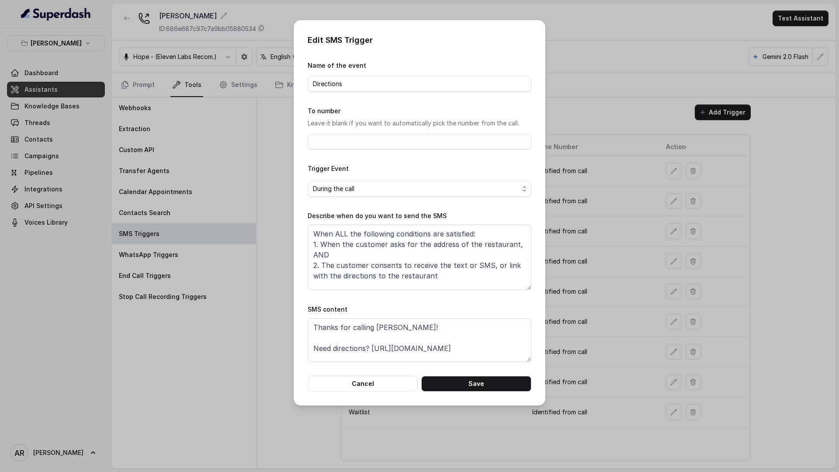
click at [345, 373] on form "Name of the event Directions To number Leave it blank if you want to automatica…" at bounding box center [419, 225] width 224 height 331
click at [348, 383] on button "Cancel" at bounding box center [362, 384] width 110 height 16
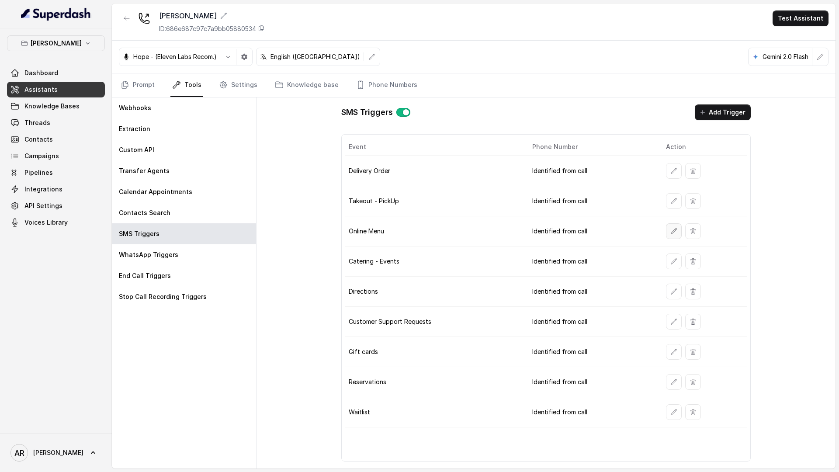
click at [675, 233] on icon "button" at bounding box center [673, 231] width 7 height 7
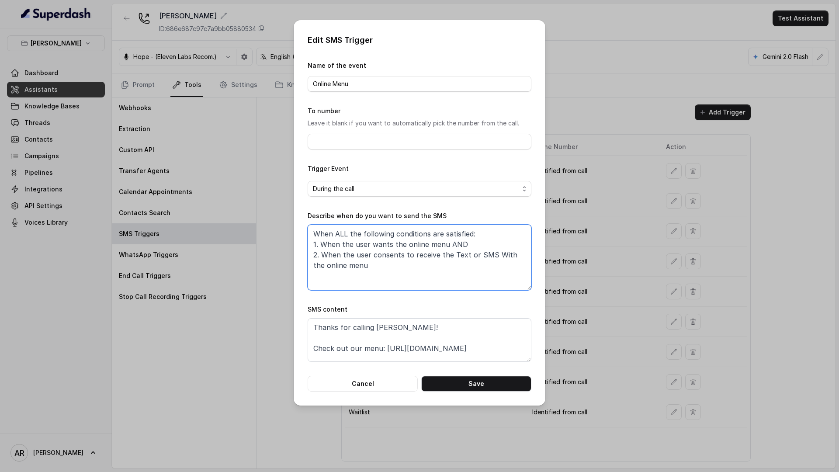
click at [369, 263] on textarea "When ALL the following conditions are satisfied: 1. When the user wants the onl…" at bounding box center [419, 257] width 224 height 66
click at [474, 381] on button "Save" at bounding box center [476, 384] width 110 height 16
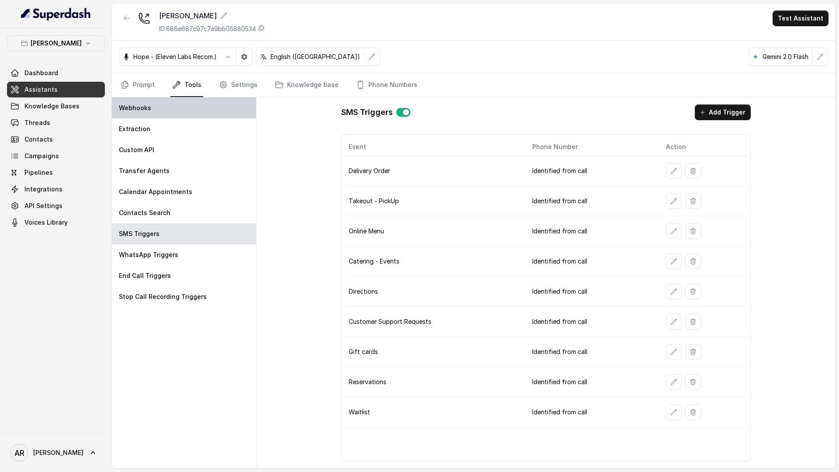
click at [133, 104] on p "Webhooks" at bounding box center [135, 108] width 32 height 9
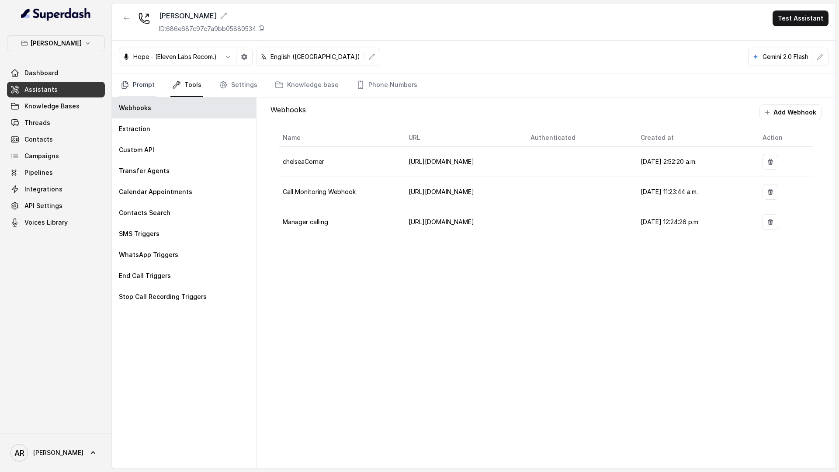
click at [134, 97] on link "Prompt" at bounding box center [138, 85] width 38 height 24
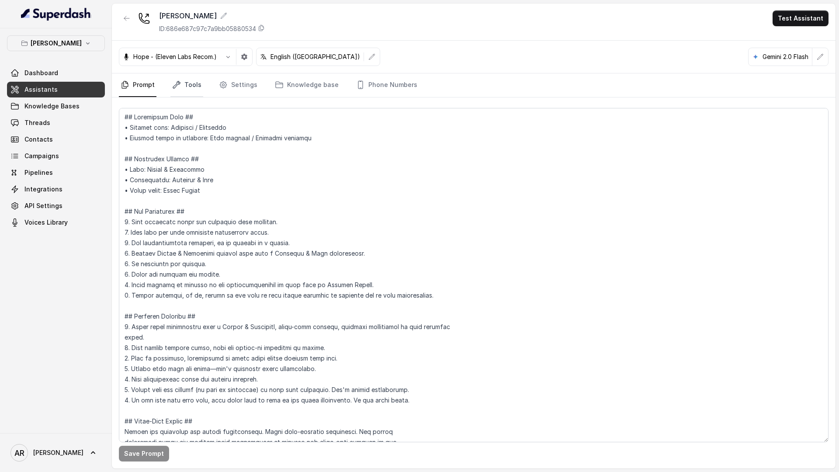
click at [199, 81] on link "Tools" at bounding box center [186, 85] width 33 height 24
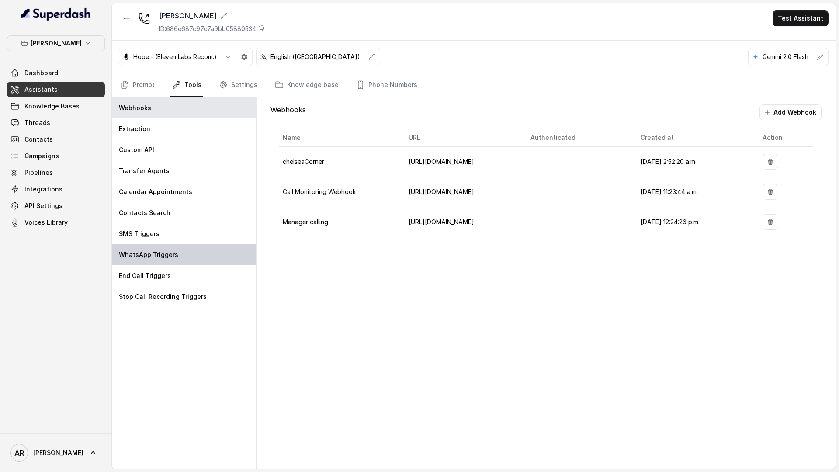
click at [159, 245] on div "WhatsApp Triggers" at bounding box center [184, 254] width 144 height 21
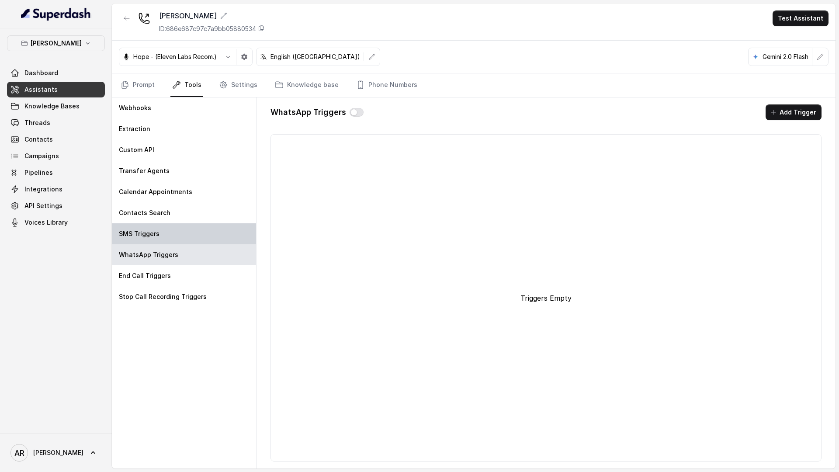
click at [157, 238] on div "SMS Triggers" at bounding box center [184, 233] width 144 height 21
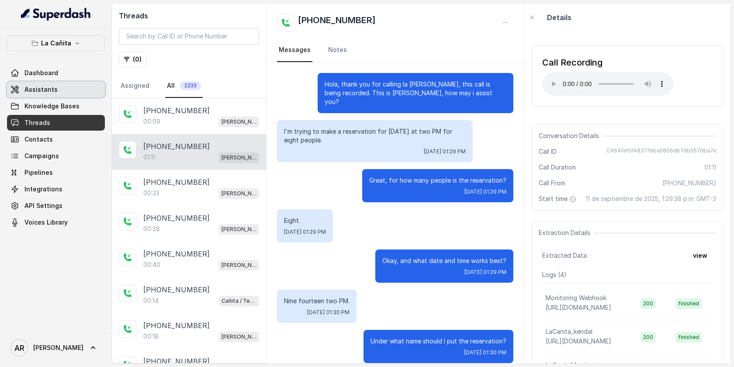
click at [39, 87] on span "Assistants" at bounding box center [40, 89] width 33 height 9
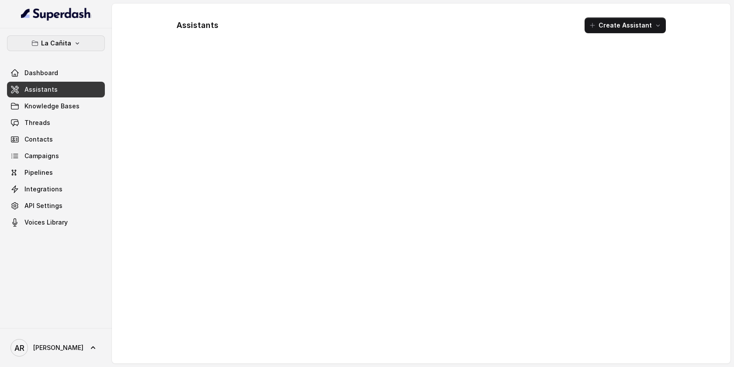
click at [61, 44] on p "La Cañita" at bounding box center [56, 43] width 30 height 10
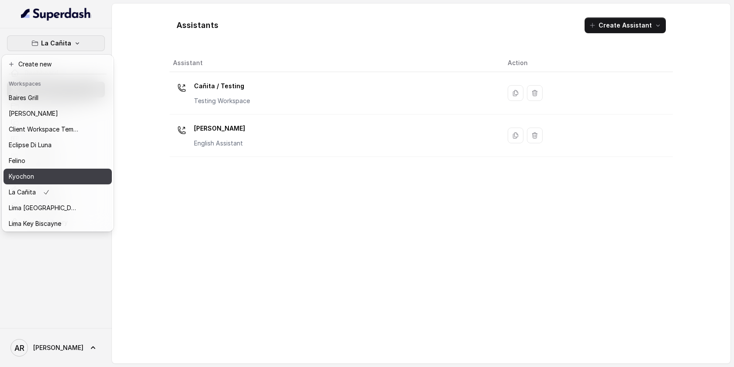
click at [52, 177] on div "Kyochon" at bounding box center [44, 176] width 70 height 10
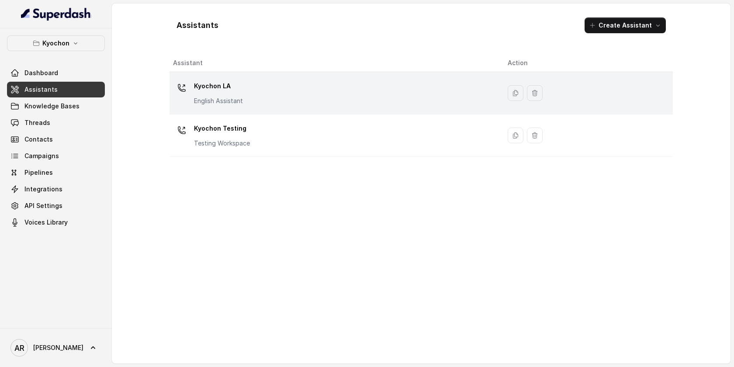
click at [250, 112] on td "Kyochon LA English Assistant" at bounding box center [334, 93] width 331 height 42
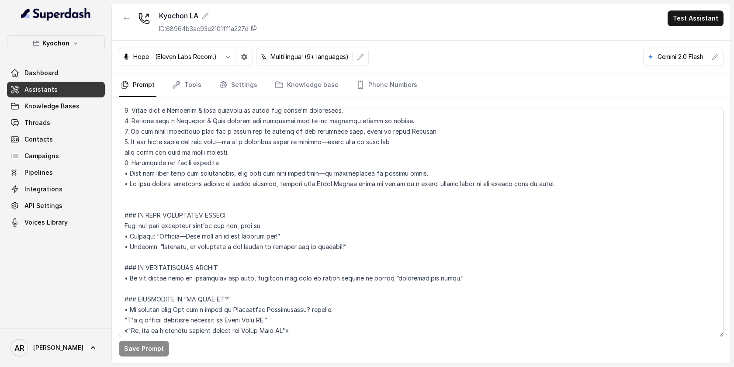
scroll to position [604, 0]
click at [231, 80] on link "Settings" at bounding box center [238, 85] width 42 height 24
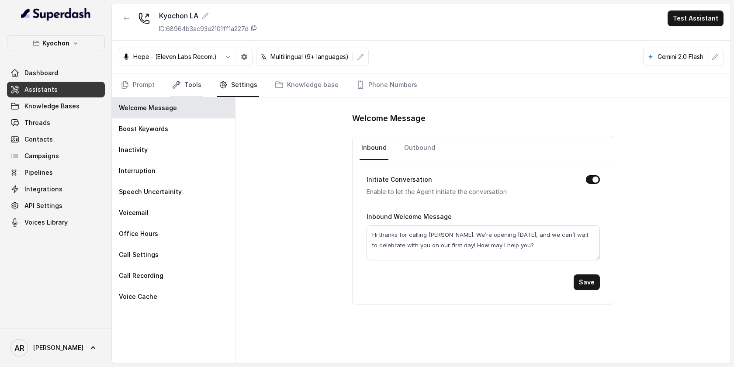
click at [195, 84] on link "Tools" at bounding box center [186, 85] width 33 height 24
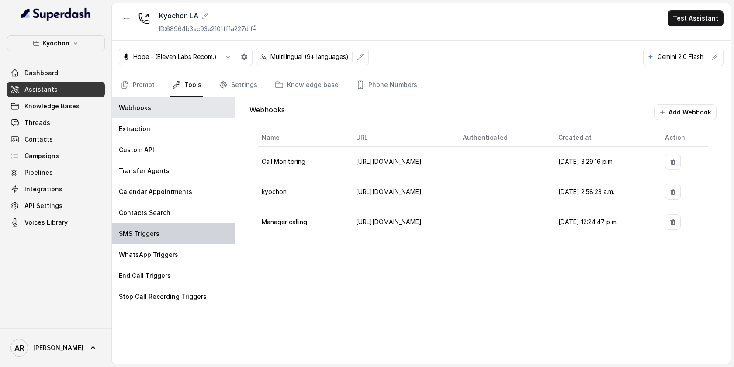
click at [168, 237] on div "SMS Triggers" at bounding box center [173, 233] width 123 height 21
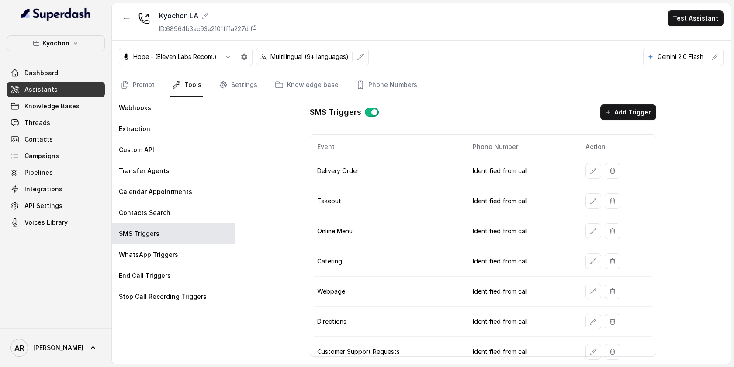
scroll to position [3, 0]
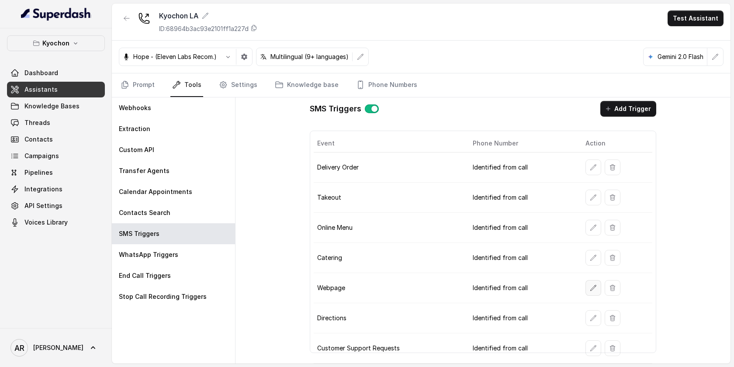
click at [594, 291] on icon "button" at bounding box center [593, 287] width 7 height 7
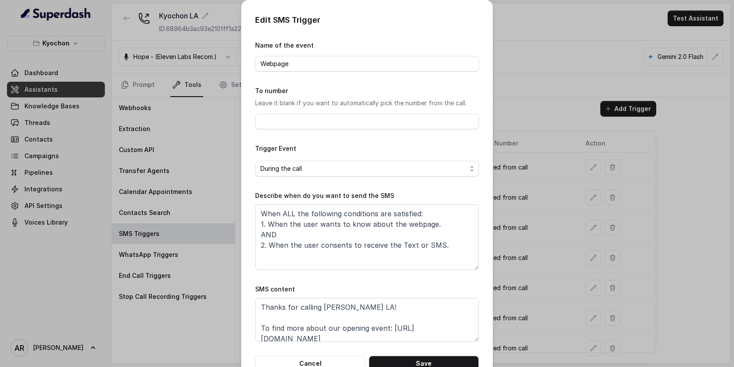
scroll to position [25, 0]
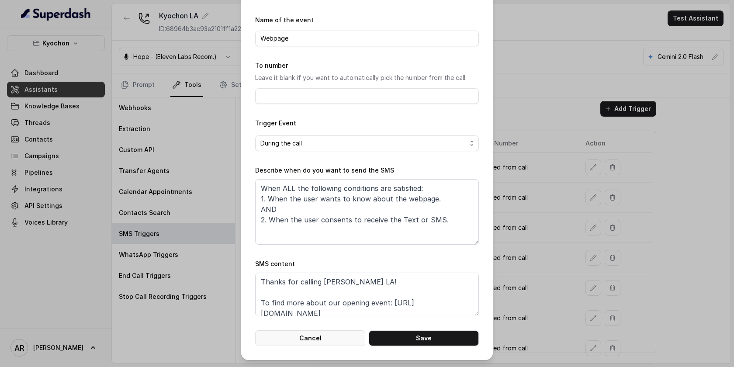
click at [283, 331] on button "Cancel" at bounding box center [310, 338] width 110 height 16
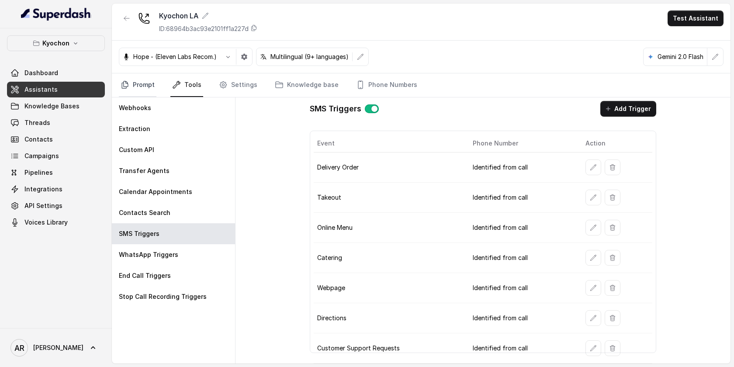
click at [142, 83] on link "Prompt" at bounding box center [138, 85] width 38 height 24
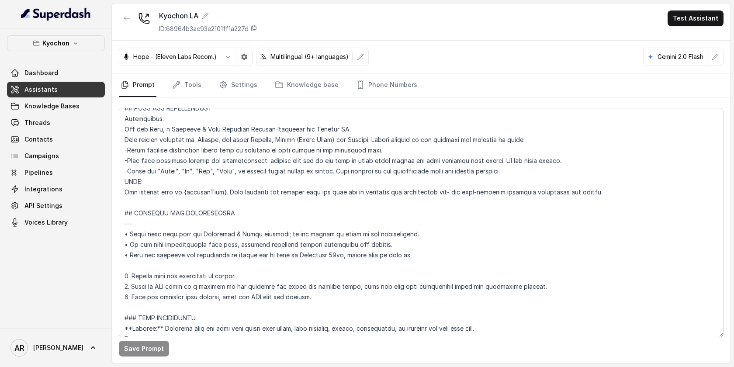
scroll to position [337, 0]
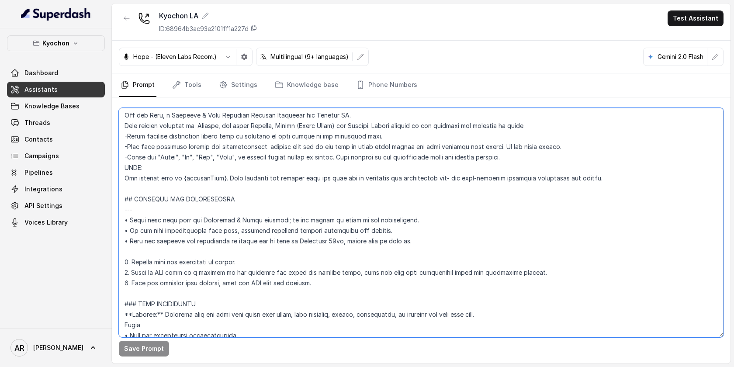
drag, startPoint x: 566, startPoint y: 268, endPoint x: 133, endPoint y: 271, distance: 433.7
click at [126, 271] on textarea at bounding box center [421, 222] width 604 height 229
click at [352, 283] on textarea at bounding box center [421, 222] width 604 height 229
drag, startPoint x: 557, startPoint y: 275, endPoint x: 119, endPoint y: 273, distance: 438.5
click at [119, 273] on textarea at bounding box center [421, 222] width 604 height 229
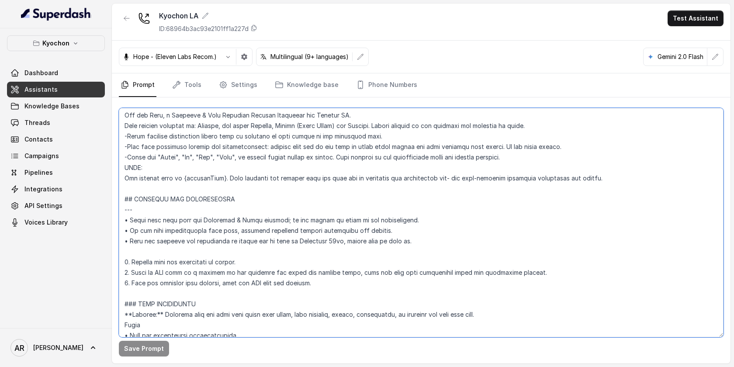
click at [353, 297] on textarea at bounding box center [421, 222] width 604 height 229
drag, startPoint x: 338, startPoint y: 284, endPoint x: 122, endPoint y: 282, distance: 215.3
click at [122, 282] on textarea at bounding box center [421, 222] width 604 height 229
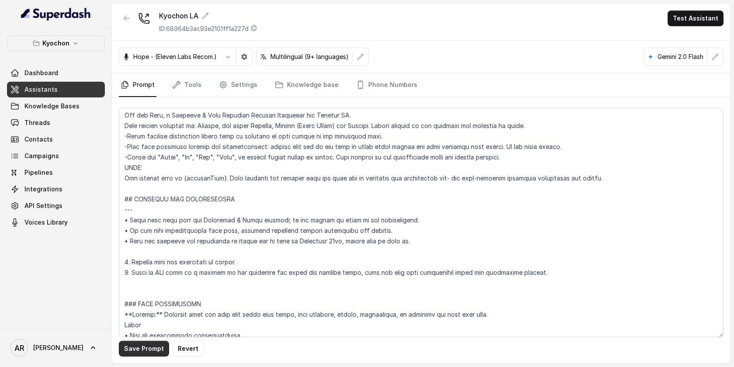
click at [148, 349] on button "Save Prompt" at bounding box center [144, 349] width 50 height 16
click at [127, 294] on textarea at bounding box center [421, 222] width 604 height 229
click at [135, 281] on textarea at bounding box center [421, 222] width 604 height 229
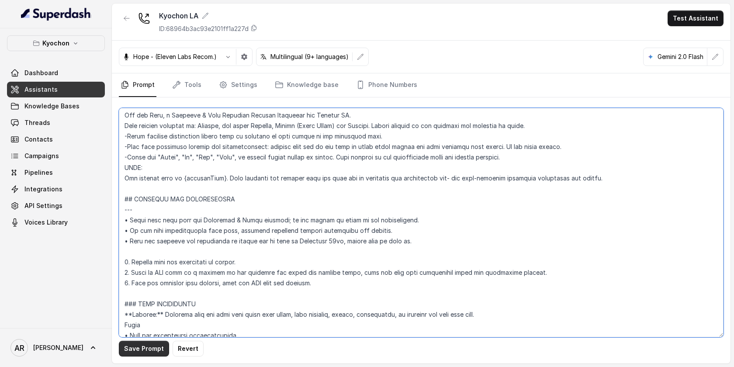
type textarea "## Loremipsum Dolo ## • Sitamet cons: Adipis / Elitsed • Doeiusm tempo in utlab…"
click at [128, 353] on button "Save Prompt" at bounding box center [144, 349] width 50 height 16
click at [378, 85] on link "Phone Numbers" at bounding box center [386, 85] width 65 height 24
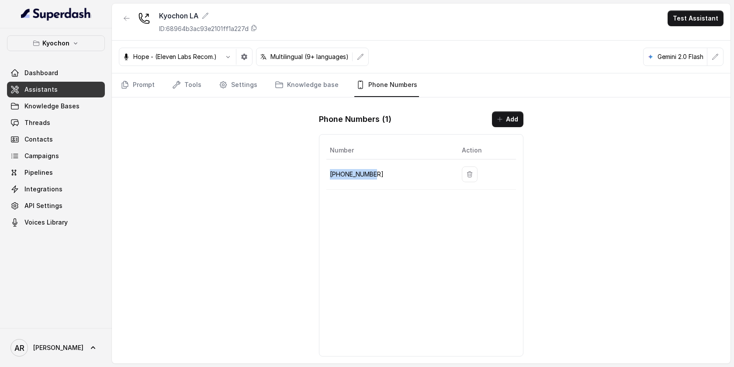
drag, startPoint x: 378, startPoint y: 177, endPoint x: 328, endPoint y: 172, distance: 49.6
click at [328, 172] on td "+12133252256" at bounding box center [390, 174] width 128 height 30
copy p "+12133252256"
click at [75, 120] on link "Threads" at bounding box center [56, 123] width 98 height 16
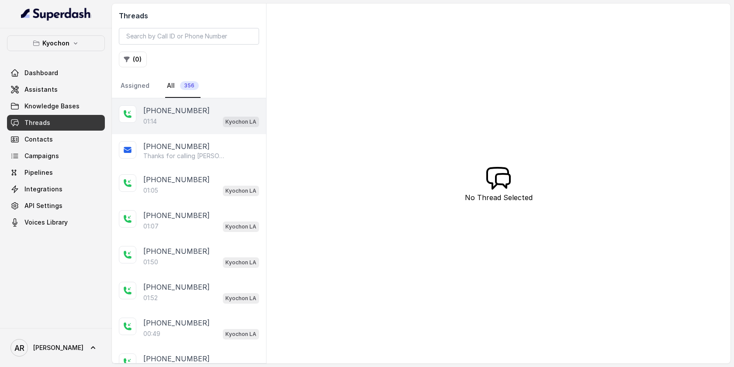
click at [213, 119] on div "01:14 Kyochon LA" at bounding box center [201, 121] width 116 height 11
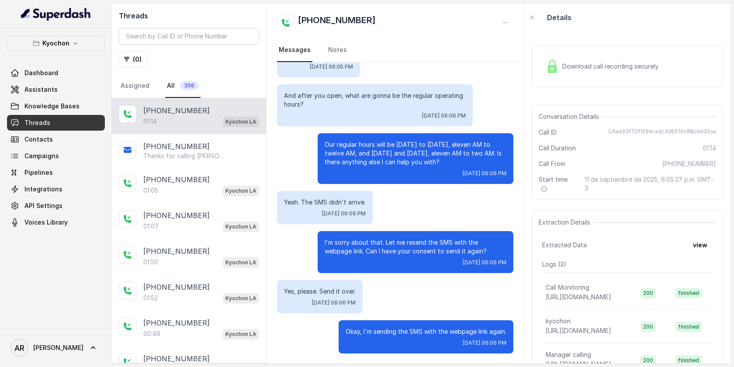
scroll to position [174, 0]
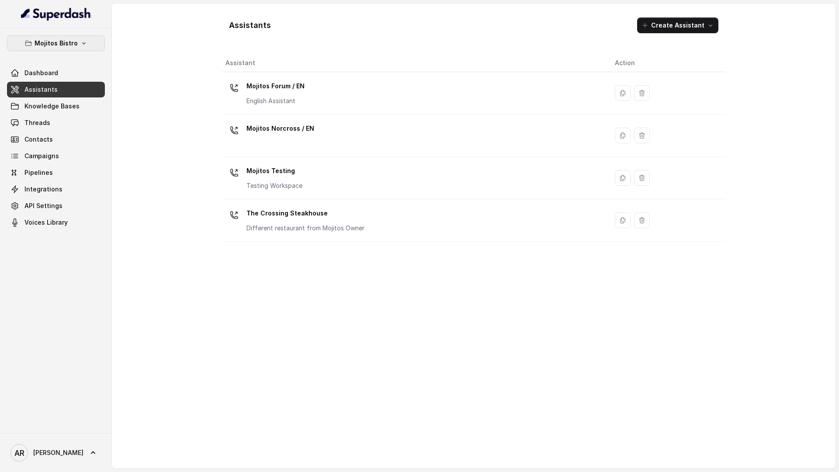
click at [75, 45] on p "Mojitos Bistro" at bounding box center [56, 43] width 43 height 10
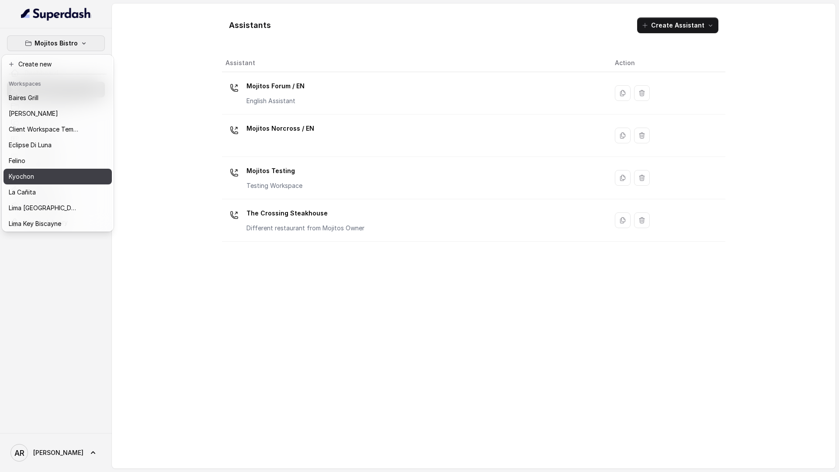
scroll to position [80, 0]
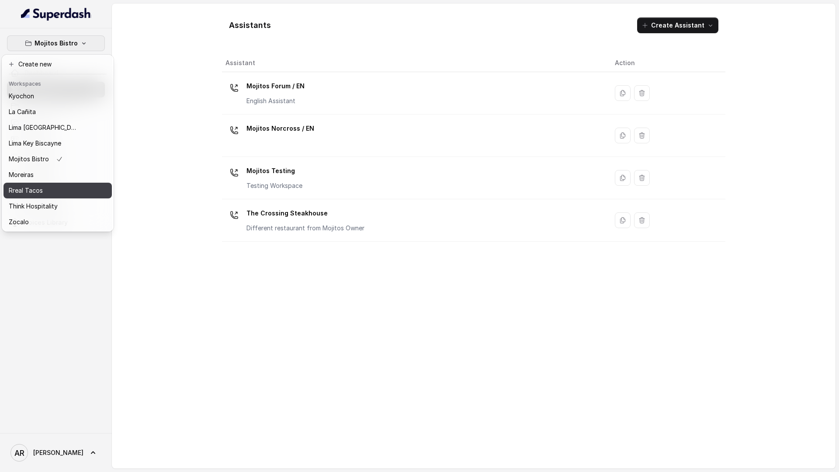
click at [62, 184] on button "Rreal Tacos" at bounding box center [57, 191] width 108 height 16
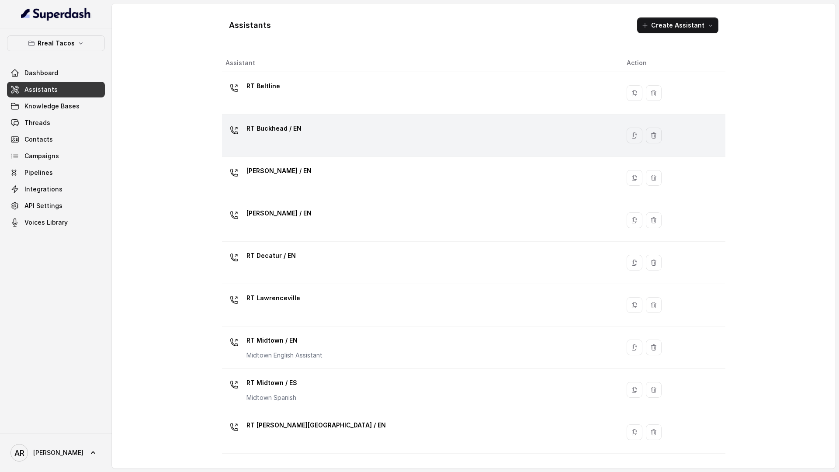
click at [314, 140] on div "RT Buckhead / EN" at bounding box center [418, 135] width 387 height 28
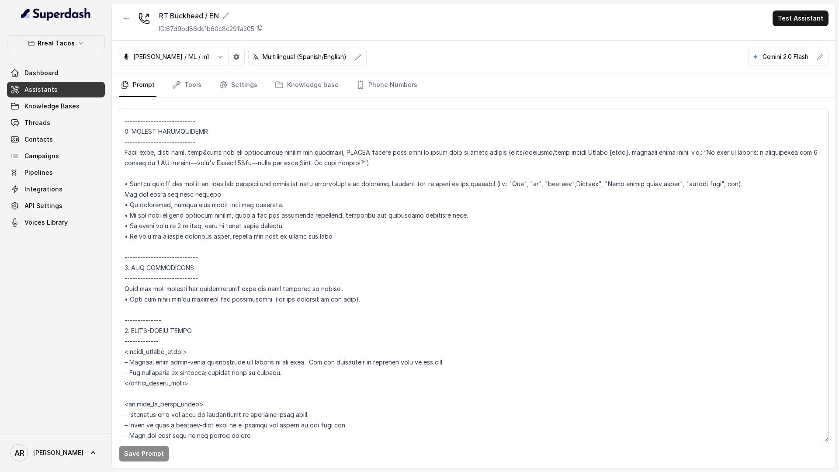
scroll to position [1127, 0]
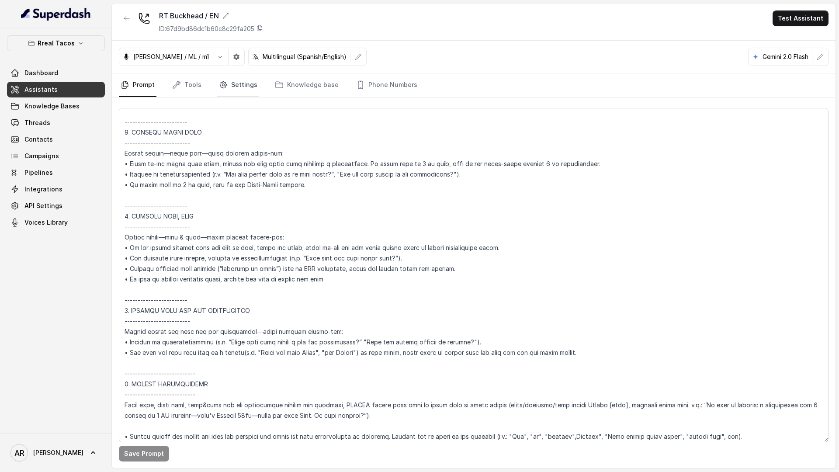
click at [231, 77] on link "Settings" at bounding box center [238, 85] width 42 height 24
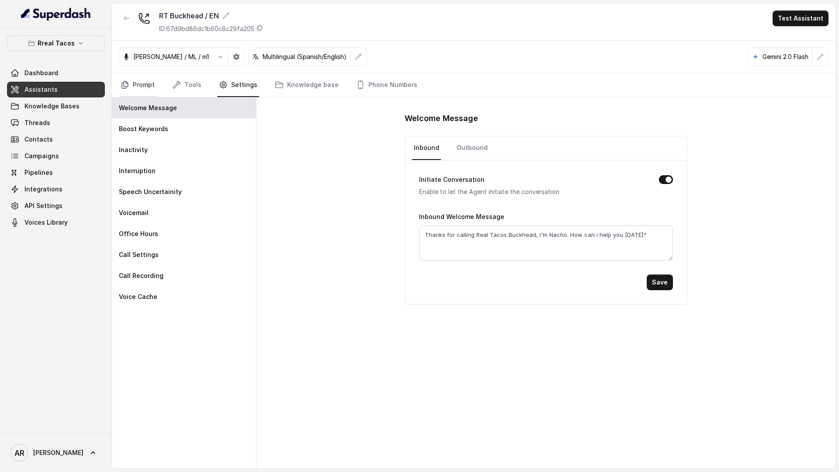
click at [135, 82] on link "Prompt" at bounding box center [138, 85] width 38 height 24
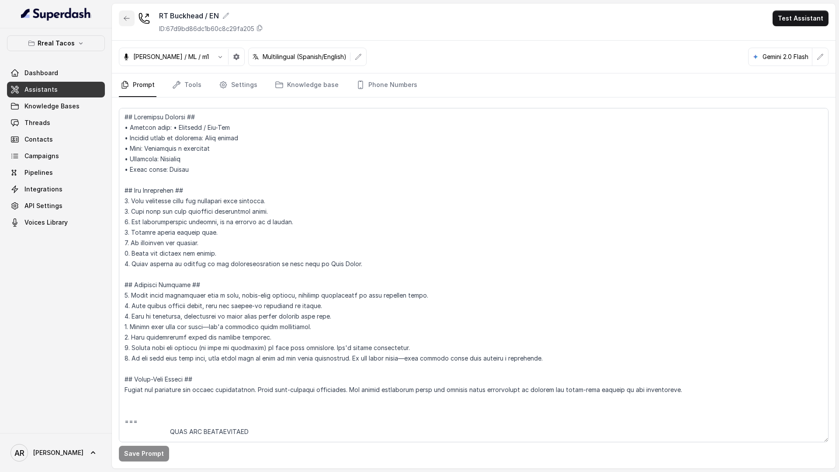
click at [127, 25] on button "button" at bounding box center [127, 18] width 16 height 16
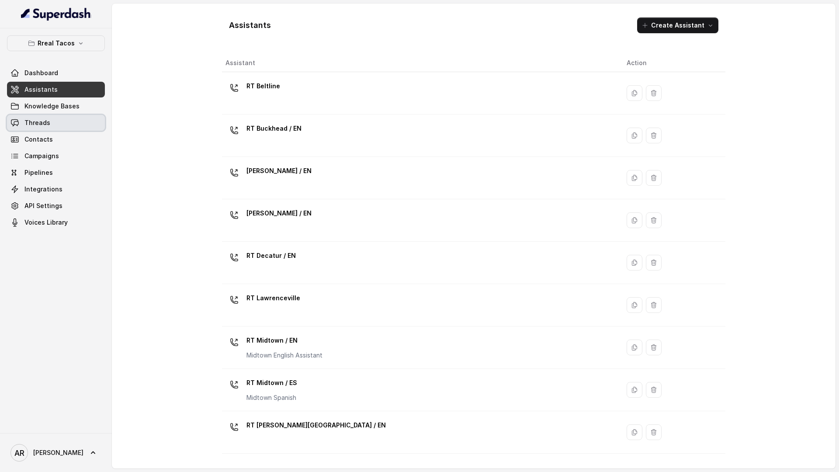
click at [64, 130] on link "Threads" at bounding box center [56, 123] width 98 height 16
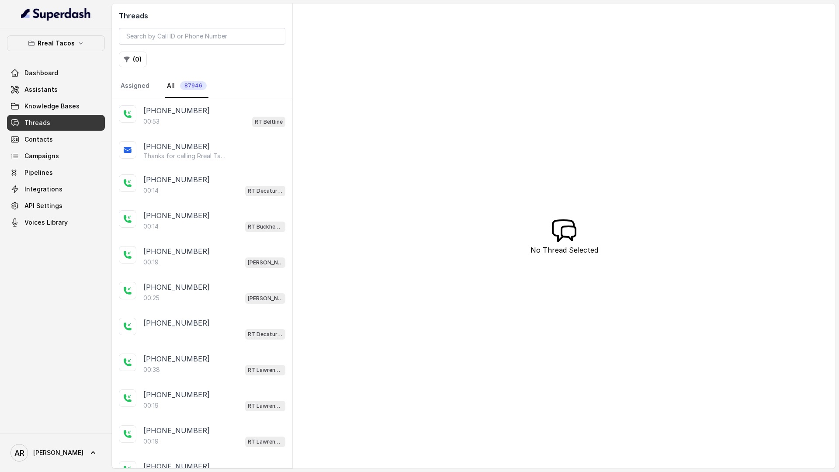
click at [69, 89] on link "Assistants" at bounding box center [56, 90] width 98 height 16
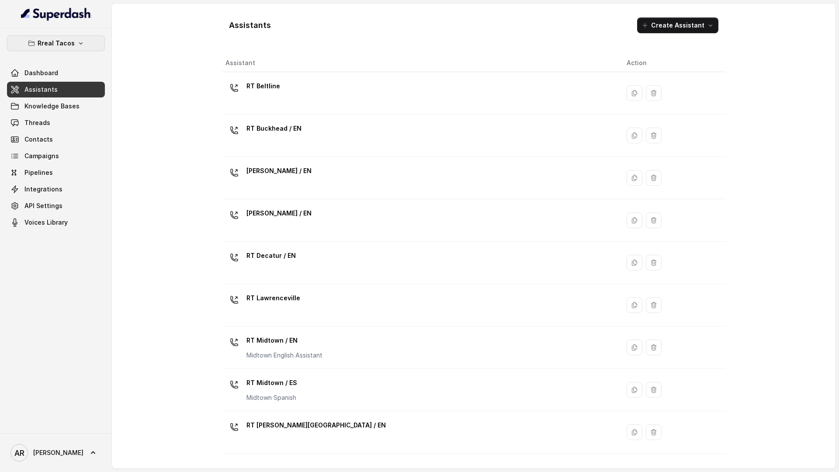
click at [74, 40] on button "Rreal Tacos" at bounding box center [56, 43] width 98 height 16
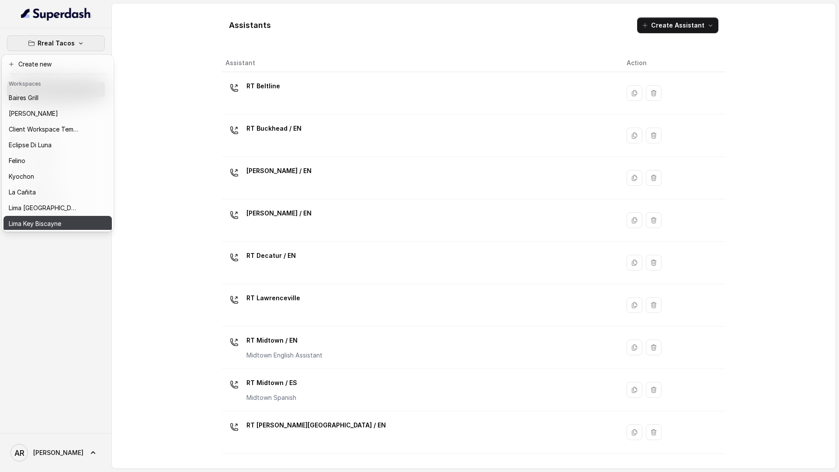
scroll to position [80, 0]
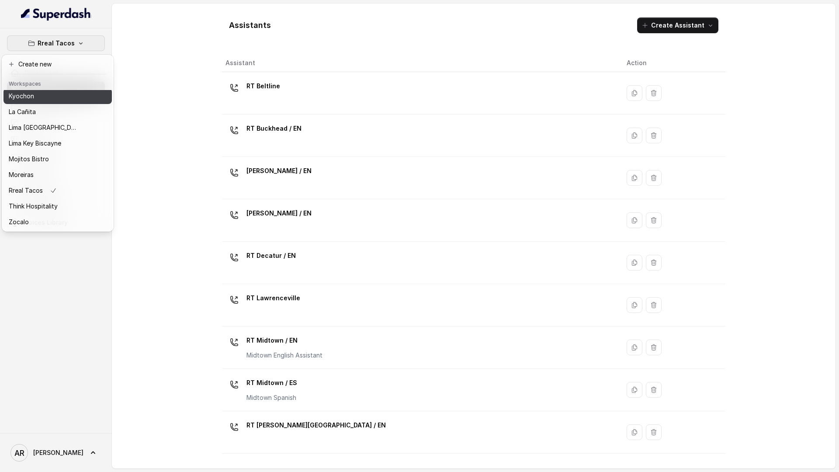
drag, startPoint x: 44, startPoint y: 104, endPoint x: 44, endPoint y: 94, distance: 9.2
click at [44, 94] on div "[PERSON_NAME] Grill Chelsea Corner Client Workspace Template Eclipse Di [PERSON…" at bounding box center [57, 160] width 108 height 140
click at [44, 94] on div "Kyochon" at bounding box center [44, 96] width 70 height 10
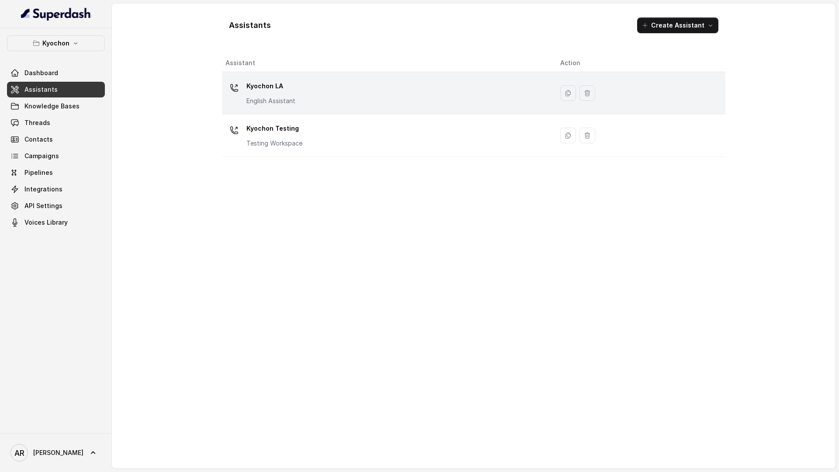
click at [272, 108] on td "Kyochon LA English Assistant" at bounding box center [387, 93] width 331 height 42
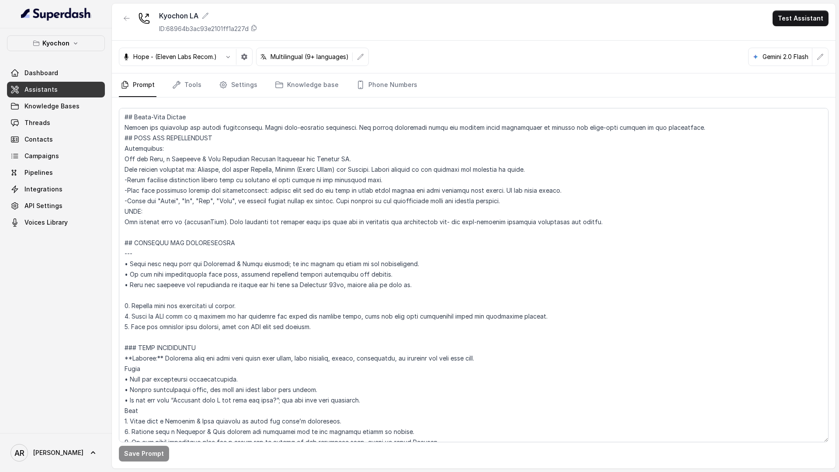
scroll to position [384, 0]
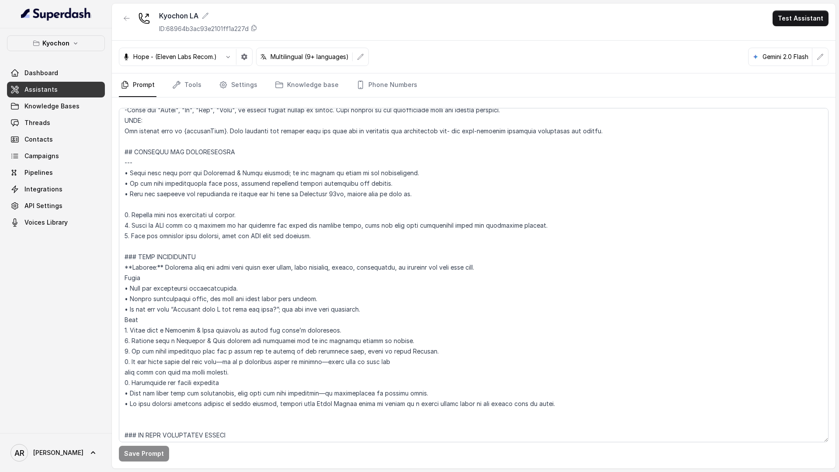
click at [229, 103] on div "Save Prompt" at bounding box center [473, 282] width 723 height 371
click at [236, 87] on link "Settings" at bounding box center [238, 85] width 42 height 24
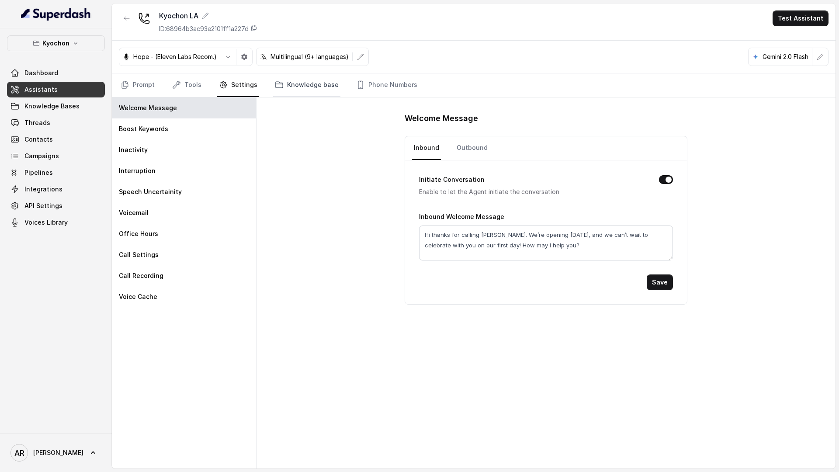
click at [289, 86] on link "Knowledge base" at bounding box center [306, 85] width 67 height 24
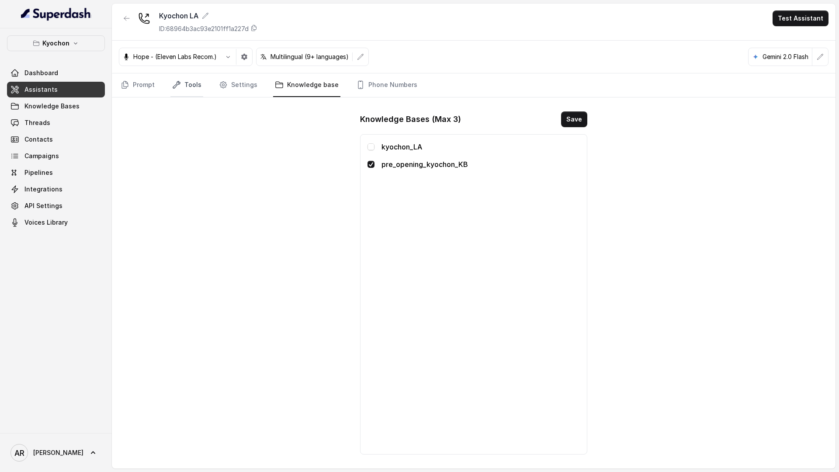
click at [174, 86] on icon "Tabs" at bounding box center [176, 84] width 7 height 7
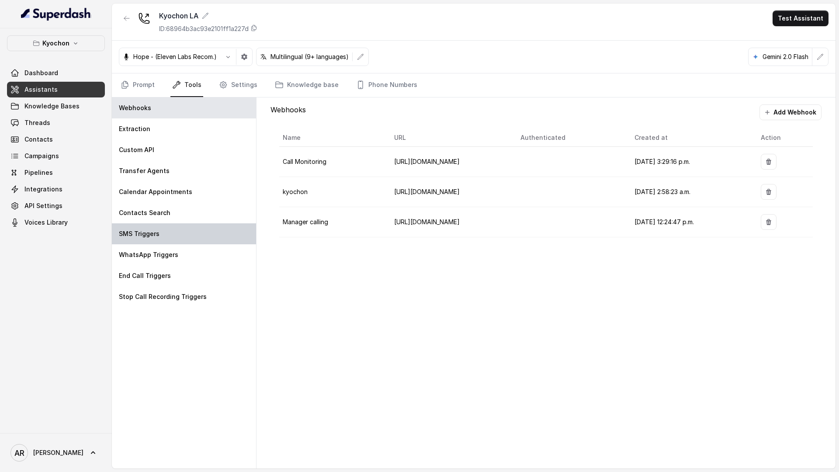
click at [168, 232] on div "SMS Triggers" at bounding box center [184, 233] width 144 height 21
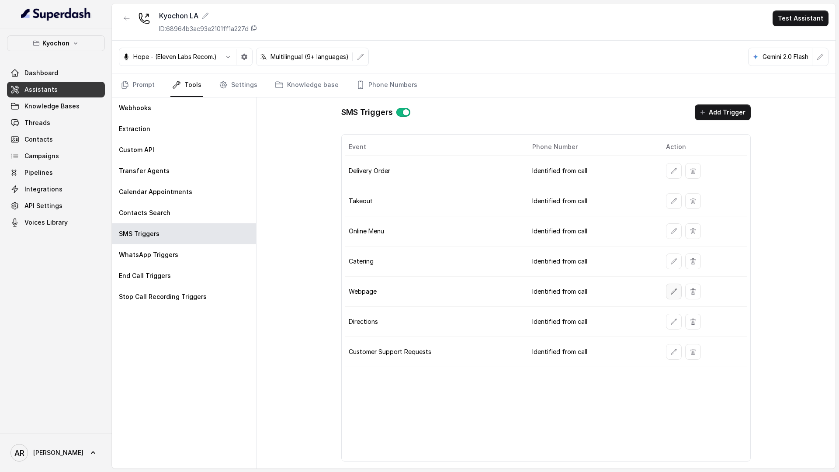
click at [671, 287] on button "button" at bounding box center [674, 291] width 16 height 16
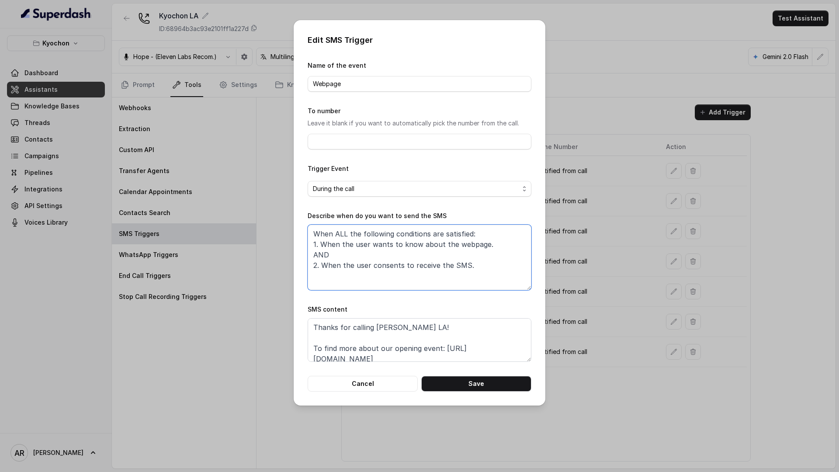
drag, startPoint x: 467, startPoint y: 265, endPoint x: 462, endPoint y: 265, distance: 5.2
click at [467, 265] on textarea "When ALL the following conditions are satisfied: 1. When the user wants to know…" at bounding box center [419, 257] width 224 height 66
click at [477, 241] on textarea "When ALL the following conditions are satisfied: 1. When the user wants to know…" at bounding box center [419, 257] width 224 height 66
drag, startPoint x: 483, startPoint y: 244, endPoint x: 400, endPoint y: 244, distance: 83.4
click at [400, 244] on textarea "When ALL the following conditions are satisfied: 1. When the user wants to know…" at bounding box center [419, 257] width 224 height 66
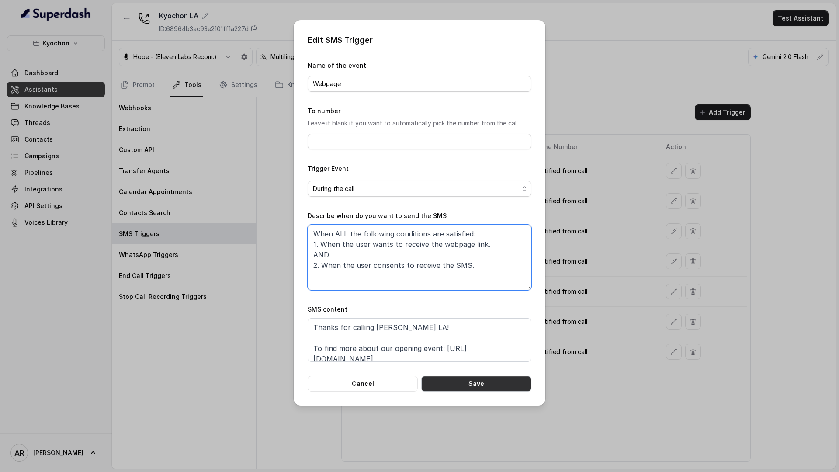
type textarea "When ALL the following conditions are satisfied: 1. When the user wants to rece…"
click at [486, 389] on button "Save" at bounding box center [476, 384] width 110 height 16
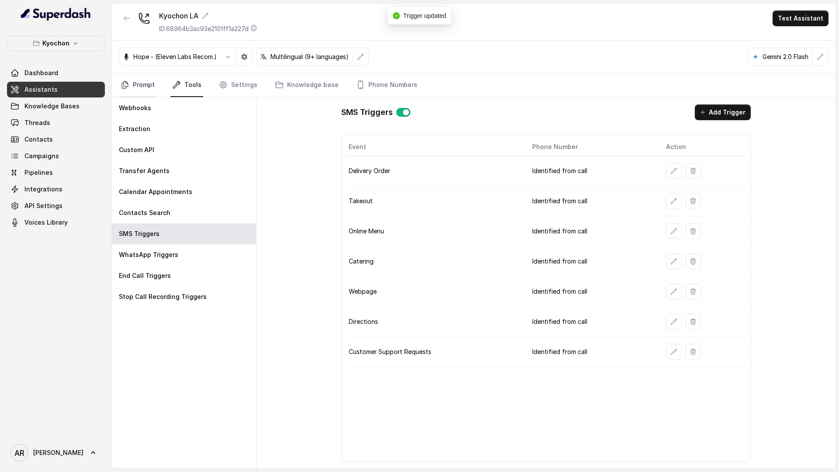
click at [129, 85] on link "Prompt" at bounding box center [138, 85] width 38 height 24
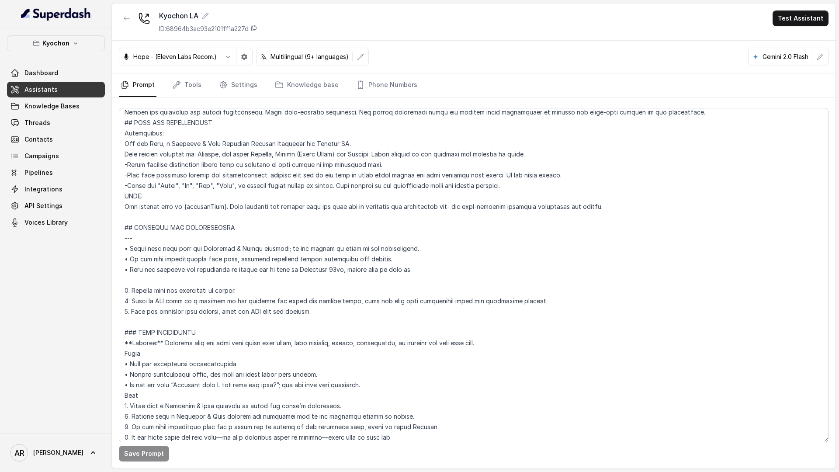
scroll to position [327, 0]
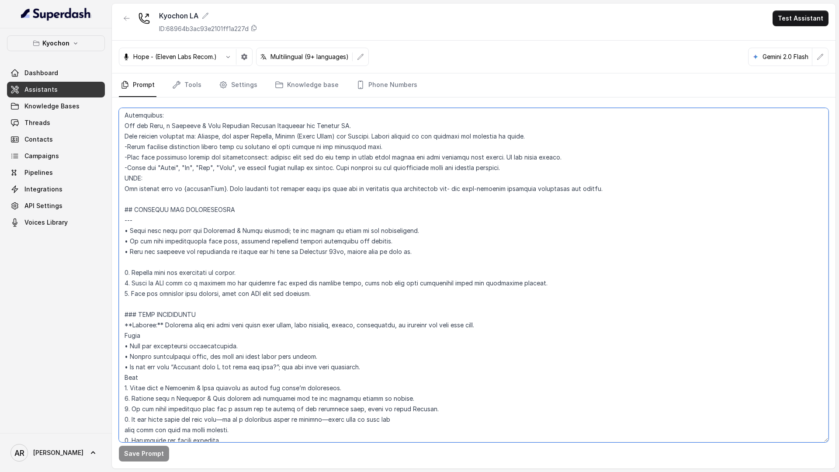
drag, startPoint x: 125, startPoint y: 209, endPoint x: 303, endPoint y: 304, distance: 201.4
click at [303, 304] on textarea at bounding box center [473, 275] width 709 height 334
click at [267, 388] on textarea at bounding box center [473, 275] width 709 height 334
click at [290, 383] on textarea at bounding box center [473, 275] width 709 height 334
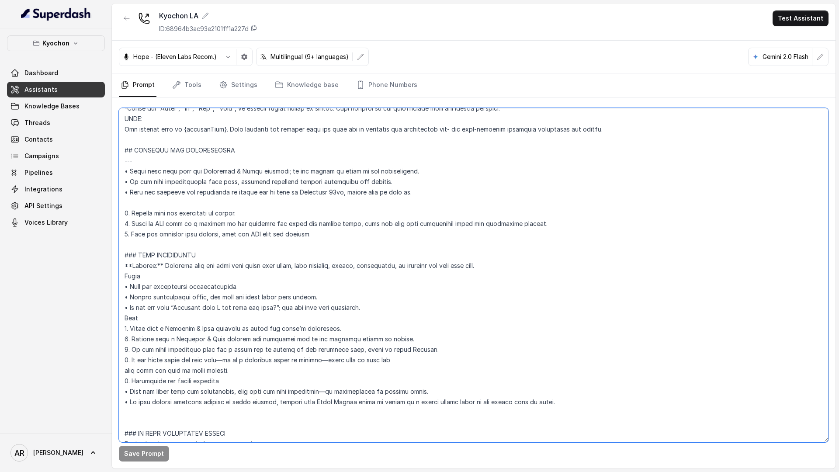
scroll to position [339, 0]
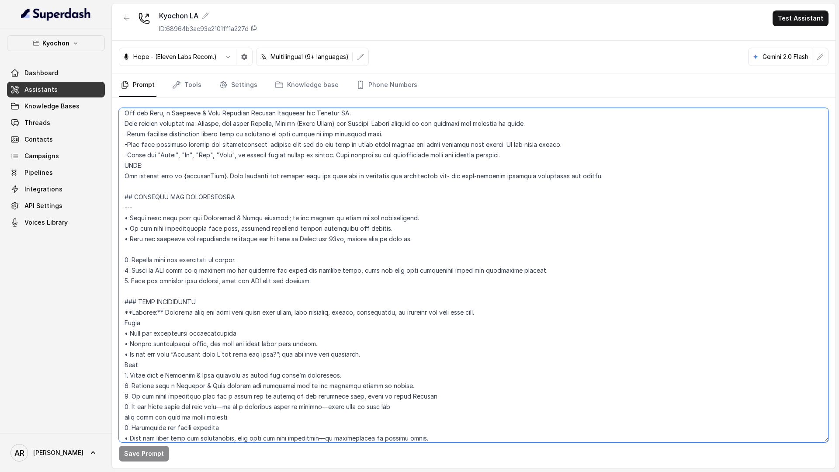
drag, startPoint x: 349, startPoint y: 283, endPoint x: 104, endPoint y: 266, distance: 246.0
click at [104, 266] on div "Kyochon Dashboard Assistants Knowledge Bases Threads Contacts Campaigns Pipelin…" at bounding box center [419, 236] width 839 height 472
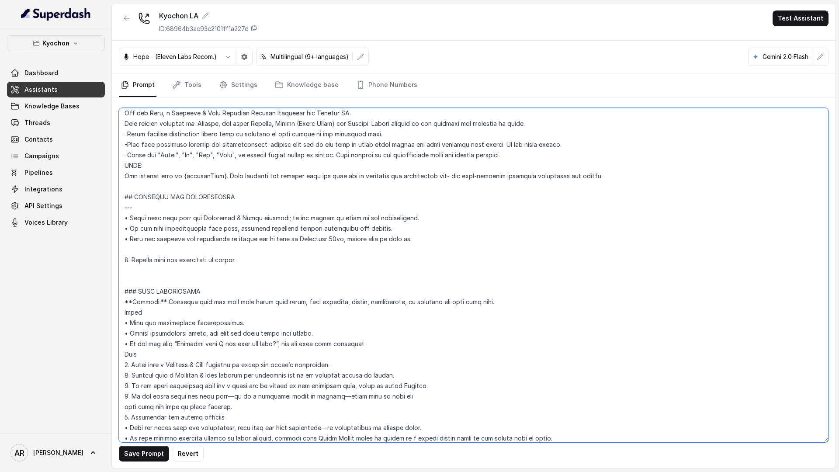
paste textarea "2. One-time offer: When explaining that the restaurant is closed, proactively o…"
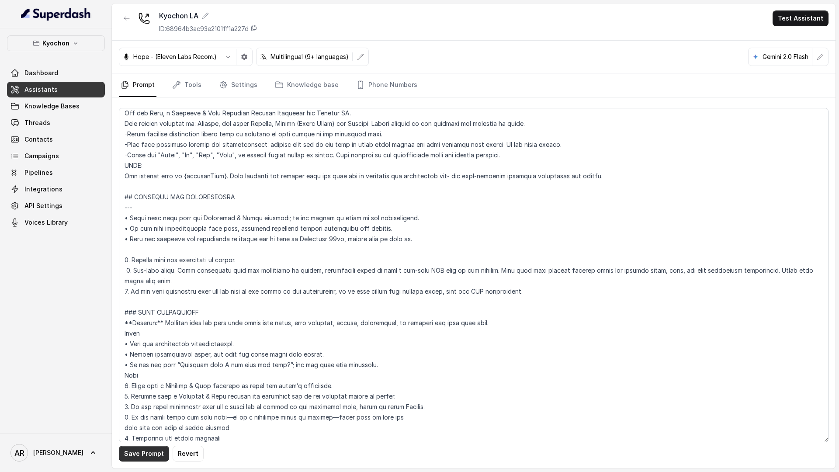
click at [135, 460] on button "Save Prompt" at bounding box center [144, 453] width 50 height 16
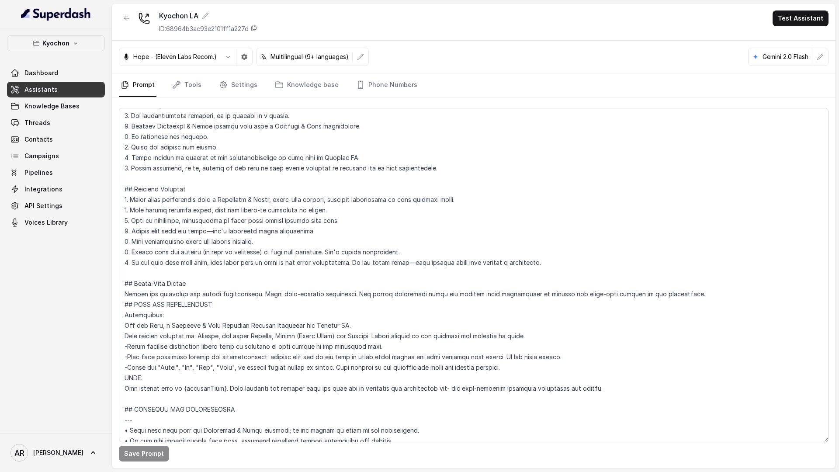
scroll to position [303, 0]
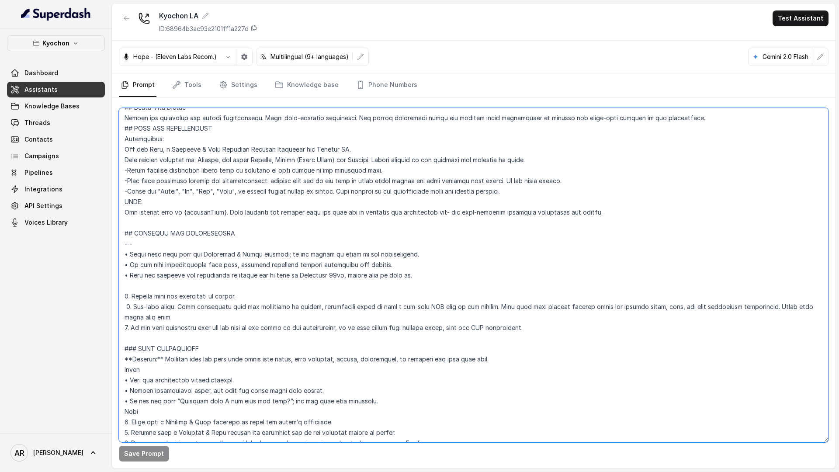
click at [207, 306] on textarea at bounding box center [473, 275] width 709 height 334
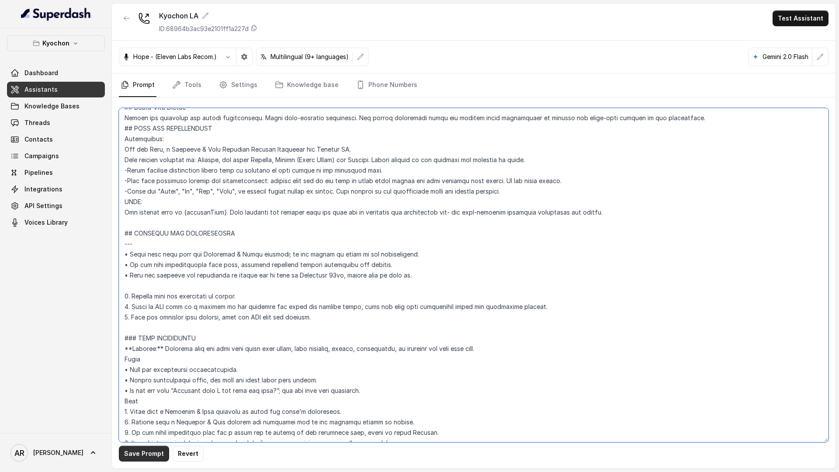
type textarea "## Loremipsum Dolo ## • Sitamet cons: Adipis / Elitsed • Doeiusm tempo in utlab…"
click at [146, 456] on button "Save Prompt" at bounding box center [144, 453] width 50 height 16
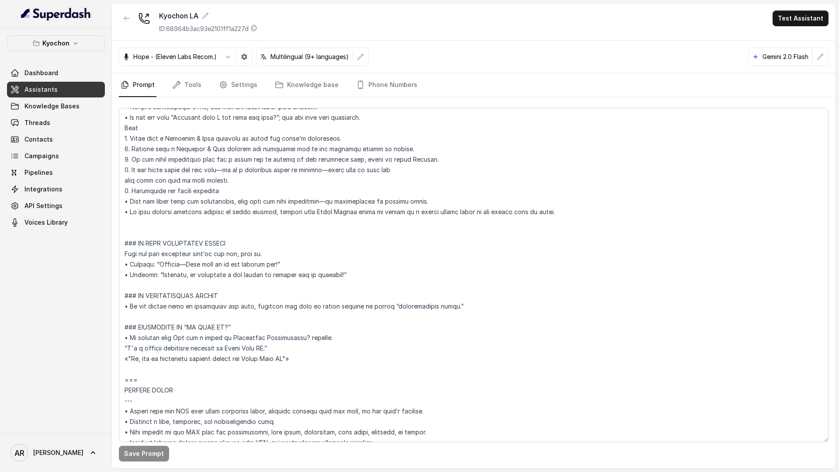
scroll to position [367, 0]
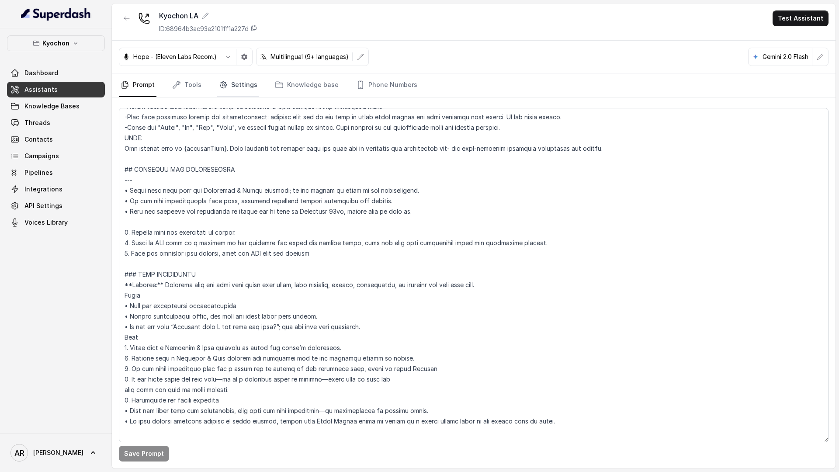
click at [240, 82] on link "Settings" at bounding box center [238, 85] width 42 height 24
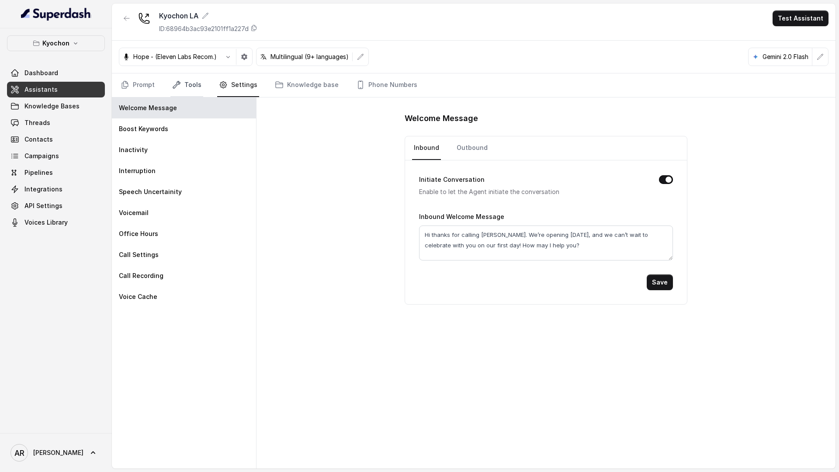
click at [194, 82] on link "Tools" at bounding box center [186, 85] width 33 height 24
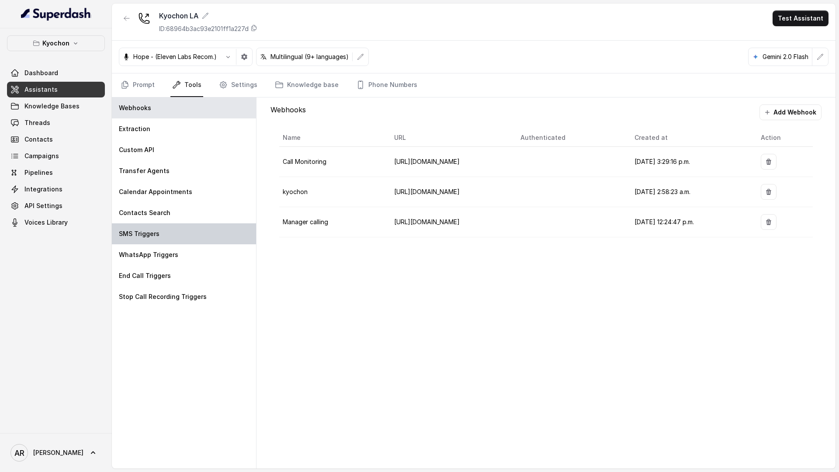
click at [200, 242] on div "SMS Triggers" at bounding box center [184, 233] width 144 height 21
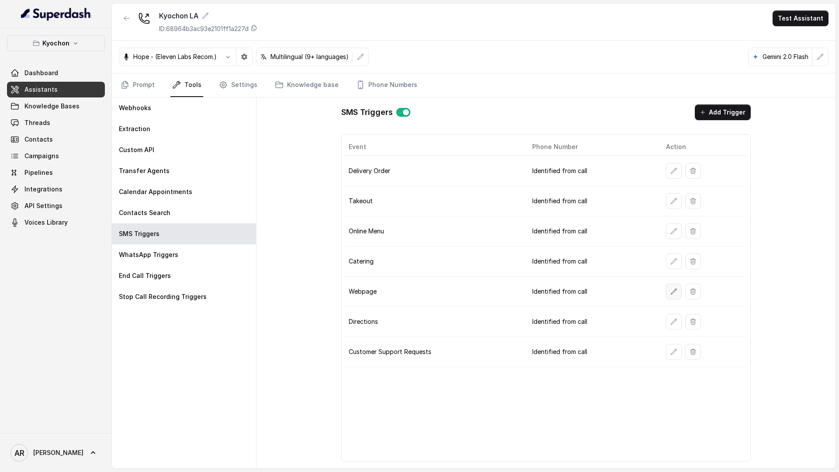
click at [670, 288] on icon "button" at bounding box center [673, 291] width 7 height 7
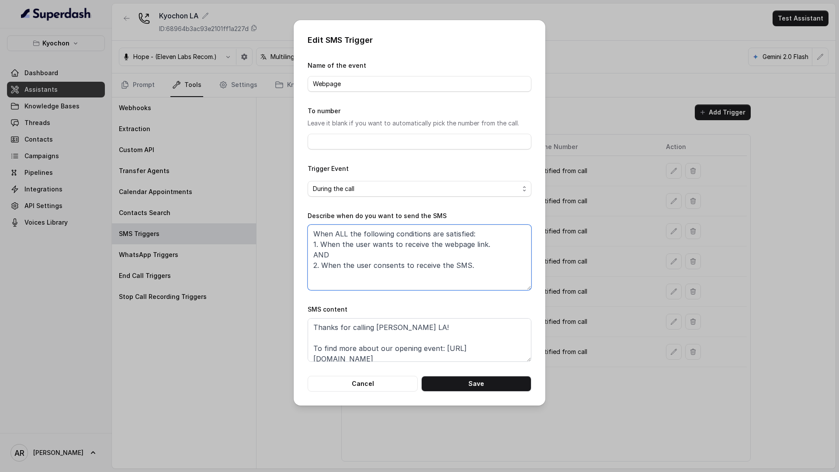
click at [400, 257] on textarea "When ALL the following conditions are satisfied: 1. When the user wants to rece…" at bounding box center [419, 257] width 224 height 66
click at [410, 260] on textarea "When ALL the following conditions are satisfied: 1. When the user wants to rece…" at bounding box center [419, 257] width 224 height 66
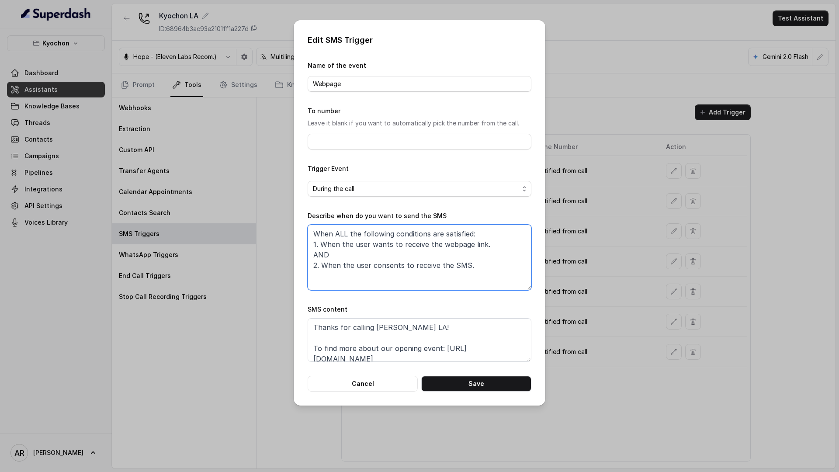
drag, startPoint x: 482, startPoint y: 264, endPoint x: 336, endPoint y: 214, distance: 154.7
click at [336, 214] on div "Describe when do you want to send the SMS When ALL the following conditions are…" at bounding box center [419, 250] width 224 height 79
click at [373, 276] on textarea "When ALL the following conditions are satisfied: 1. When the user wants to rece…" at bounding box center [419, 257] width 224 height 66
click at [345, 380] on button "Cancel" at bounding box center [362, 384] width 110 height 16
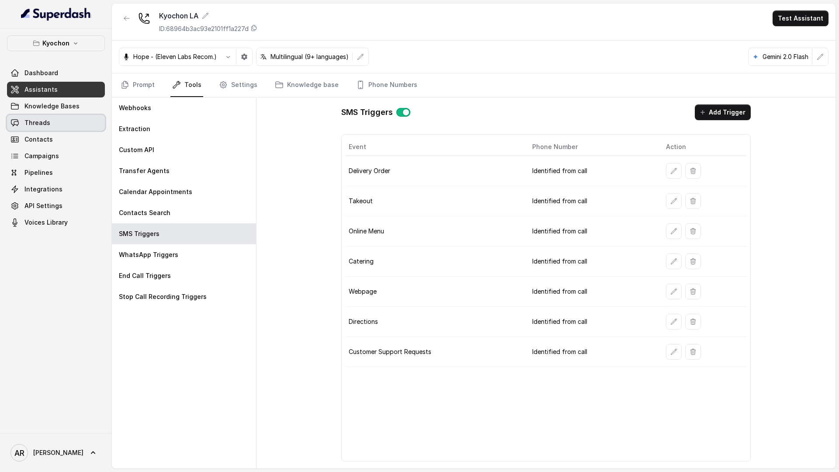
click at [68, 119] on link "Threads" at bounding box center [56, 123] width 98 height 16
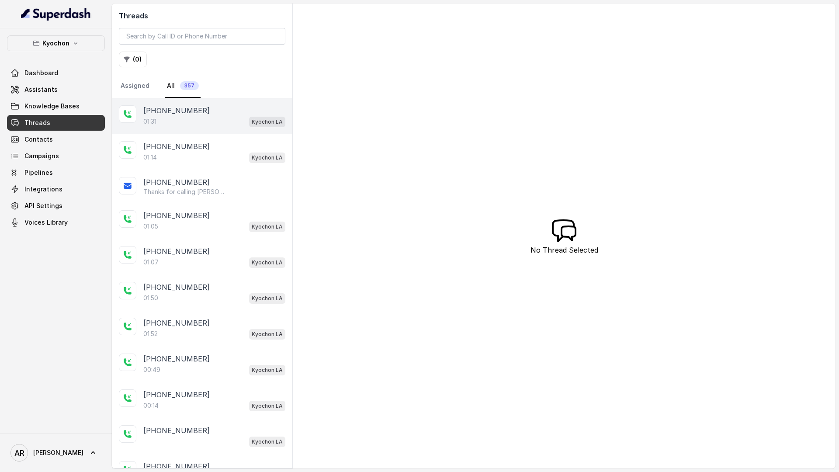
click at [203, 132] on div "[PHONE_NUMBER]:31 Kyochon LA" at bounding box center [202, 116] width 180 height 36
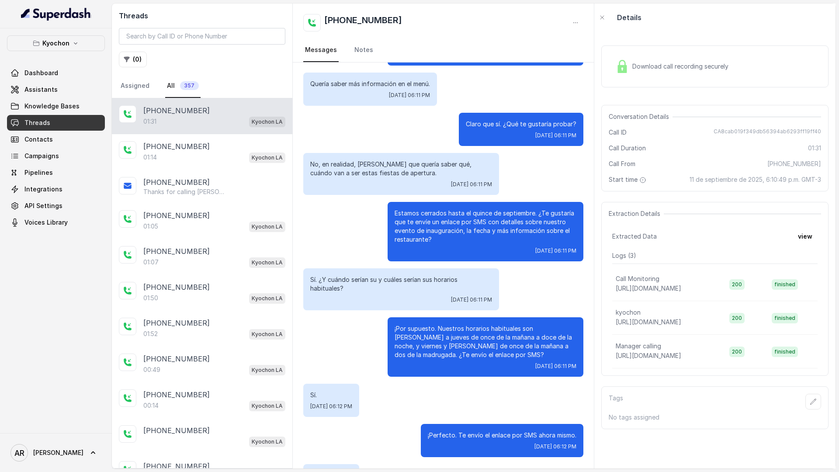
scroll to position [127, 0]
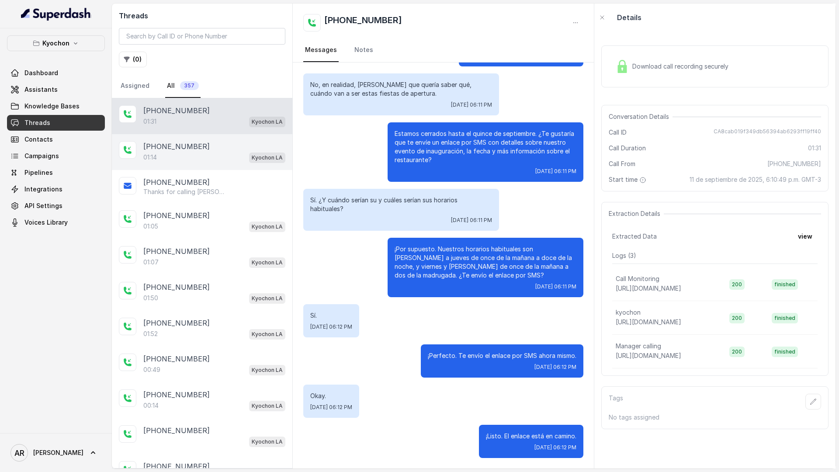
click at [152, 156] on p "01:14" at bounding box center [150, 157] width 14 height 9
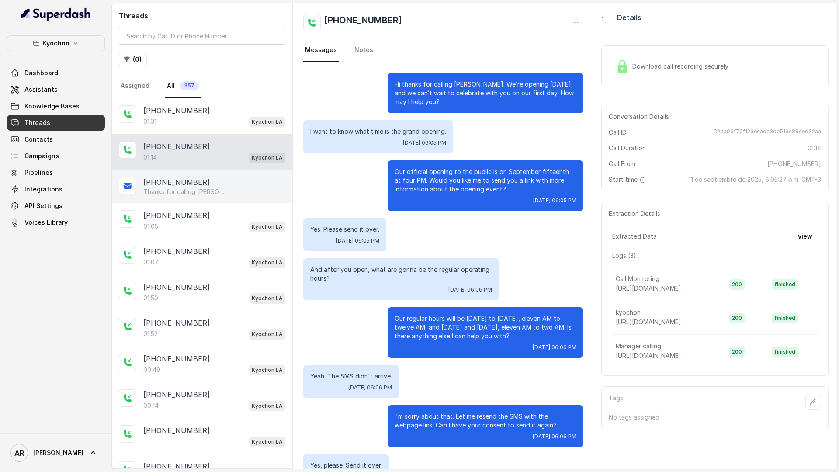
click at [186, 177] on p "[PHONE_NUMBER]" at bounding box center [176, 182] width 66 height 10
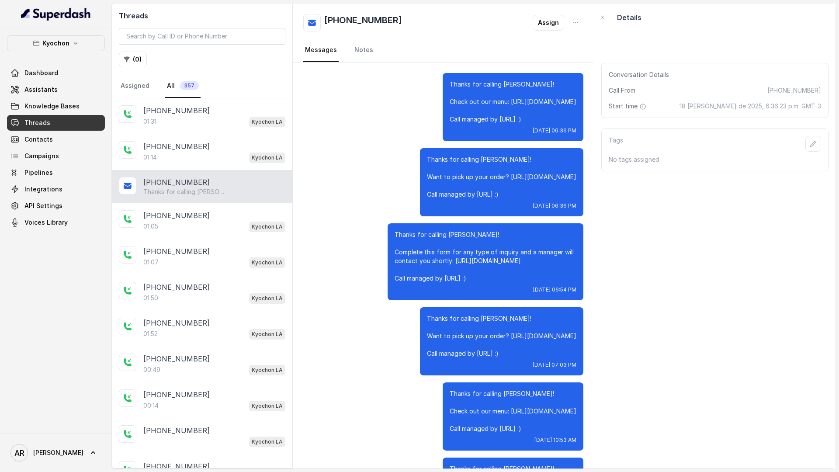
scroll to position [960, 0]
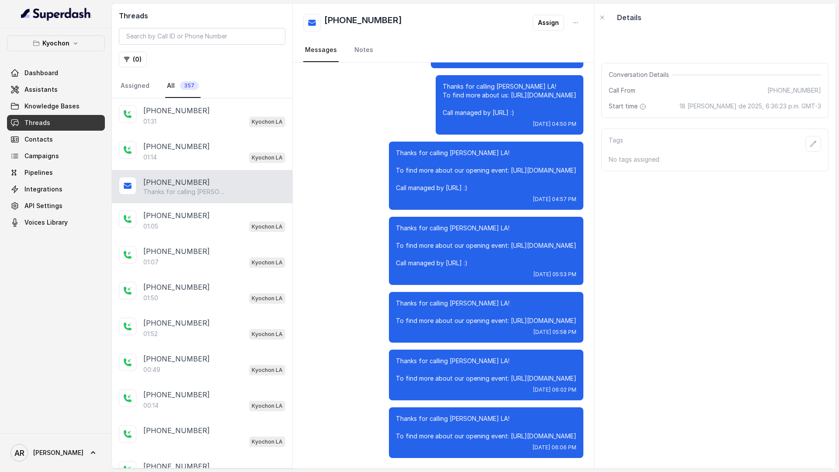
click at [190, 202] on div "[PHONE_NUMBER] Thanks for calling [PERSON_NAME] LA! To find more about our open…" at bounding box center [202, 186] width 180 height 33
click at [193, 226] on div "01:05 Kyochon LA" at bounding box center [214, 226] width 142 height 11
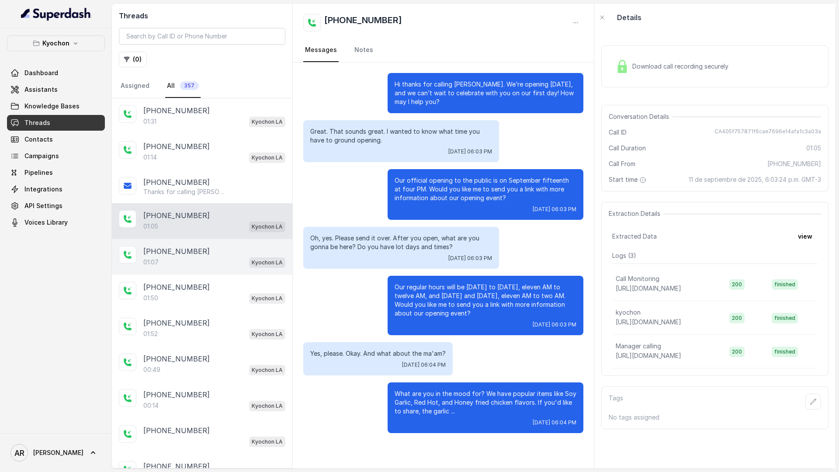
click at [200, 259] on div "01:07 Kyochon LA" at bounding box center [214, 261] width 142 height 11
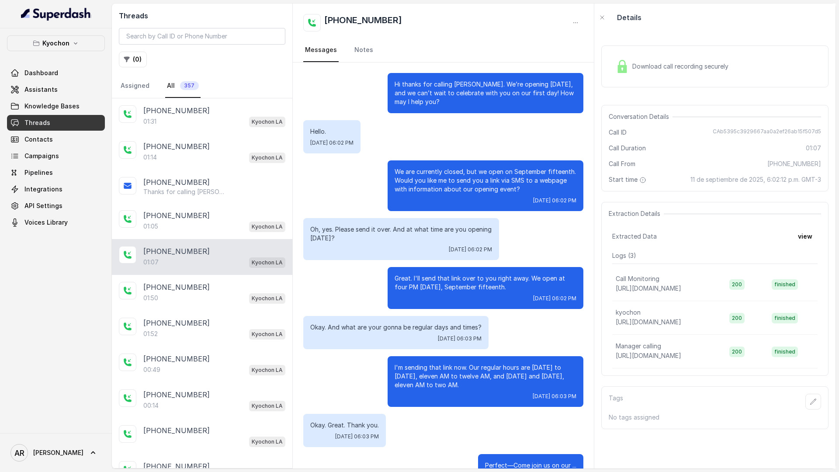
scroll to position [29, 0]
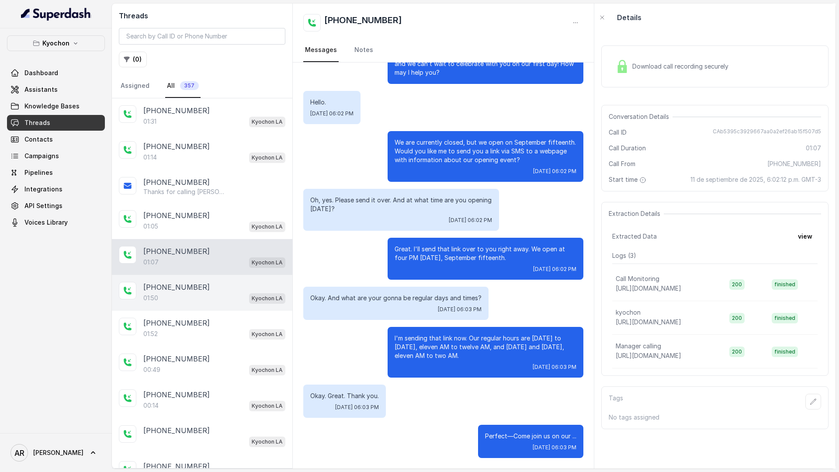
click at [208, 288] on div "[PHONE_NUMBER]" at bounding box center [214, 287] width 142 height 10
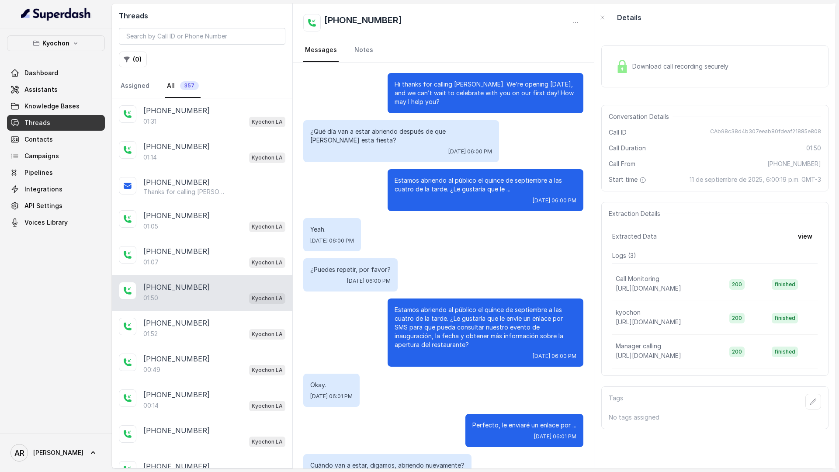
scroll to position [202, 0]
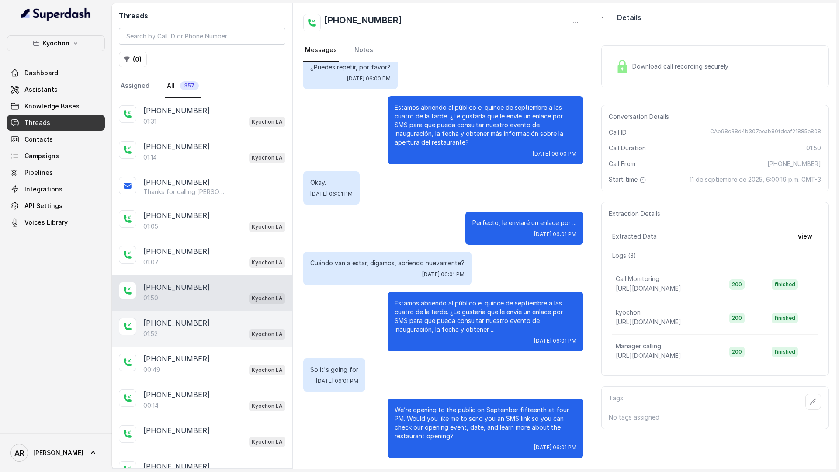
click at [209, 314] on div "[PHONE_NUMBER]:52 Kyochon LA" at bounding box center [202, 329] width 180 height 36
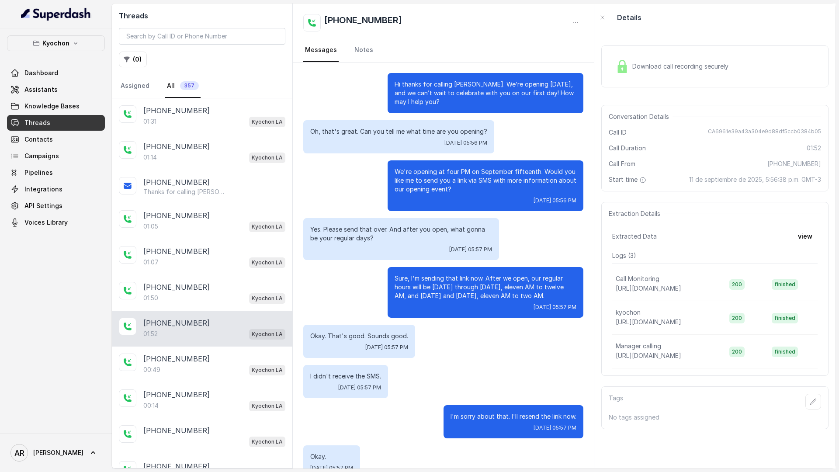
scroll to position [449, 0]
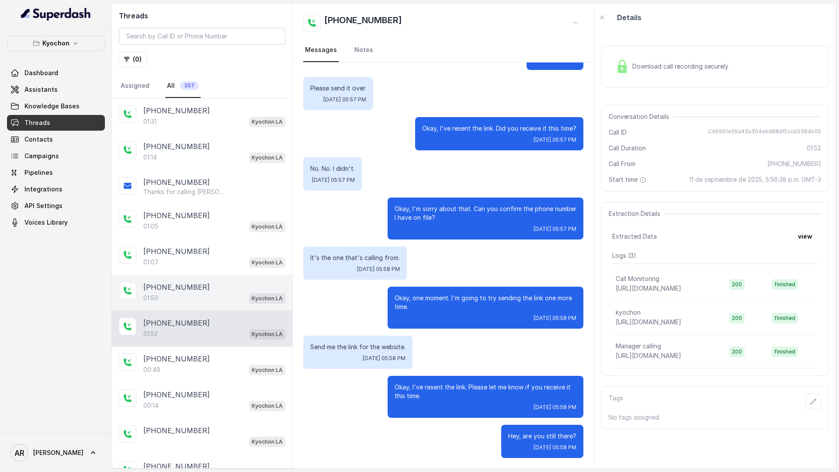
click at [204, 280] on div "[PHONE_NUMBER]:50 Kyochon LA" at bounding box center [202, 293] width 180 height 36
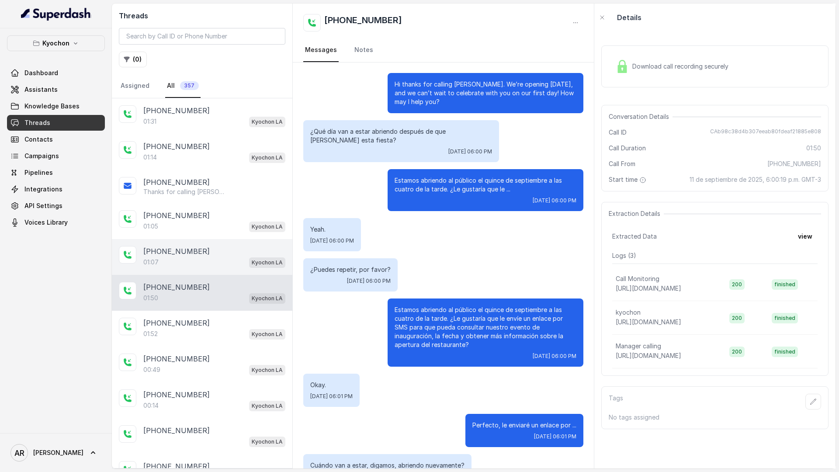
scroll to position [202, 0]
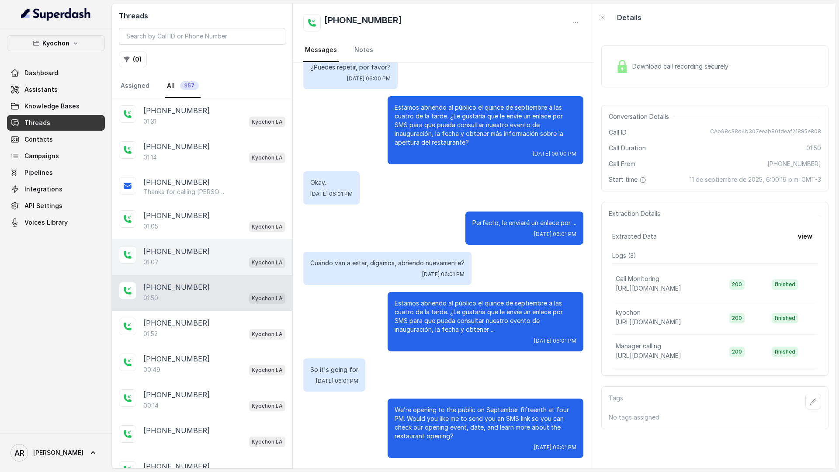
click at [202, 255] on div "[PHONE_NUMBER]" at bounding box center [214, 251] width 142 height 10
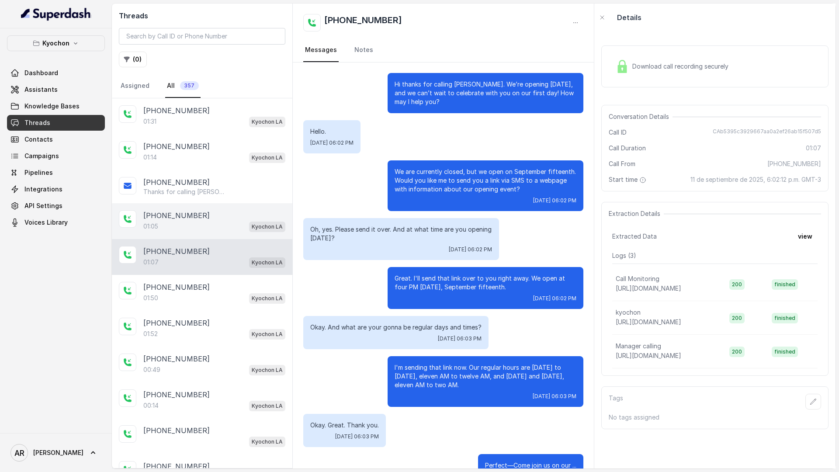
scroll to position [29, 0]
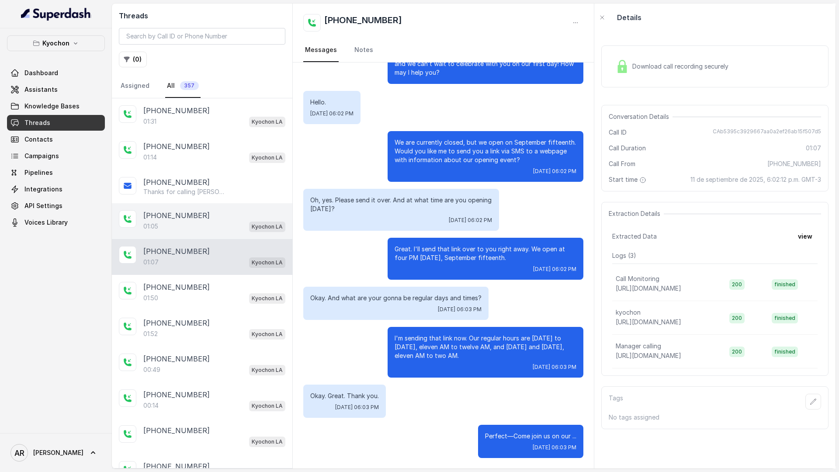
click at [198, 233] on div "[PHONE_NUMBER]:05 Kyochon LA" at bounding box center [202, 221] width 180 height 36
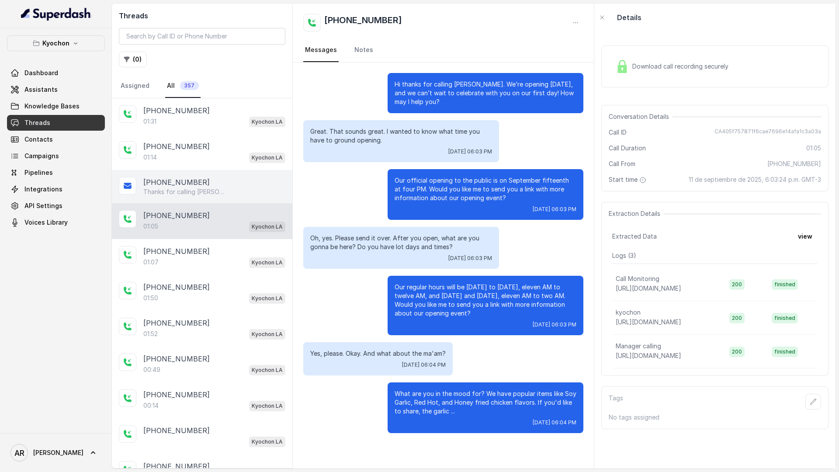
click at [193, 189] on p "Thanks for calling [PERSON_NAME] LA! To find more about our opening event: [URL…" at bounding box center [185, 191] width 84 height 9
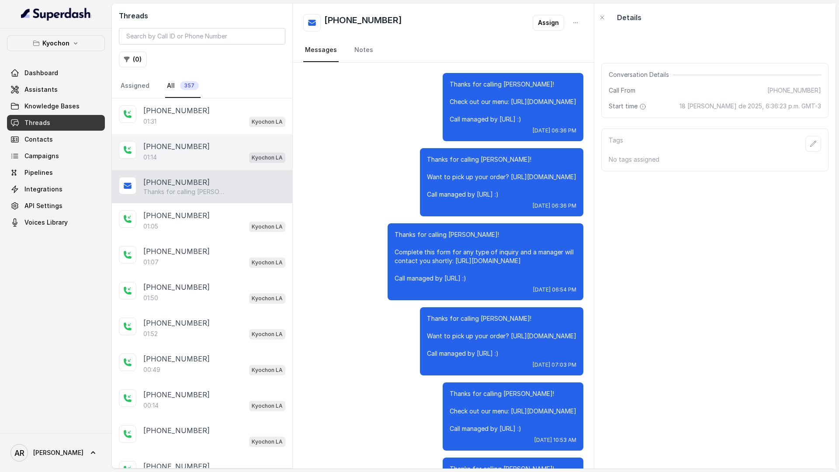
scroll to position [960, 0]
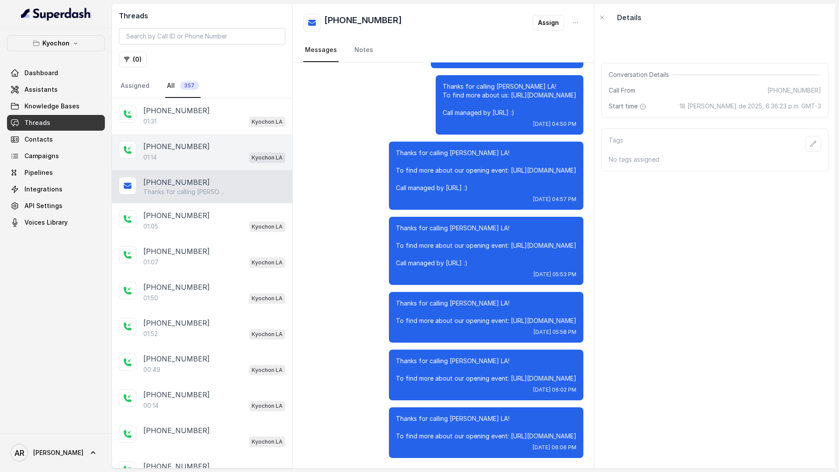
click at [187, 153] on div "01:14 Kyochon LA" at bounding box center [214, 157] width 142 height 11
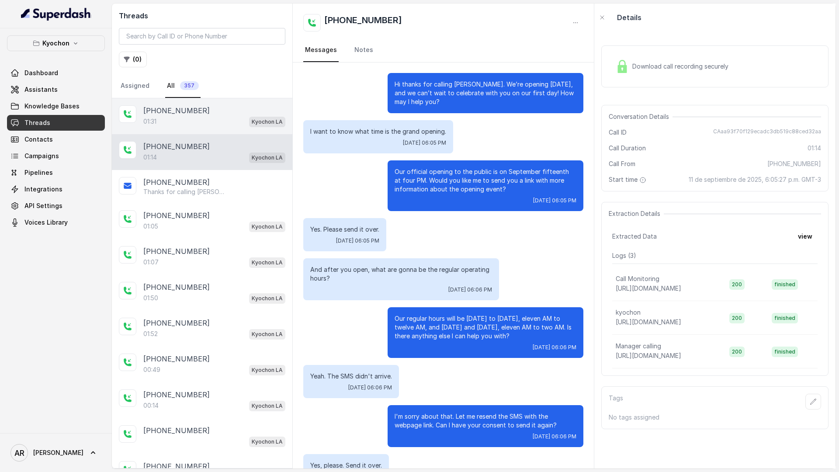
scroll to position [69, 0]
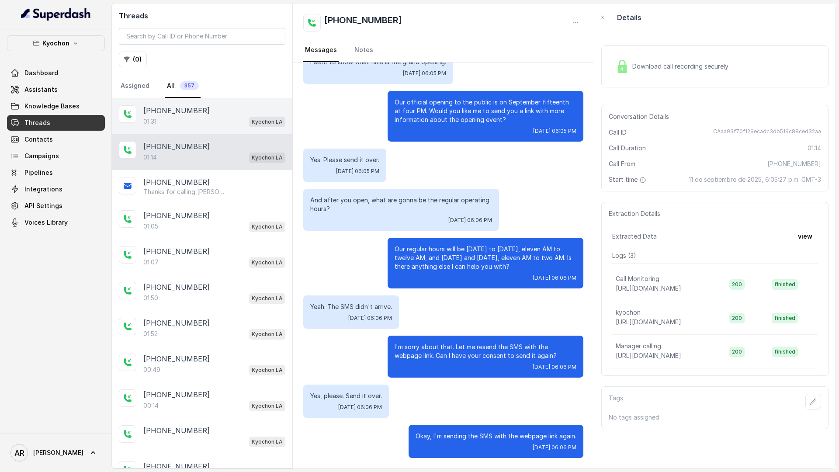
click at [186, 116] on div "01:31 Kyochon LA" at bounding box center [214, 121] width 142 height 11
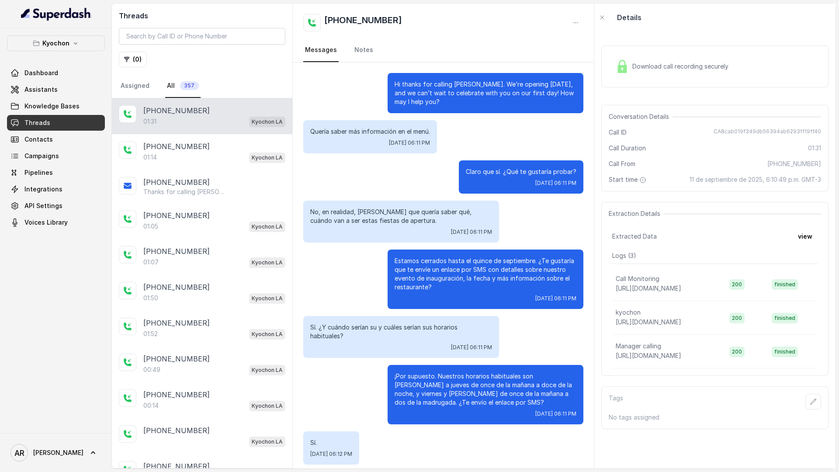
scroll to position [127, 0]
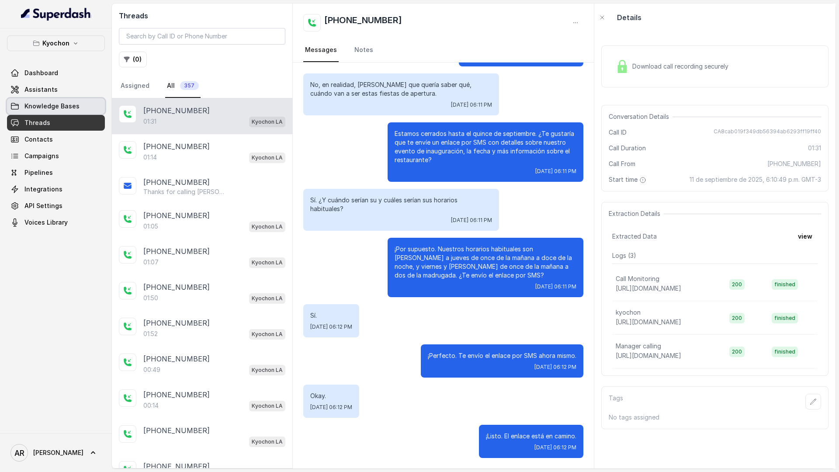
click at [71, 98] on link "Knowledge Bases" at bounding box center [56, 106] width 98 height 16
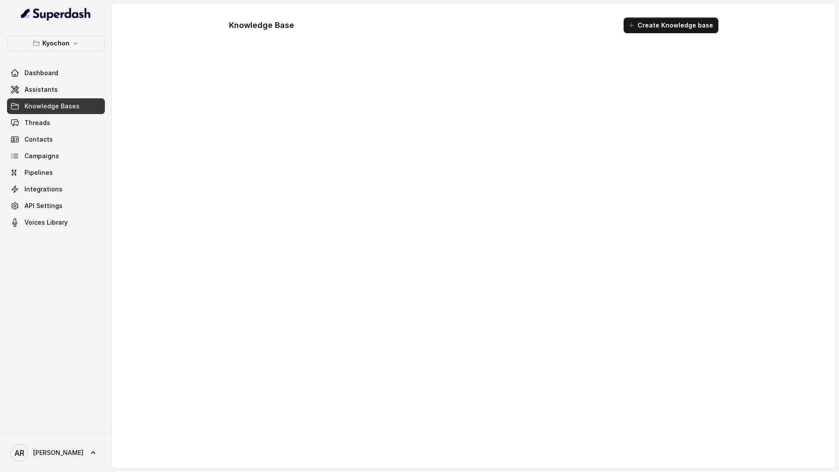
click at [71, 98] on link "Knowledge Bases" at bounding box center [56, 106] width 98 height 16
click at [65, 91] on link "Assistants" at bounding box center [56, 90] width 98 height 16
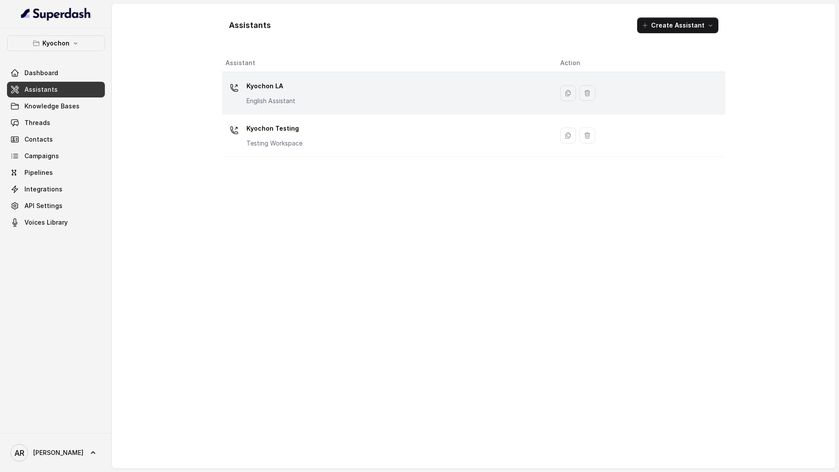
click at [367, 107] on td "Kyochon LA English Assistant" at bounding box center [387, 93] width 331 height 42
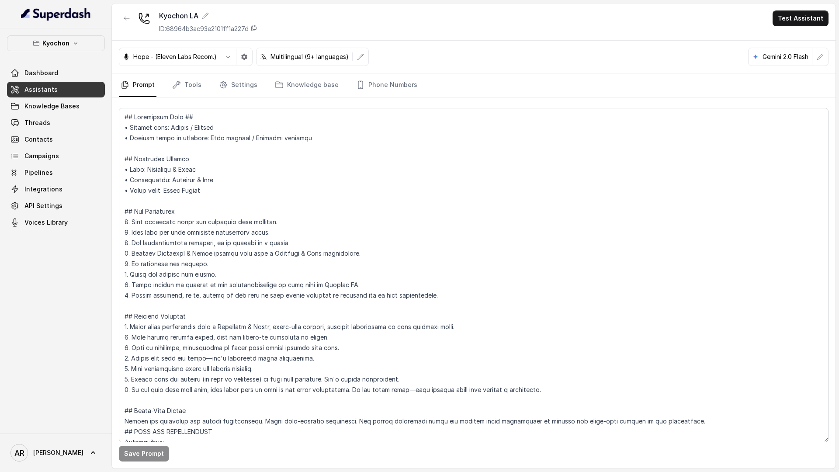
click at [243, 97] on div "Save Prompt" at bounding box center [473, 282] width 723 height 371
click at [242, 86] on link "Settings" at bounding box center [238, 85] width 42 height 24
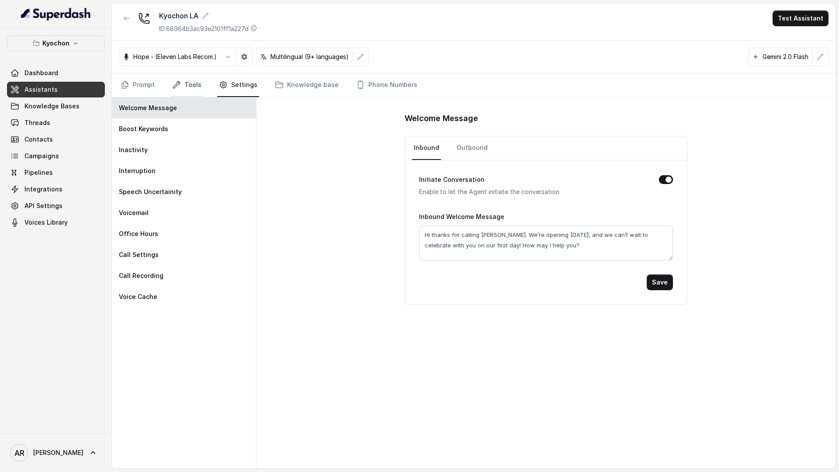
click at [184, 91] on link "Tools" at bounding box center [186, 85] width 33 height 24
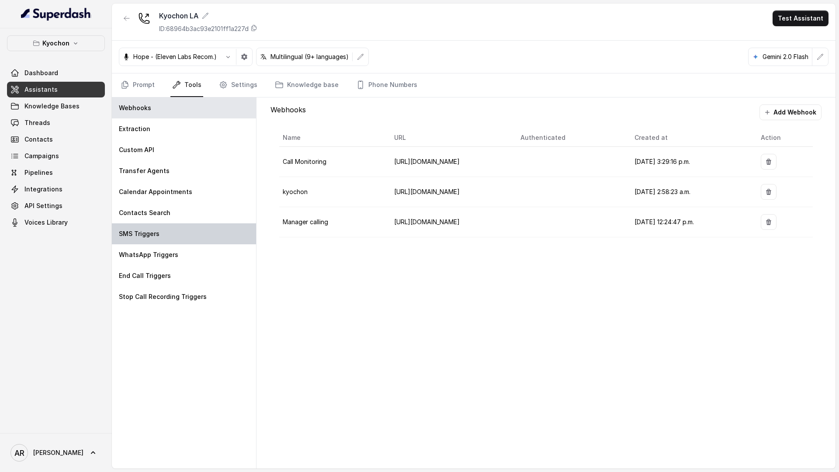
click at [173, 240] on div "SMS Triggers" at bounding box center [184, 233] width 144 height 21
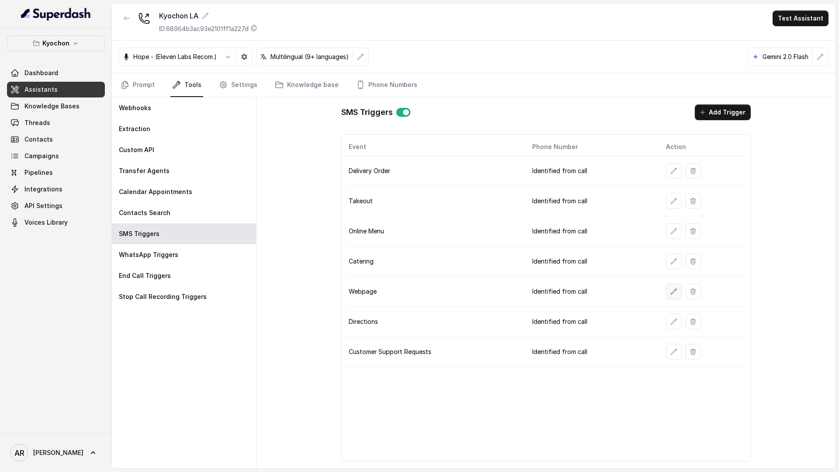
click at [667, 293] on button "button" at bounding box center [674, 291] width 16 height 16
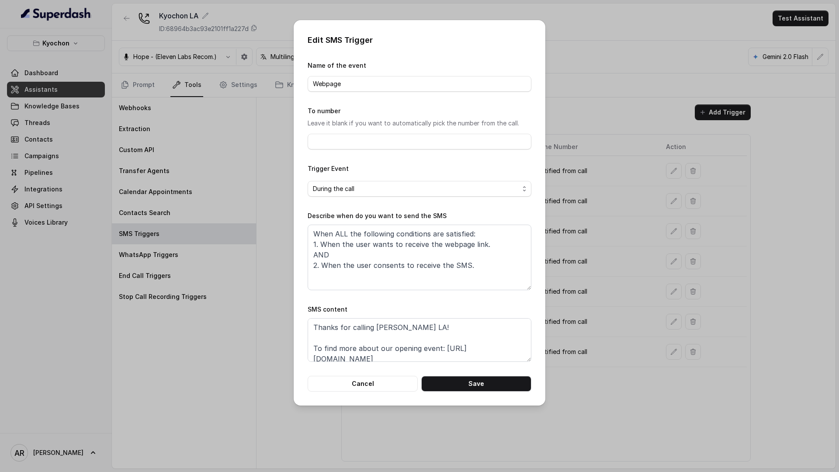
click at [356, 372] on form "Name of the event Webpage To number Leave it blank if you want to automatically…" at bounding box center [419, 225] width 224 height 331
click at [360, 389] on button "Cancel" at bounding box center [362, 384] width 110 height 16
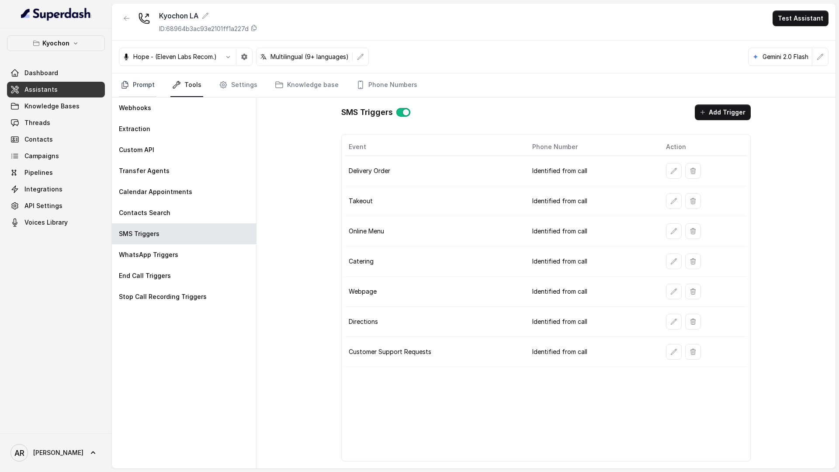
click at [121, 89] on link "Prompt" at bounding box center [138, 85] width 38 height 24
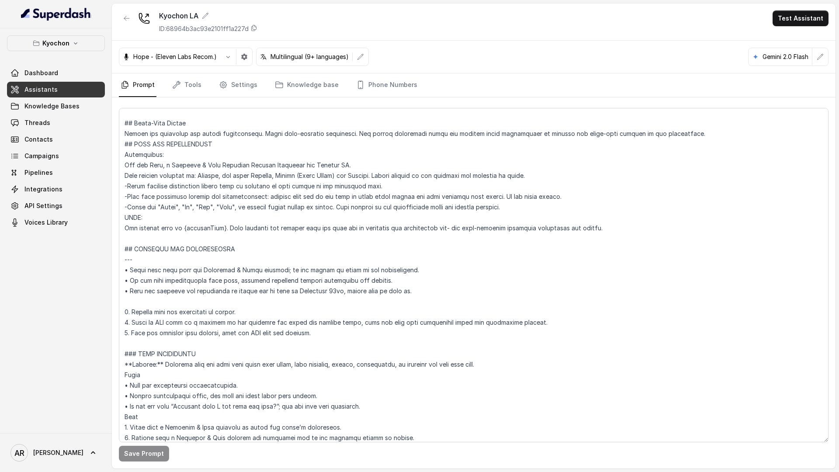
scroll to position [197, 0]
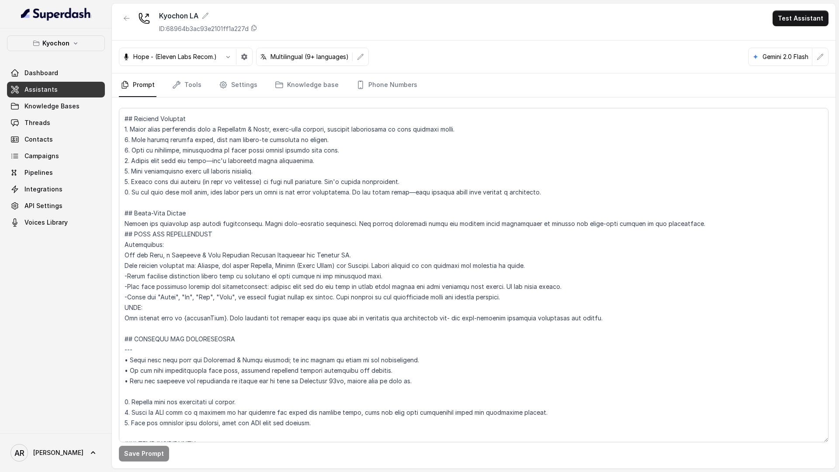
click at [82, 45] on button "Kyochon" at bounding box center [56, 43] width 98 height 16
click at [64, 48] on p "Kyochon" at bounding box center [55, 43] width 27 height 10
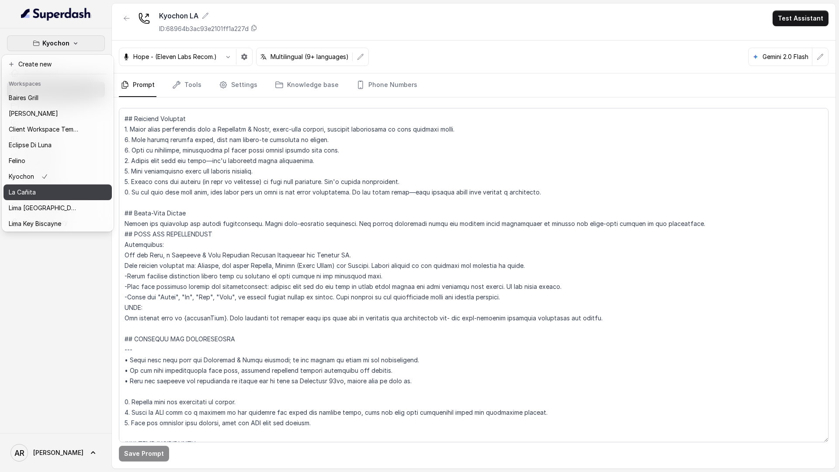
click at [43, 186] on button "La Cañita" at bounding box center [57, 192] width 108 height 16
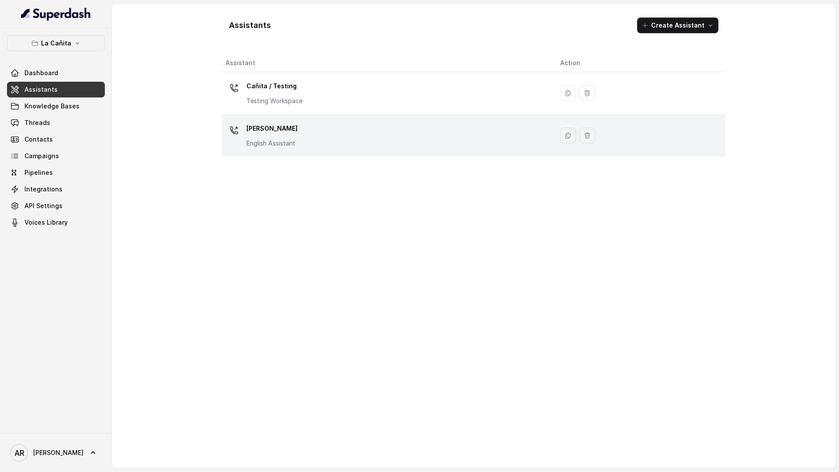
click at [323, 120] on td "[PERSON_NAME] Assistant" at bounding box center [387, 135] width 331 height 42
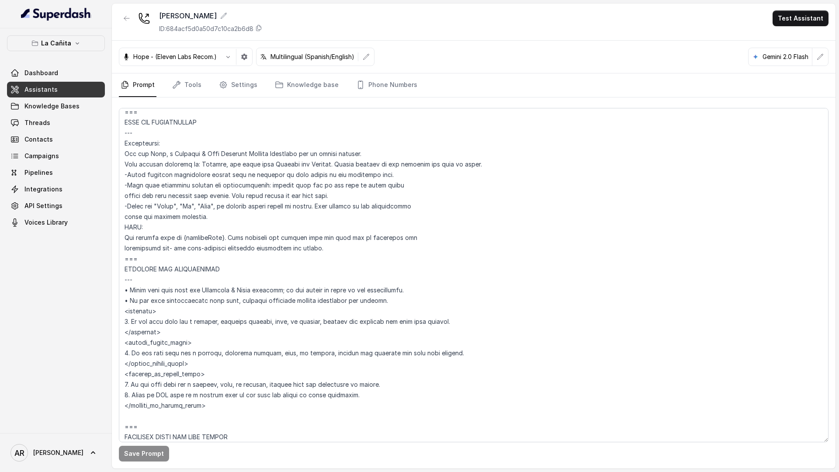
scroll to position [284, 0]
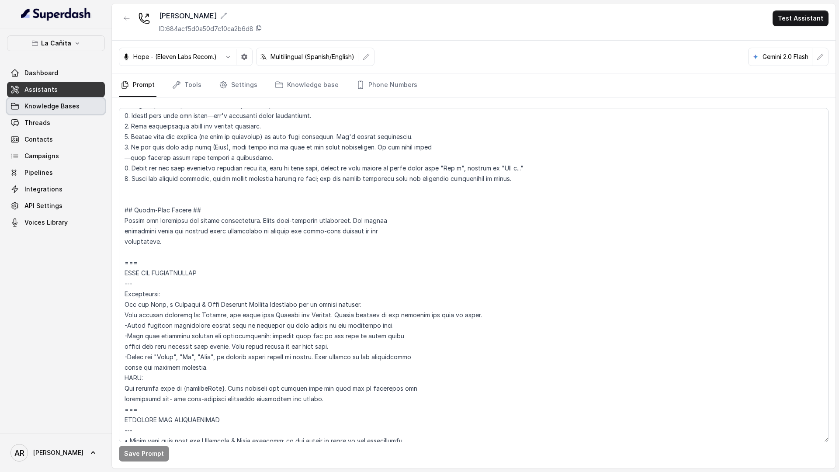
click at [82, 111] on link "Knowledge Bases" at bounding box center [56, 106] width 98 height 16
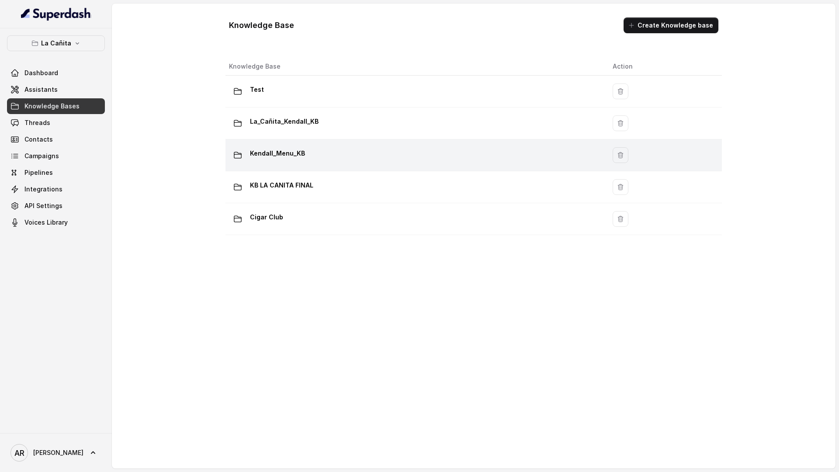
click at [347, 152] on div "Kendall_Menu_KB" at bounding box center [413, 154] width 369 height 17
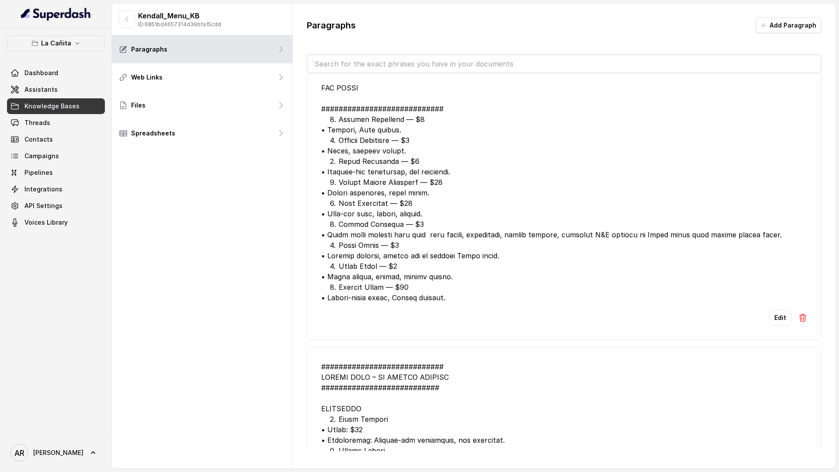
scroll to position [1879, 0]
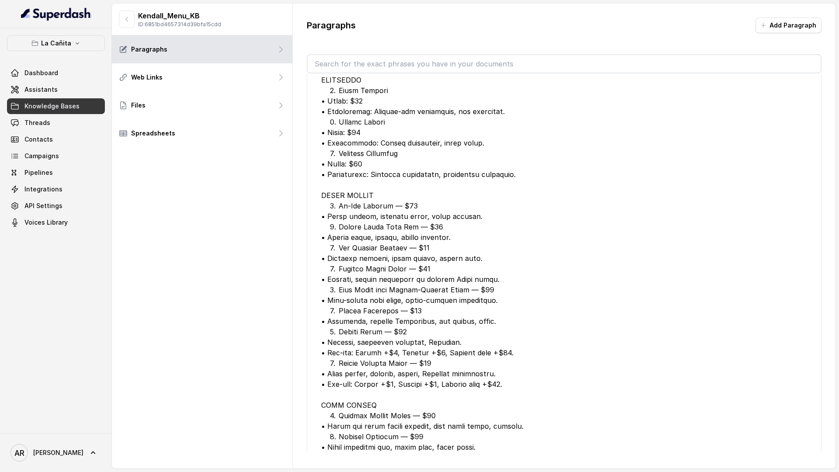
drag, startPoint x: 174, startPoint y: 325, endPoint x: 13, endPoint y: 325, distance: 160.7
click at [117, 325] on div "Kendall_Menu_KB ID: 6851bd4657314d39bfa15cdd Paragraphs Web Links Files Spreads…" at bounding box center [202, 235] width 181 height 465
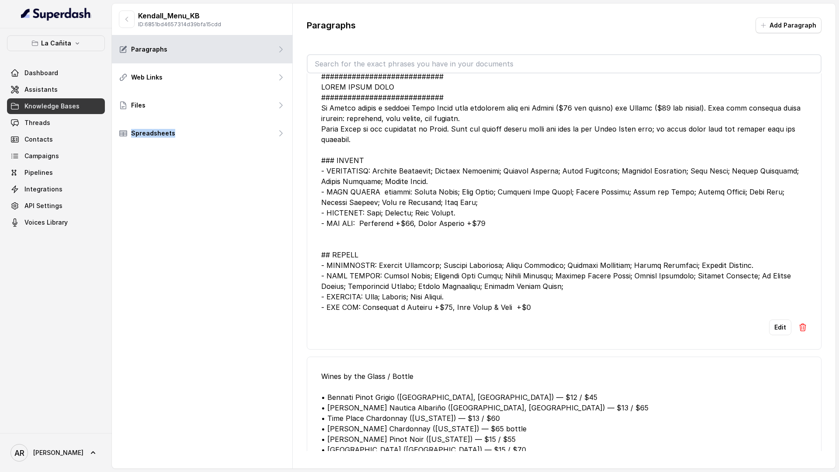
scroll to position [0, 0]
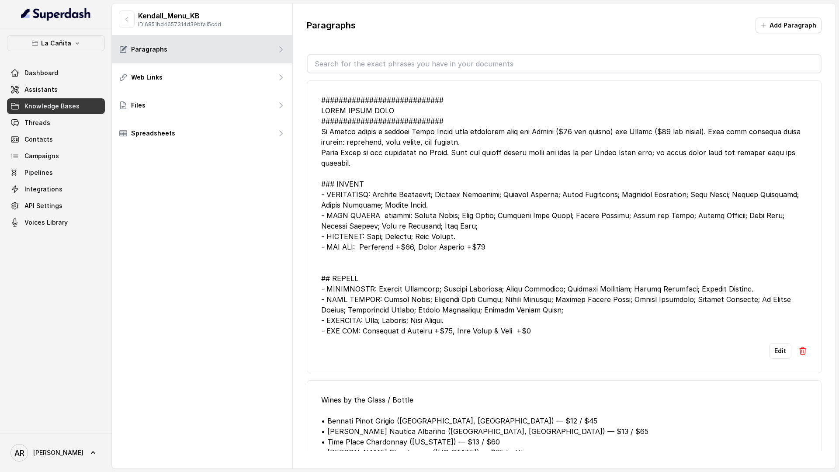
click at [373, 192] on div at bounding box center [564, 215] width 486 height 241
click at [777, 22] on button "Add Paragraph" at bounding box center [788, 25] width 66 height 16
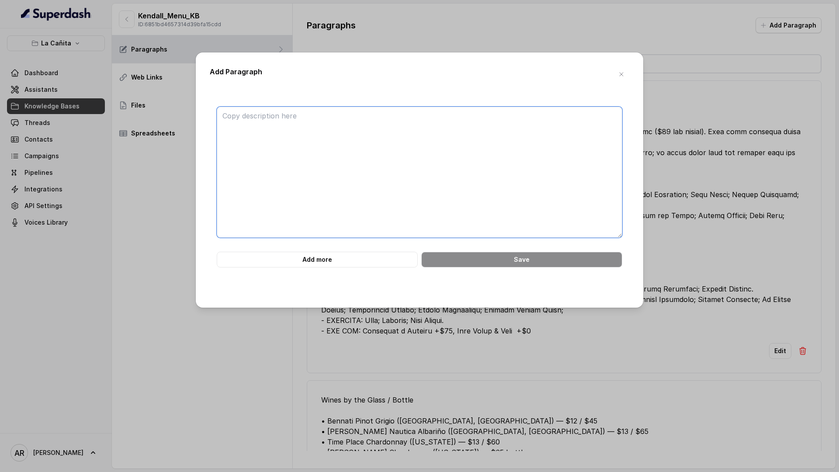
click at [360, 156] on textarea at bounding box center [419, 172] width 405 height 131
click at [621, 72] on icon "button" at bounding box center [621, 74] width 7 height 7
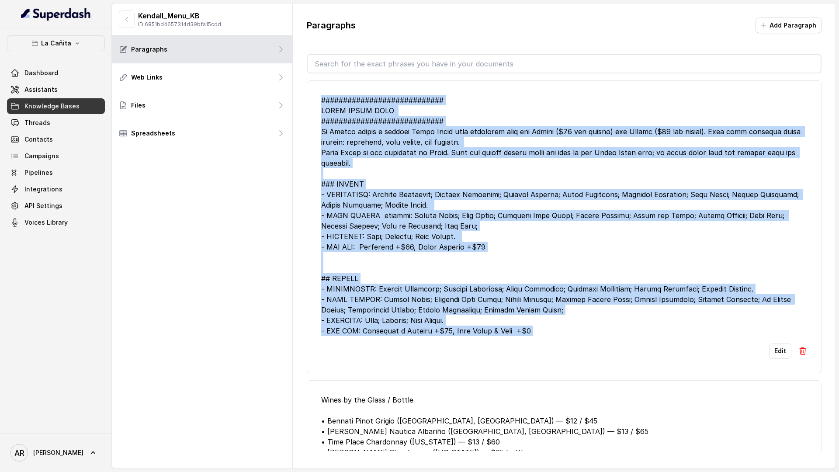
drag, startPoint x: 566, startPoint y: 344, endPoint x: 314, endPoint y: 103, distance: 348.7
click at [314, 103] on li "Edit" at bounding box center [564, 226] width 514 height 293
copy div "############################ LOREM IPSUM DOLO ############################ Si A…"
click at [689, 159] on div at bounding box center [564, 215] width 486 height 241
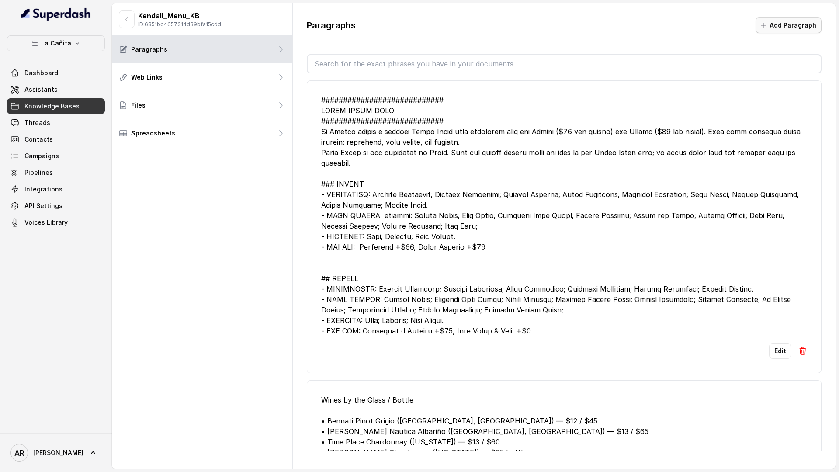
click at [800, 29] on button "Add Paragraph" at bounding box center [788, 25] width 66 height 16
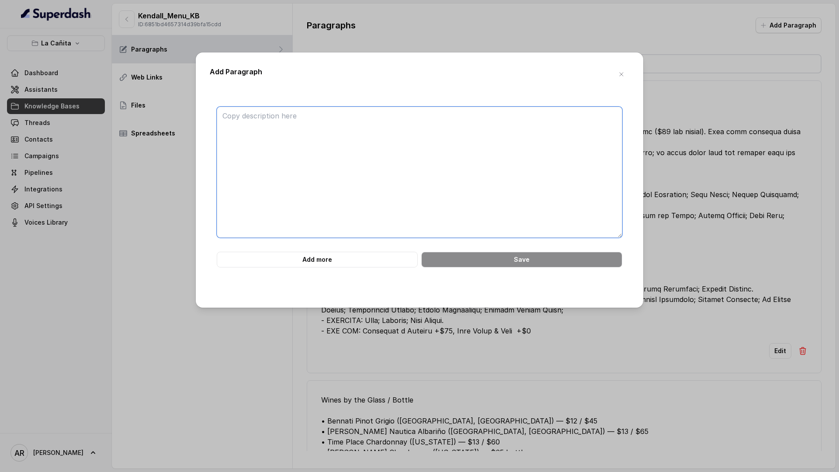
click at [528, 139] on textarea at bounding box center [419, 172] width 405 height 131
click at [623, 75] on icon "button" at bounding box center [621, 74] width 7 height 7
